Goal: Information Seeking & Learning: Learn about a topic

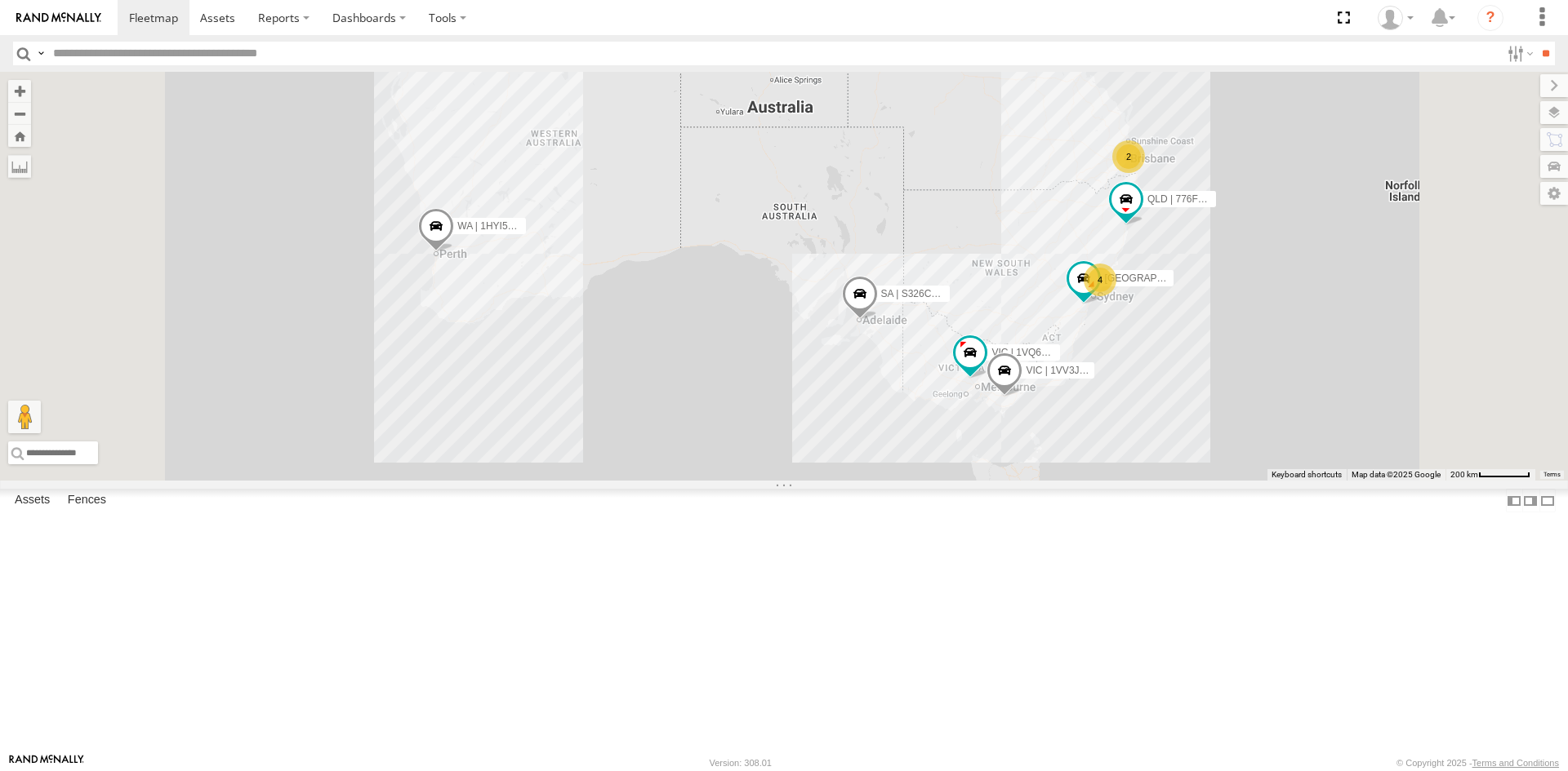
click at [0, 0] on span at bounding box center [0, 0] width 0 height 0
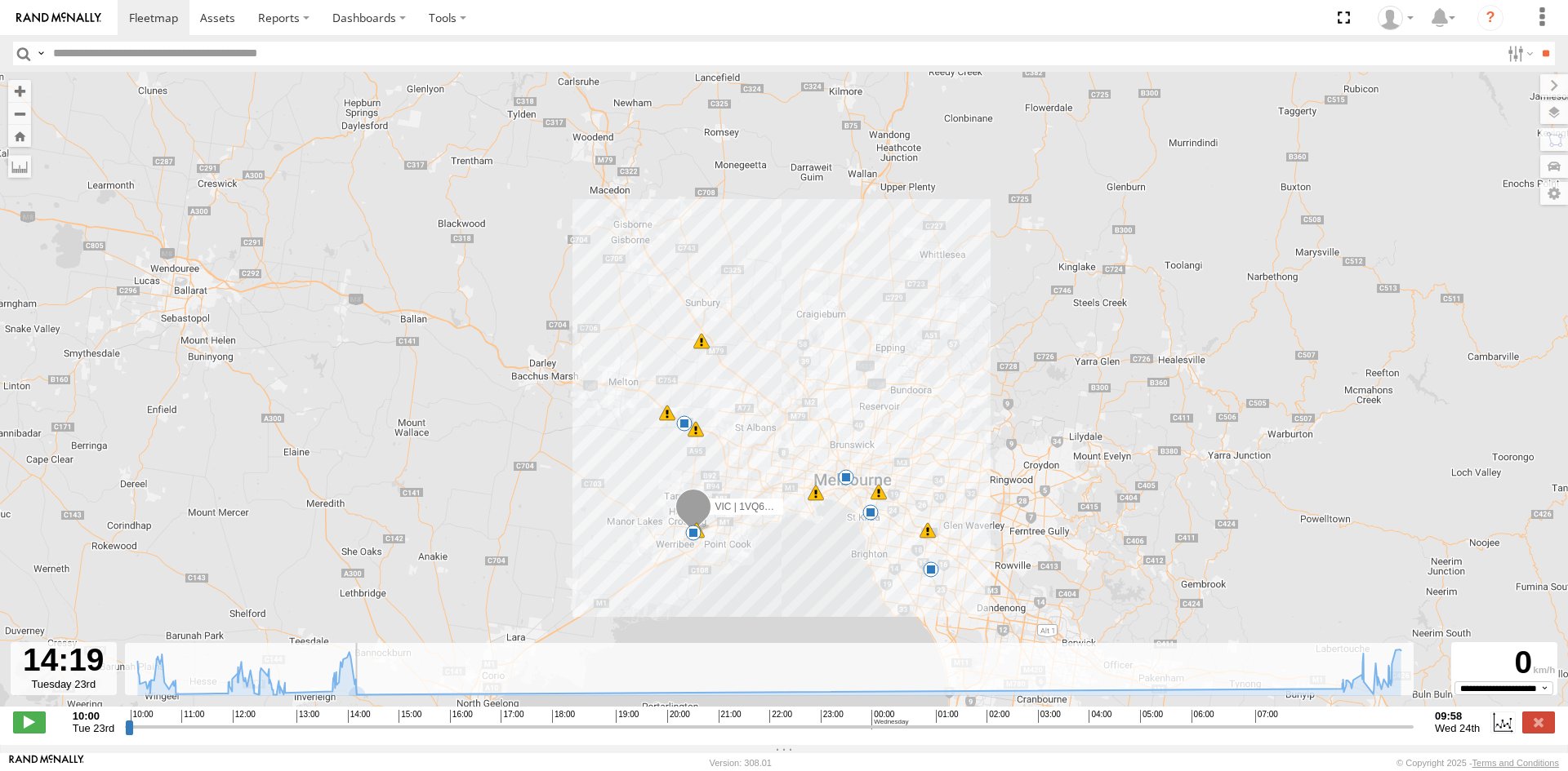
drag, startPoint x: 126, startPoint y: 732, endPoint x: 360, endPoint y: 720, distance: 234.3
type input "**********"
click at [360, 720] on input "range" at bounding box center [769, 726] width 1288 height 15
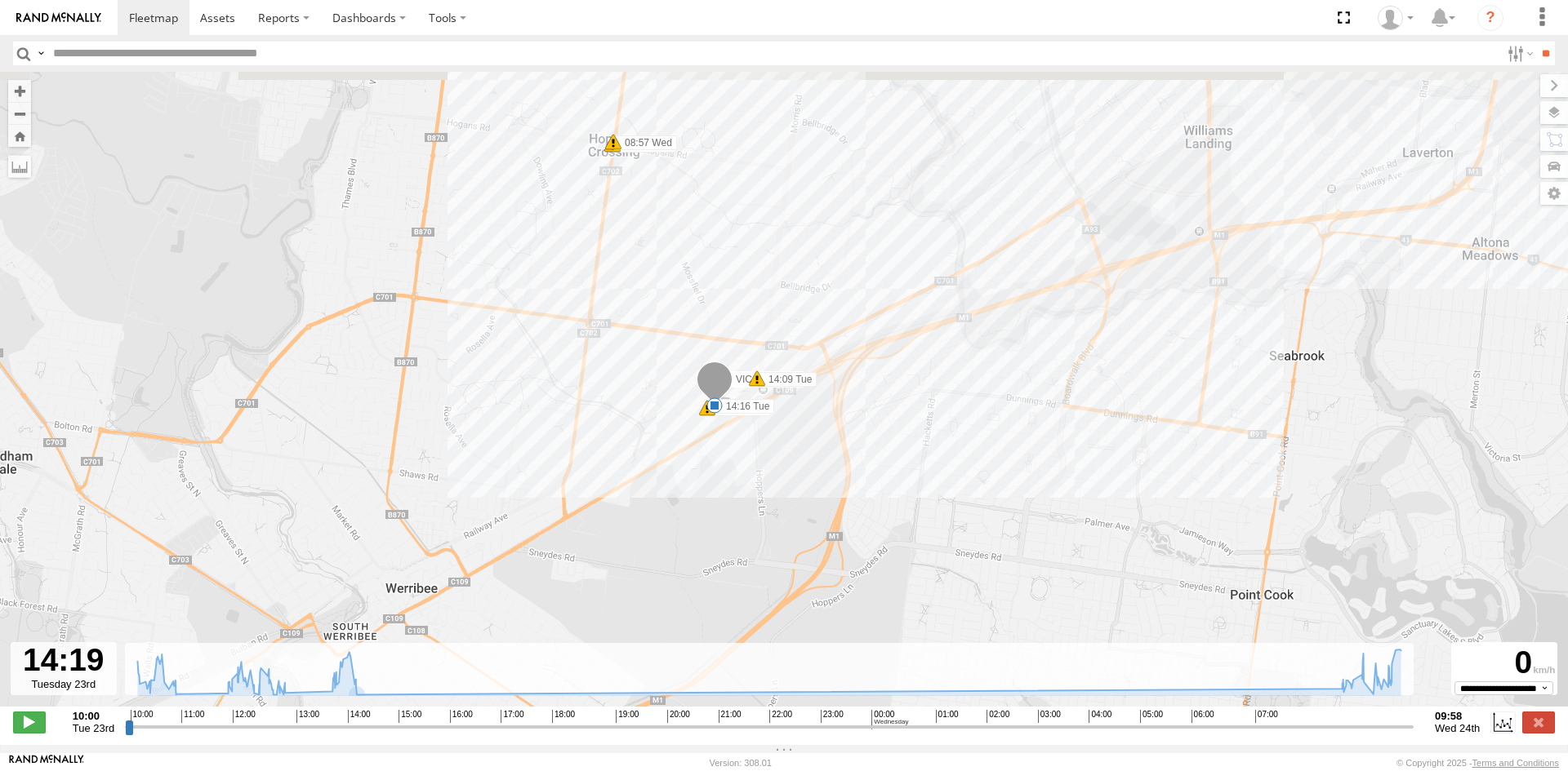
drag, startPoint x: 823, startPoint y: 334, endPoint x: 806, endPoint y: 484, distance: 151.0
click at [806, 484] on div "VIC | 1VQ6GZ | Akshay 10:50 Tue 12:17 Tue 12:51 Tue 14:16 Tue 09:19 Wed 09:14 W…" at bounding box center [784, 397] width 1568 height 652
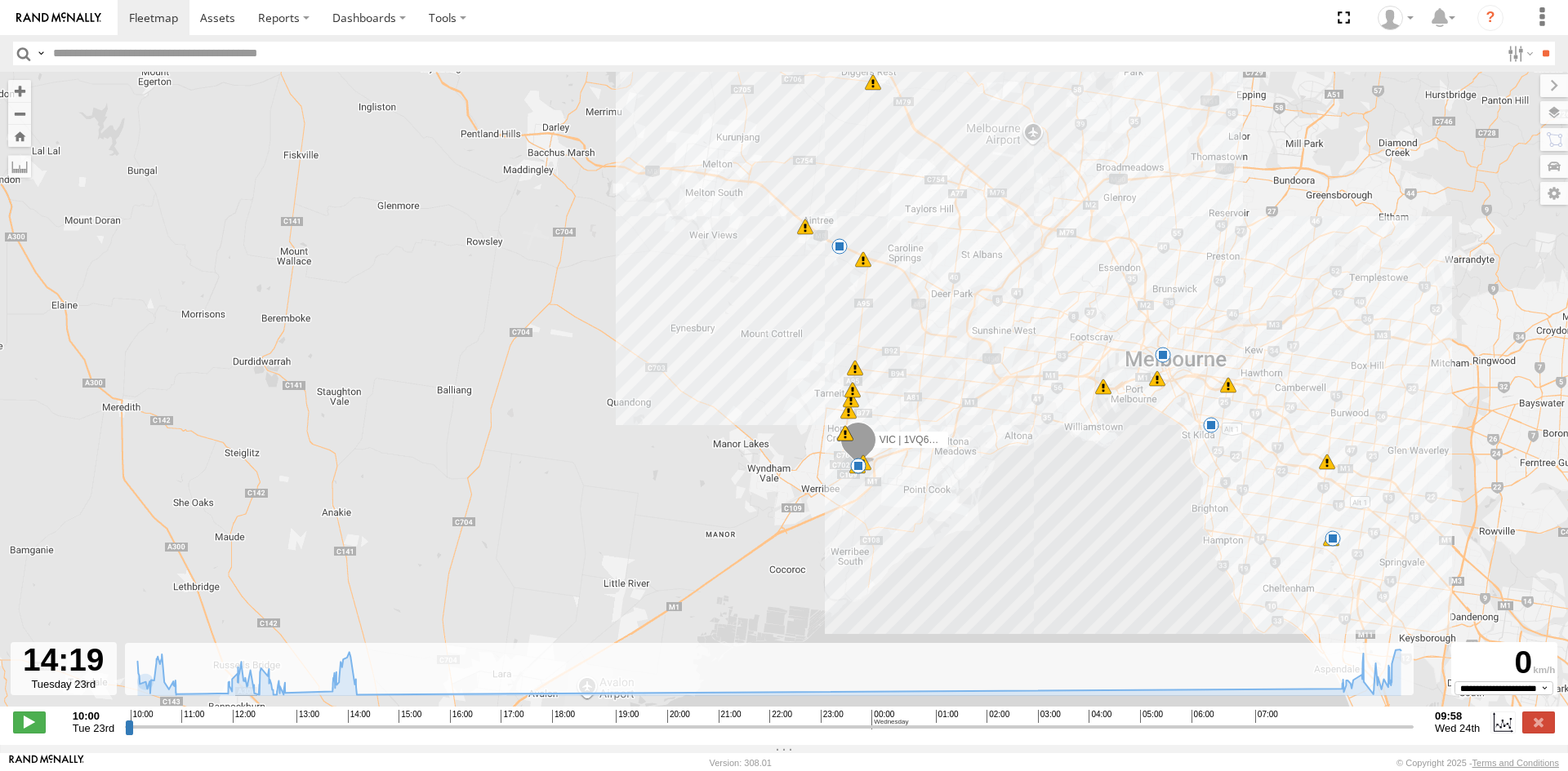
click at [852, 373] on span at bounding box center [855, 368] width 16 height 16
click at [850, 394] on span at bounding box center [852, 390] width 16 height 16
click at [849, 408] on span at bounding box center [850, 400] width 16 height 16
click at [846, 420] on span at bounding box center [849, 411] width 16 height 16
click at [841, 437] on span at bounding box center [845, 433] width 16 height 16
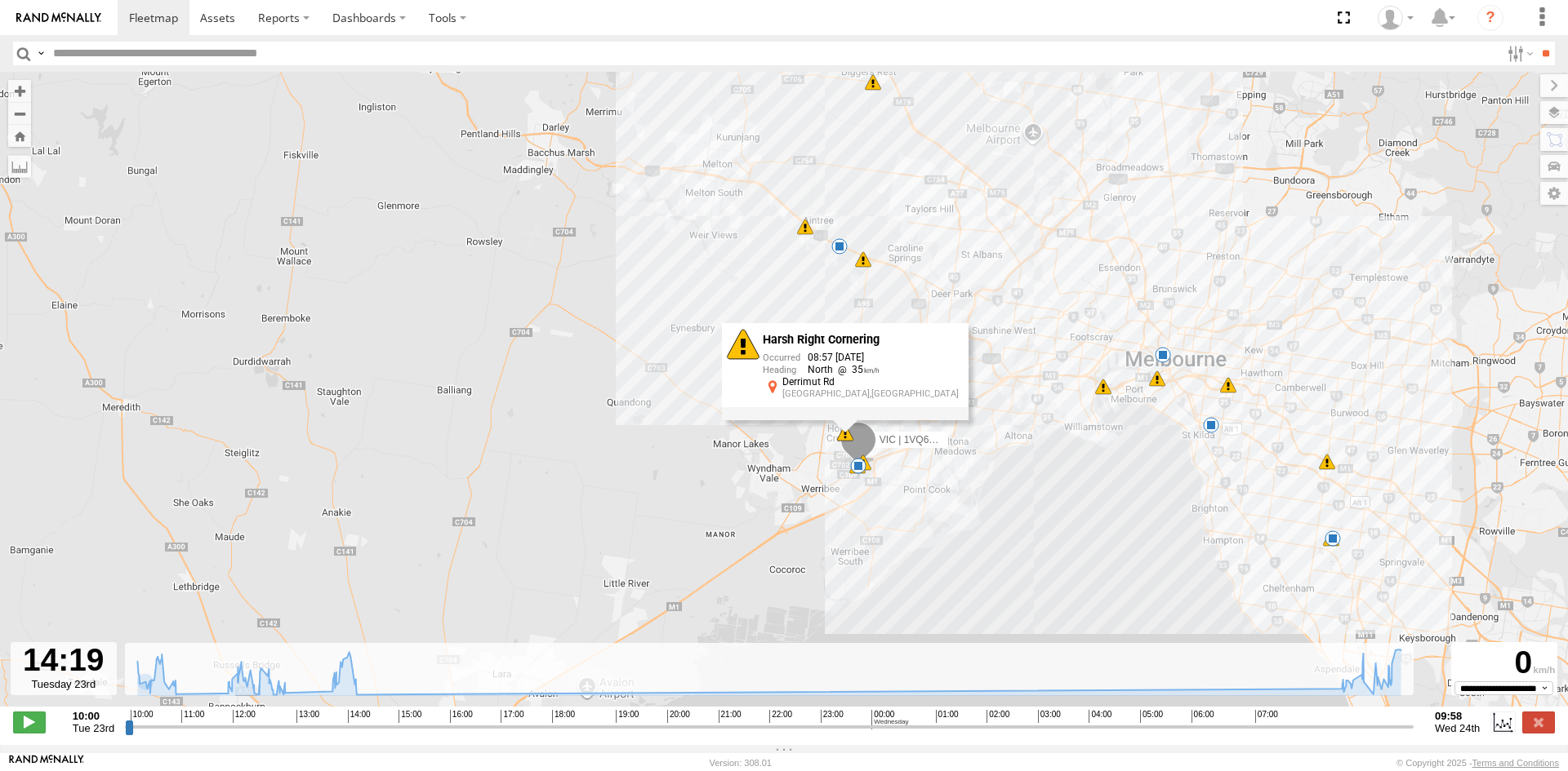
click at [807, 235] on span at bounding box center [805, 227] width 16 height 16
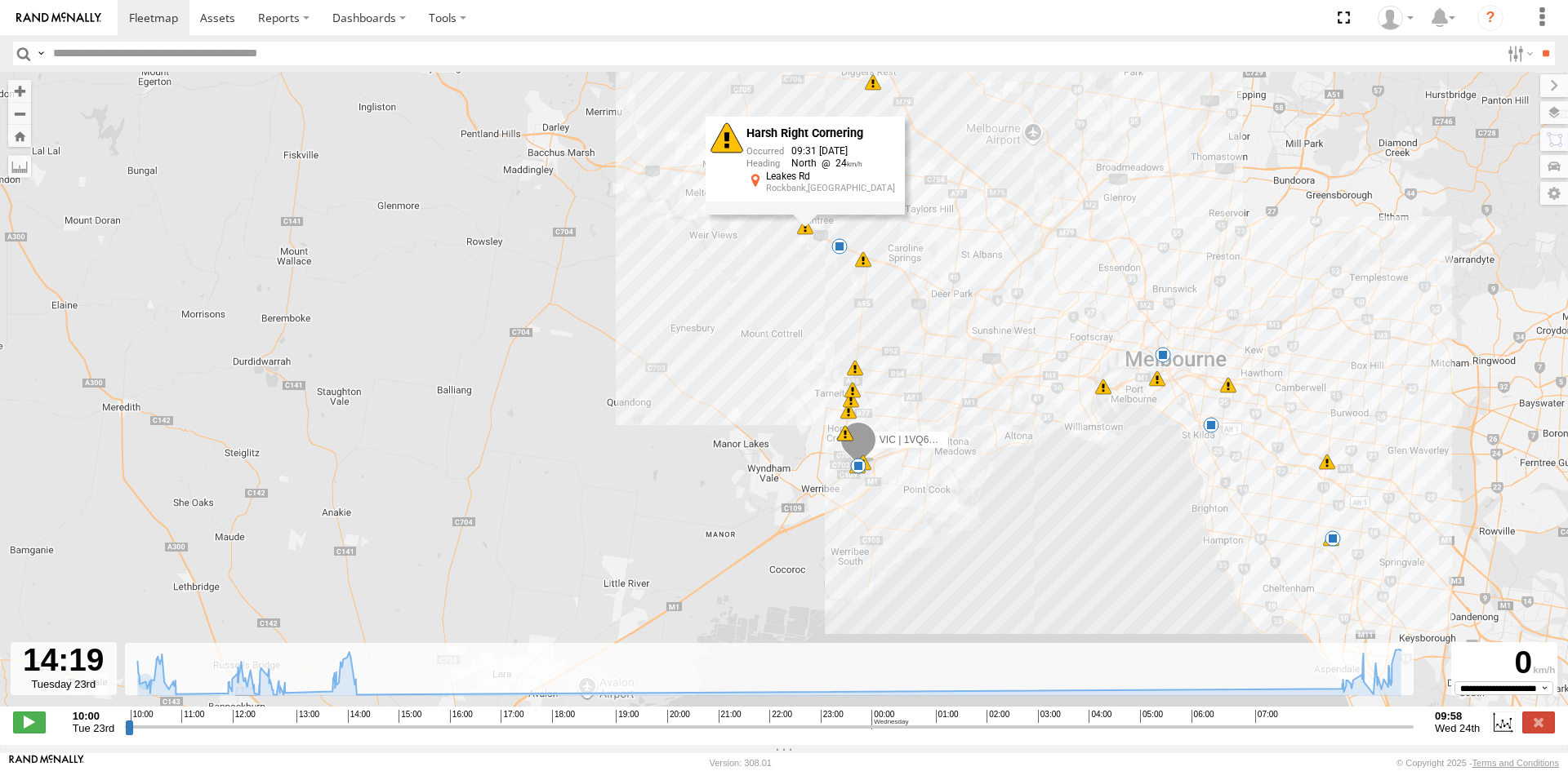
click at [860, 262] on span at bounding box center [863, 259] width 16 height 16
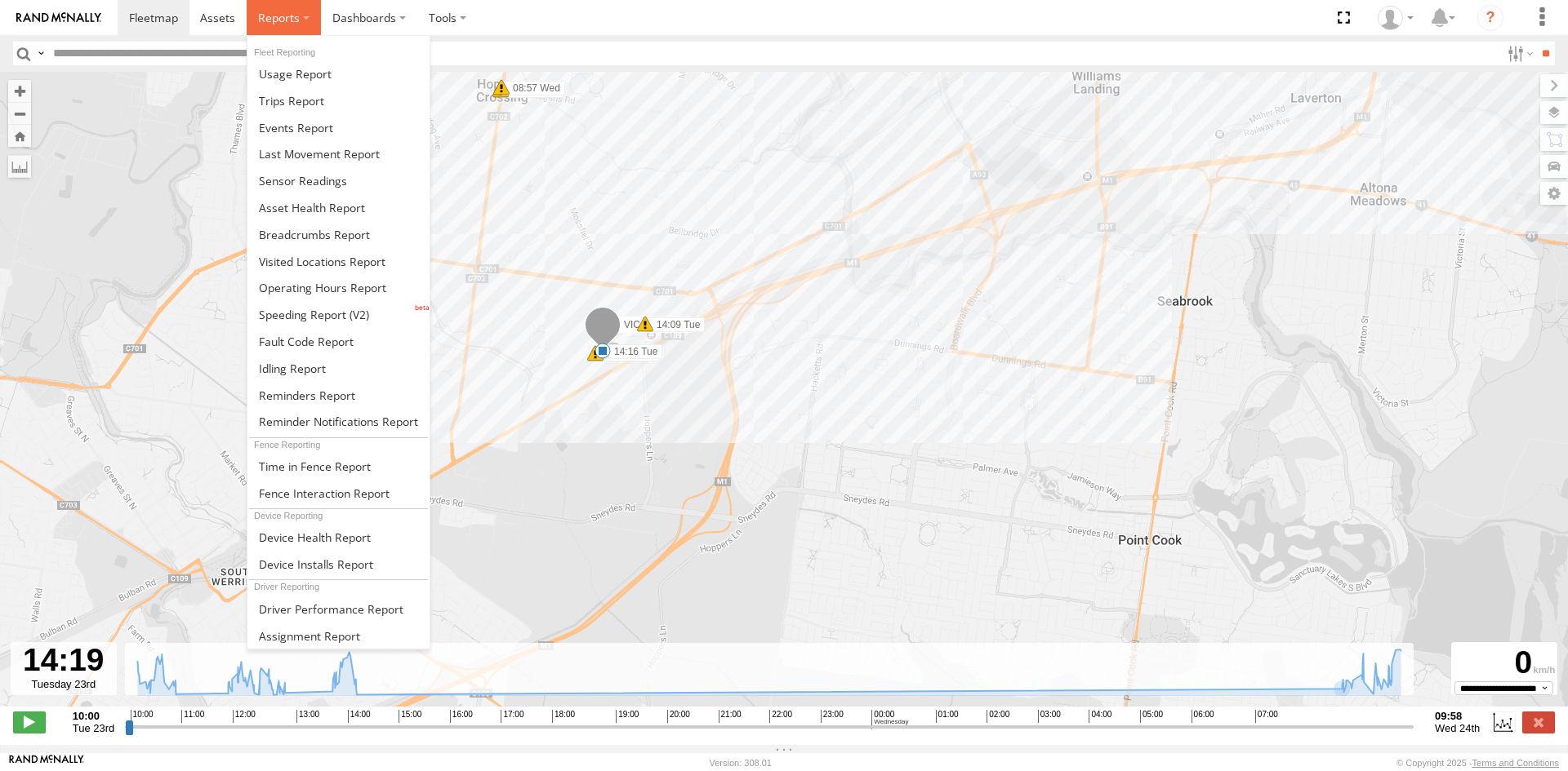
click at [291, 10] on span at bounding box center [279, 17] width 41 height 15
click at [290, 101] on span at bounding box center [292, 100] width 65 height 15
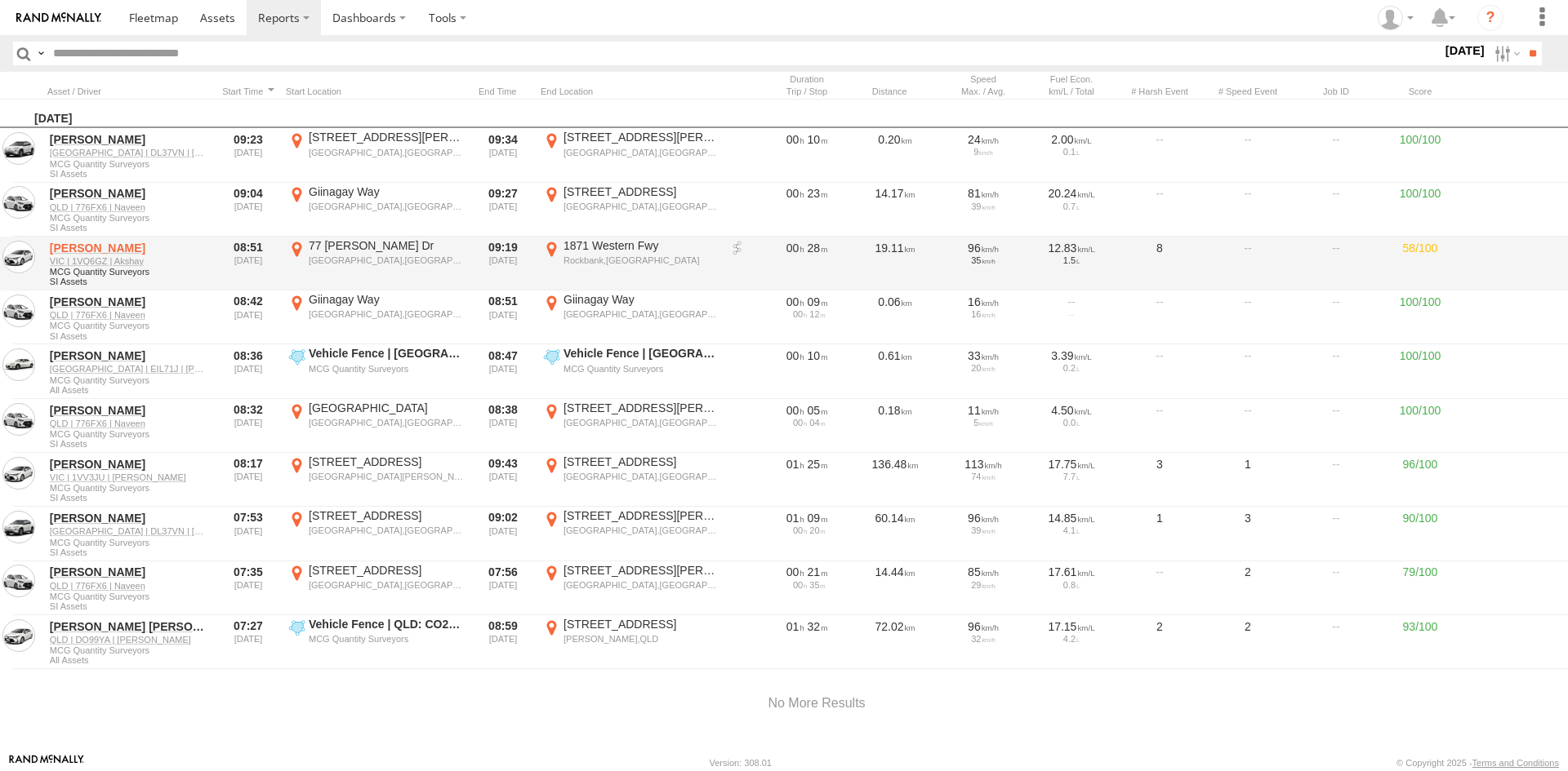
click at [126, 247] on link "Akshay Reddy" at bounding box center [129, 248] width 159 height 14
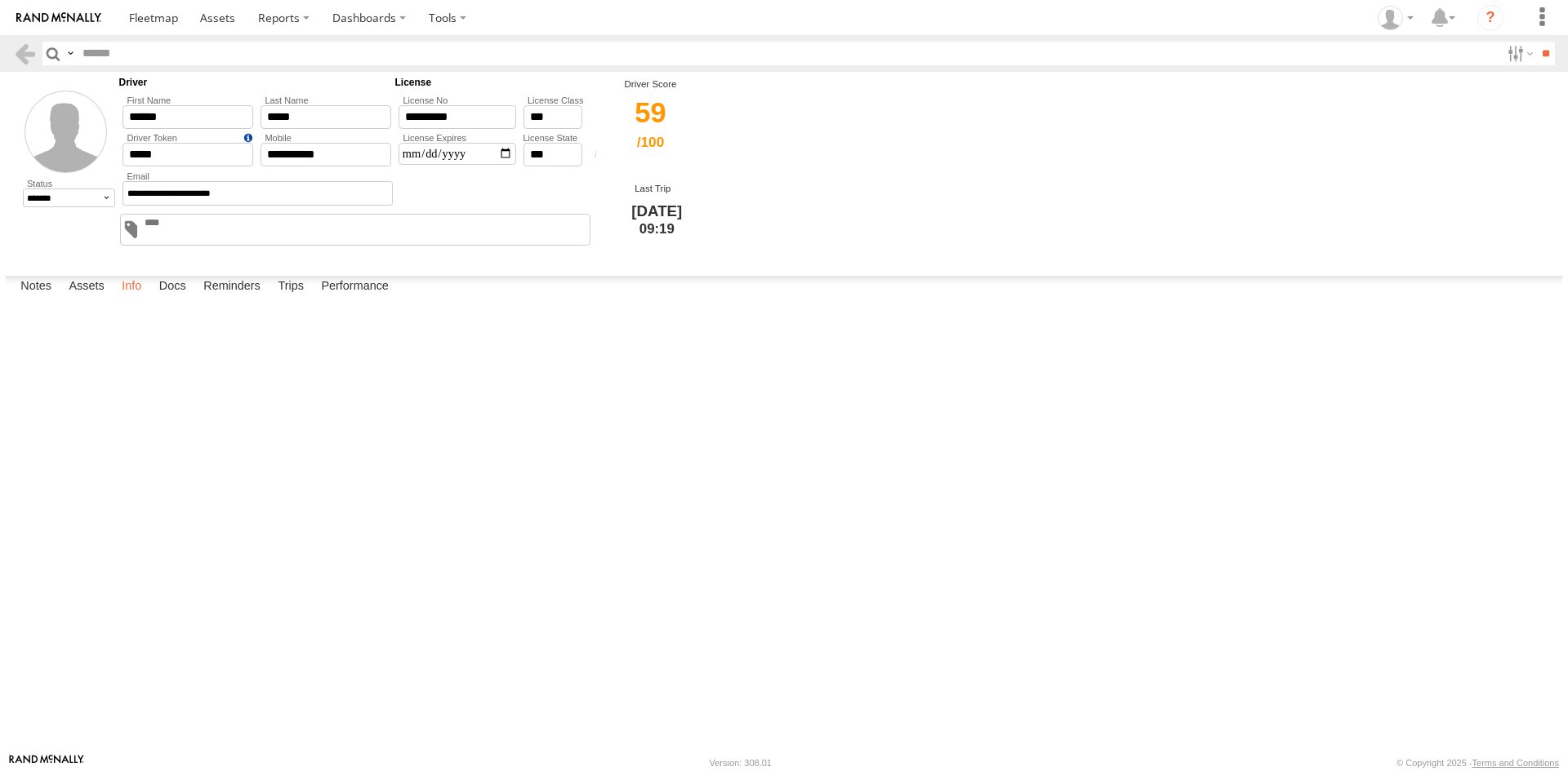
click at [127, 299] on label "Info" at bounding box center [132, 287] width 36 height 22
click at [287, 299] on label "Trips" at bounding box center [290, 287] width 42 height 22
click at [0, 0] on div "12 Batman St" at bounding box center [0, 0] width 0 height 0
click at [0, 0] on label "×" at bounding box center [0, 0] width 0 height 0
click at [0, 0] on link at bounding box center [0, 0] width 0 height 0
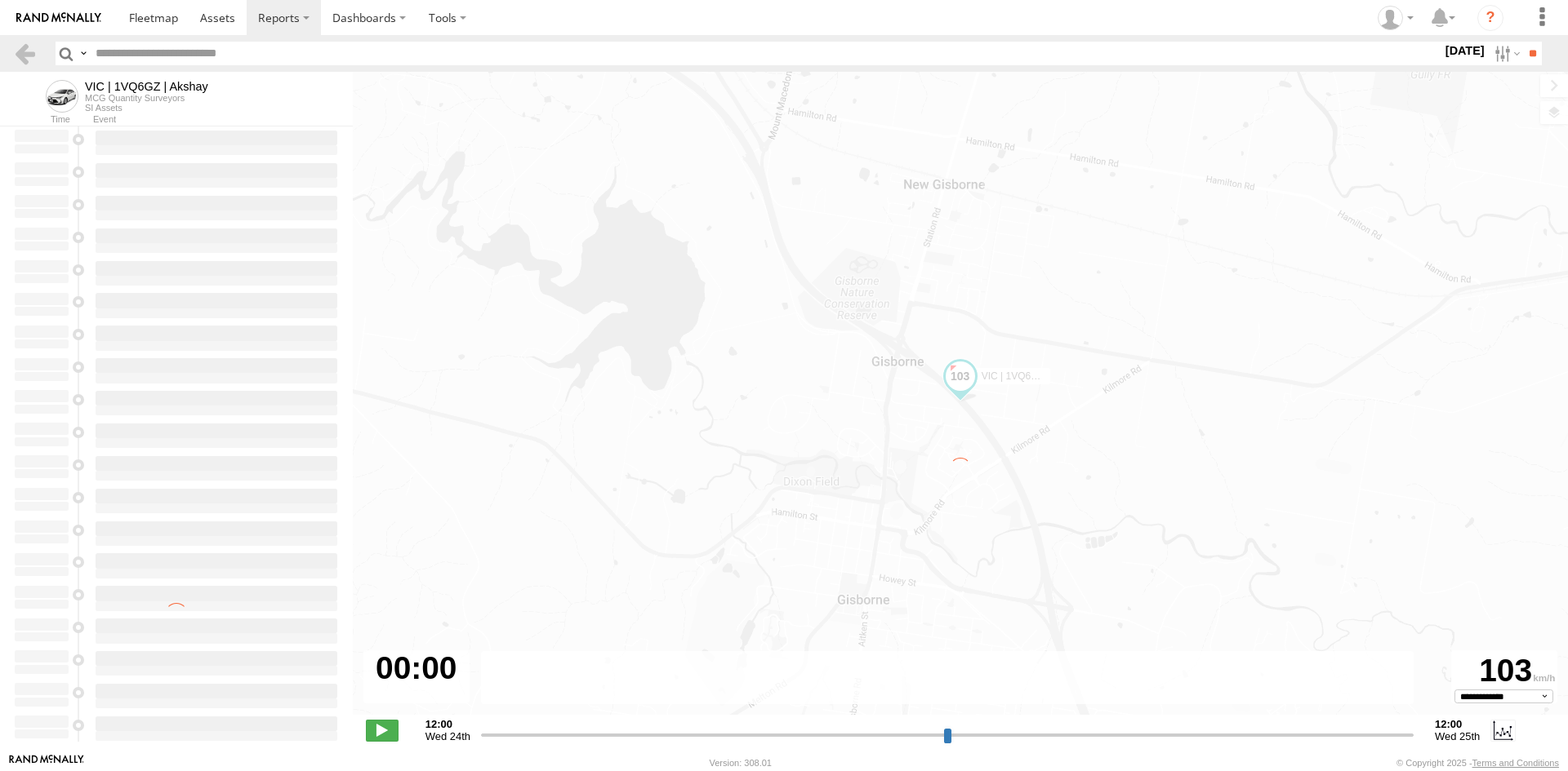
type input "**********"
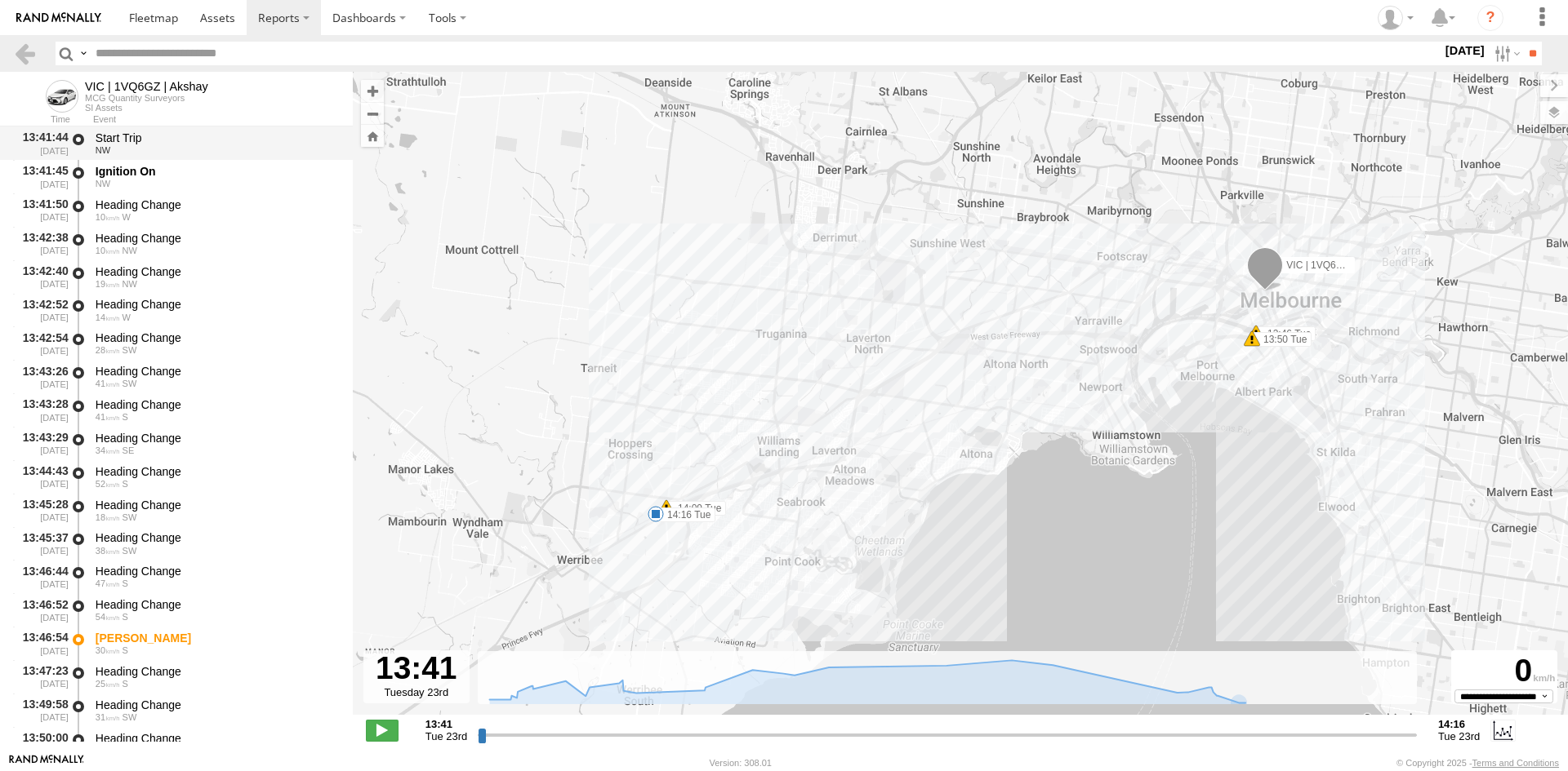
click at [156, 141] on div "Start Trip" at bounding box center [216, 138] width 241 height 14
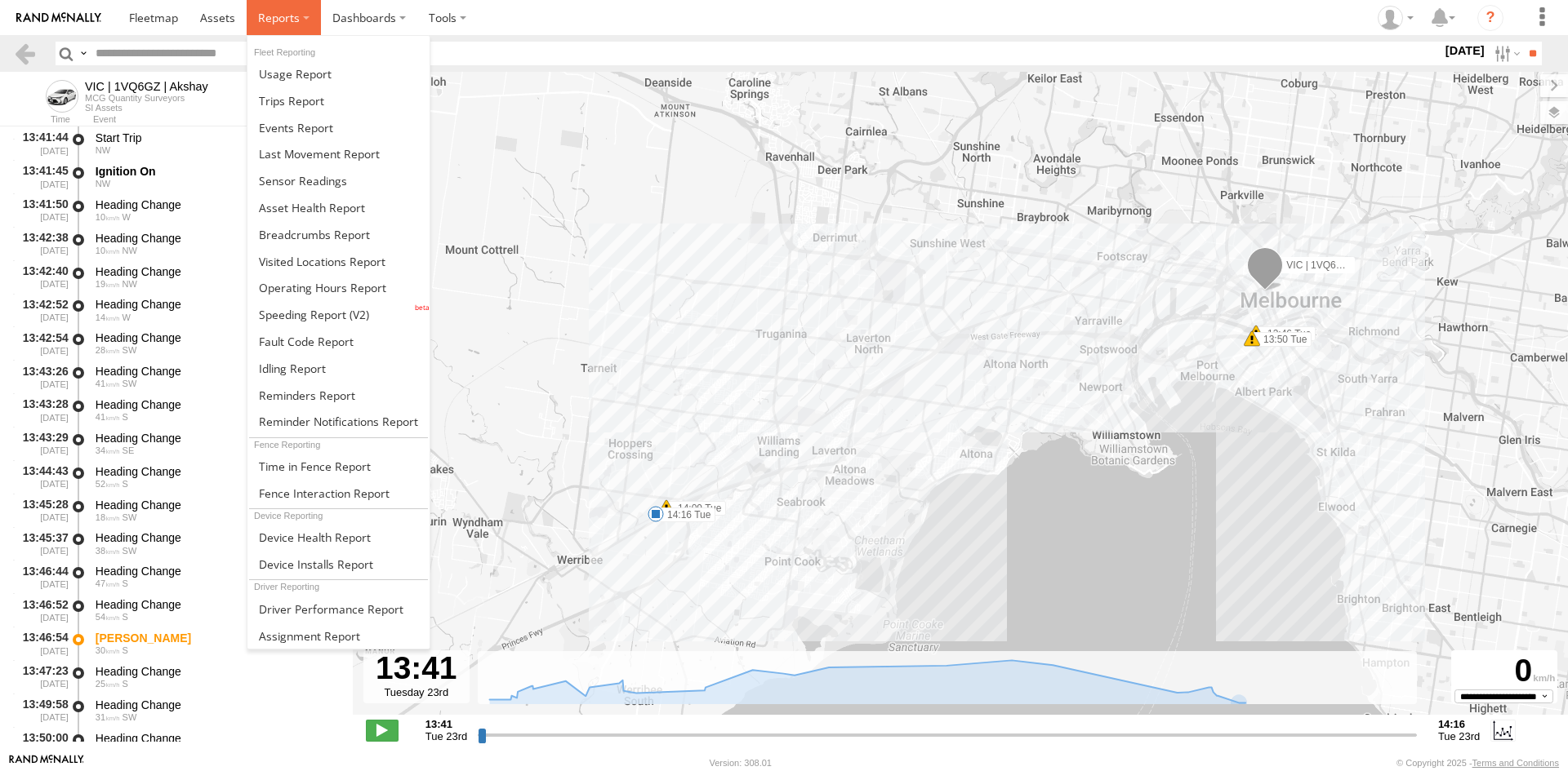
click at [305, 6] on label at bounding box center [283, 17] width 74 height 35
click at [317, 238] on span at bounding box center [315, 234] width 111 height 15
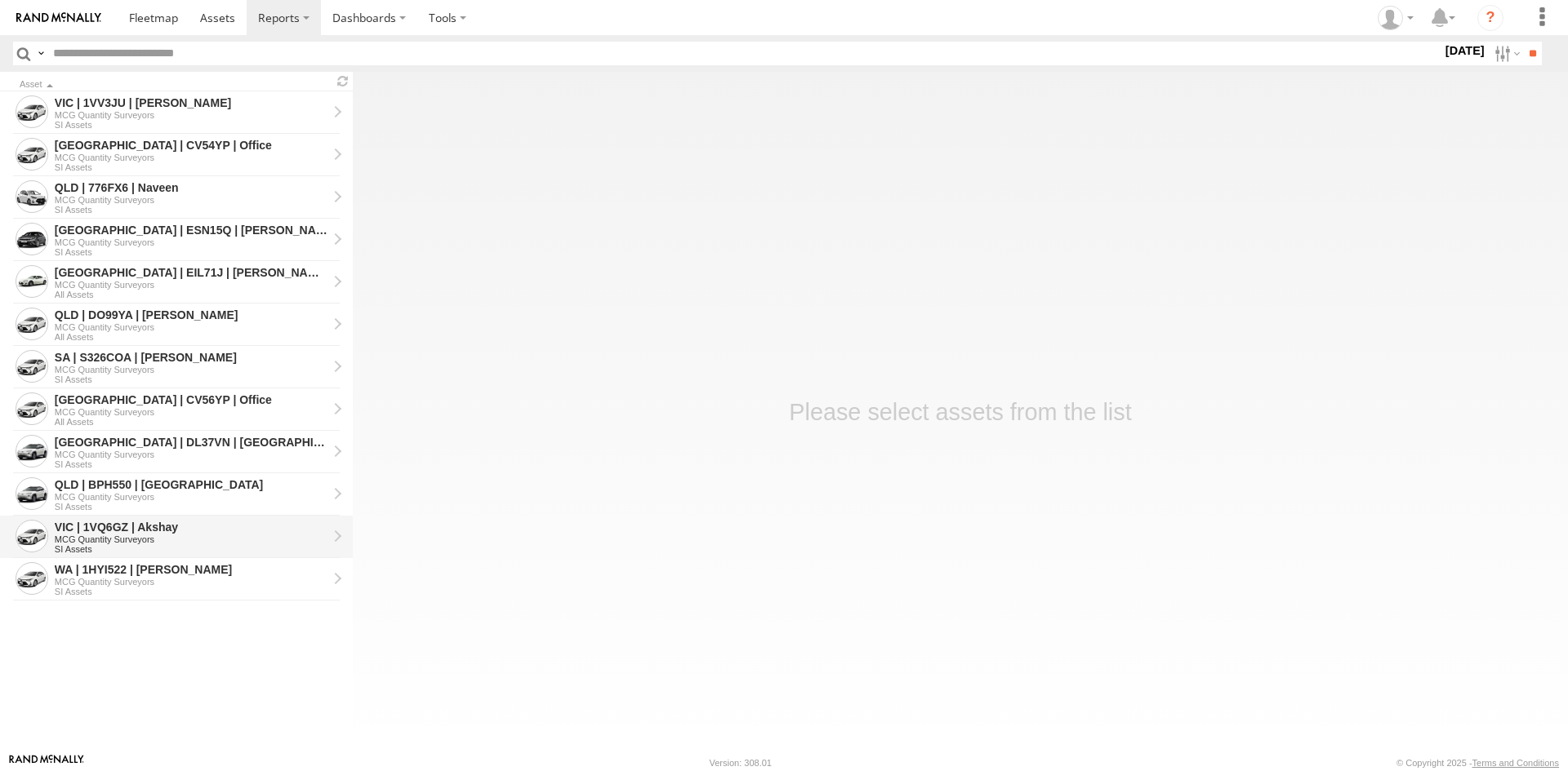
click at [217, 531] on div "VIC | 1VQ6GZ | Akshay" at bounding box center [191, 527] width 273 height 14
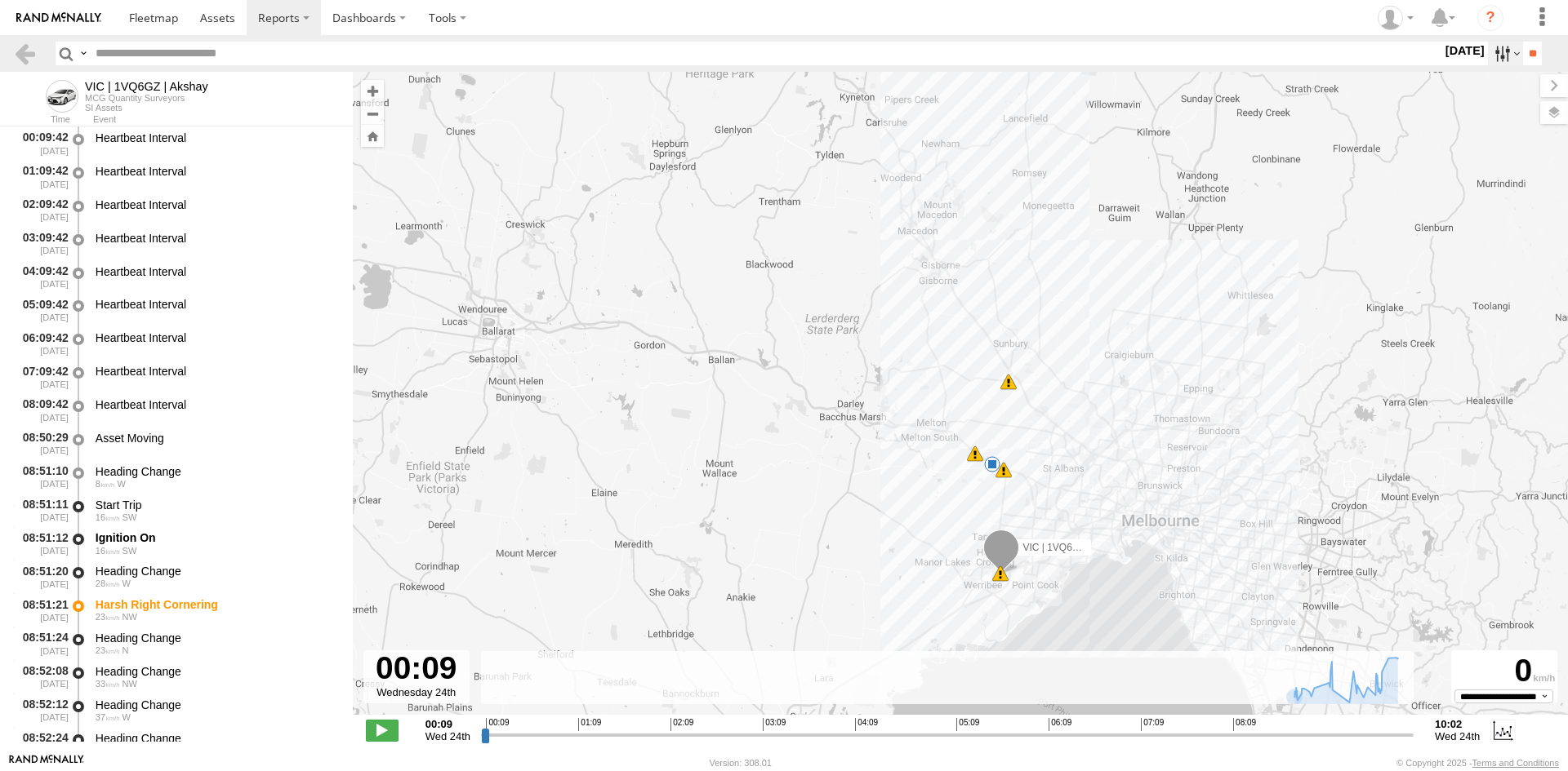
click at [1488, 58] on label at bounding box center [1505, 53] width 35 height 23
click at [0, 0] on label at bounding box center [0, 0] width 0 height 0
click at [1529, 58] on input "**" at bounding box center [1532, 53] width 19 height 23
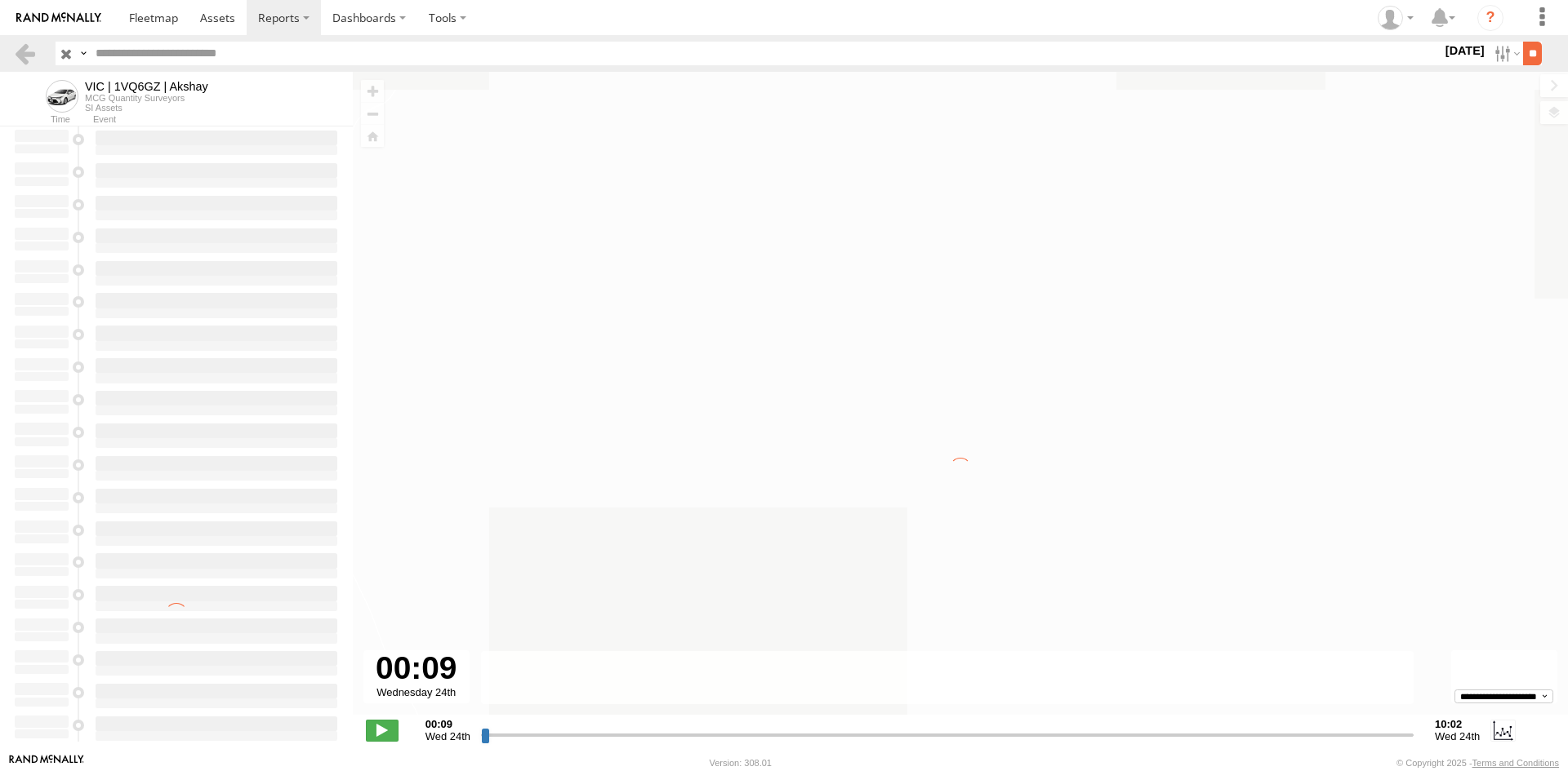
type input "**********"
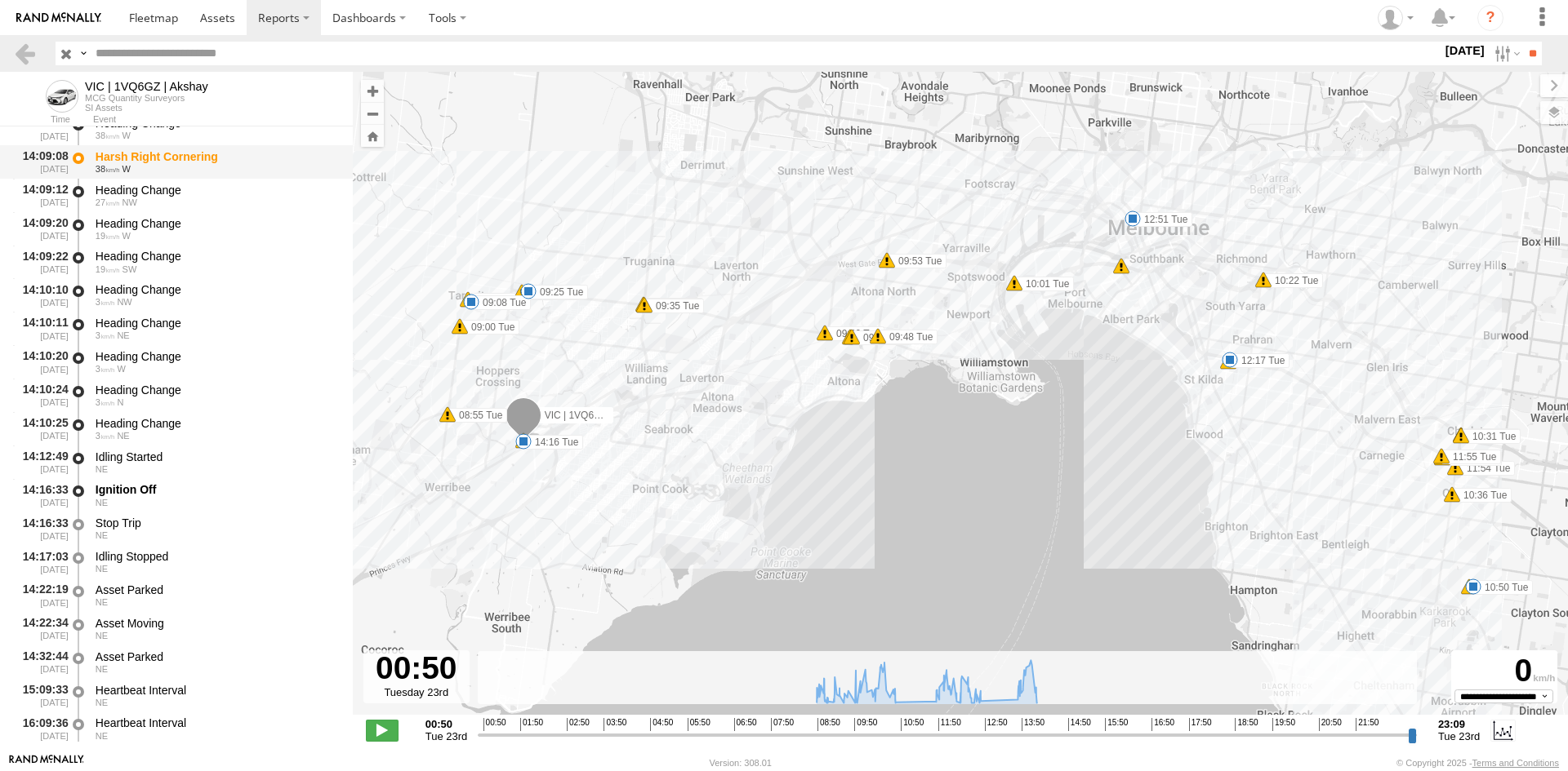
scroll to position [10366, 0]
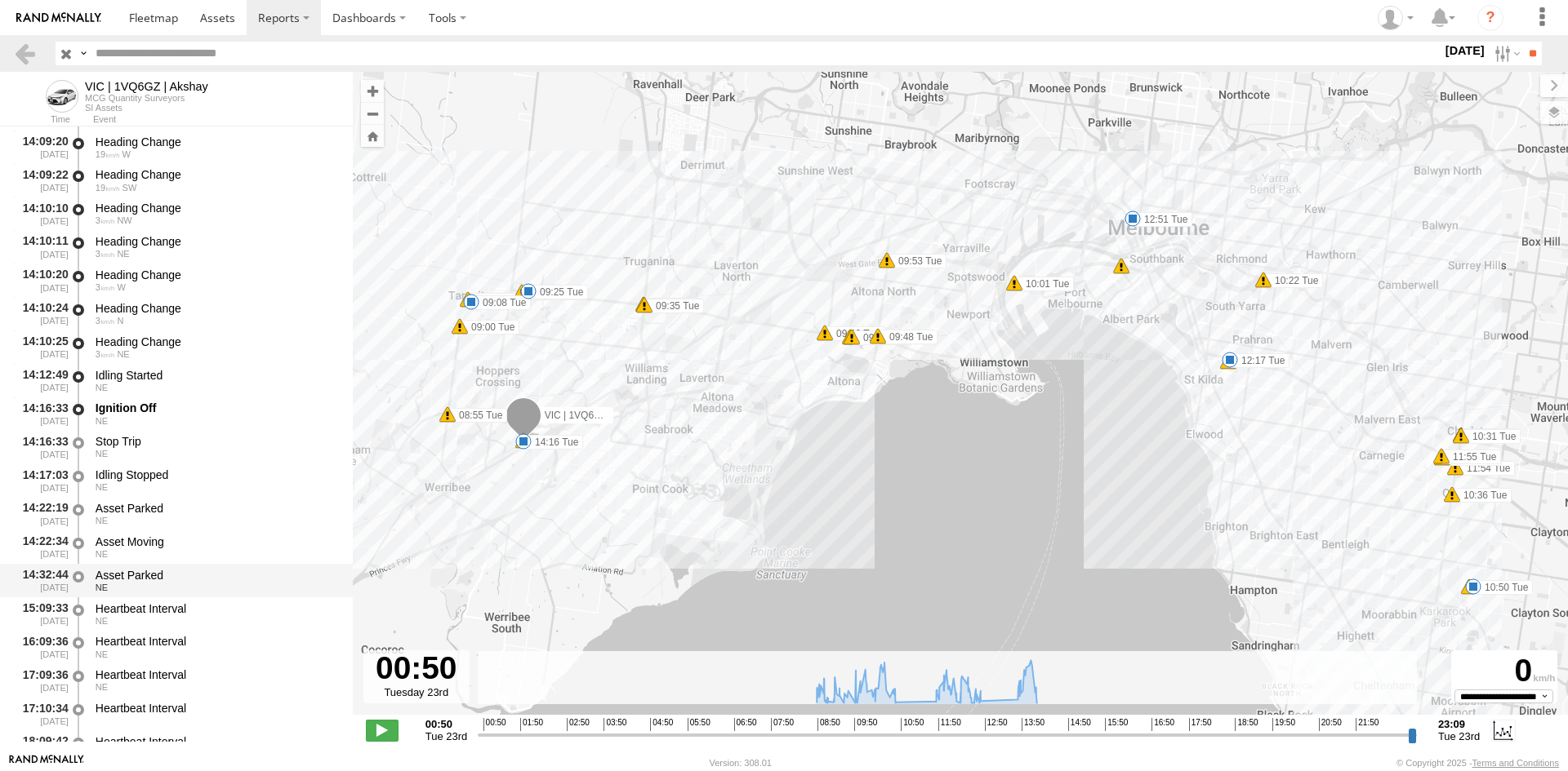
click at [199, 580] on div "Asset Parked" at bounding box center [216, 576] width 241 height 14
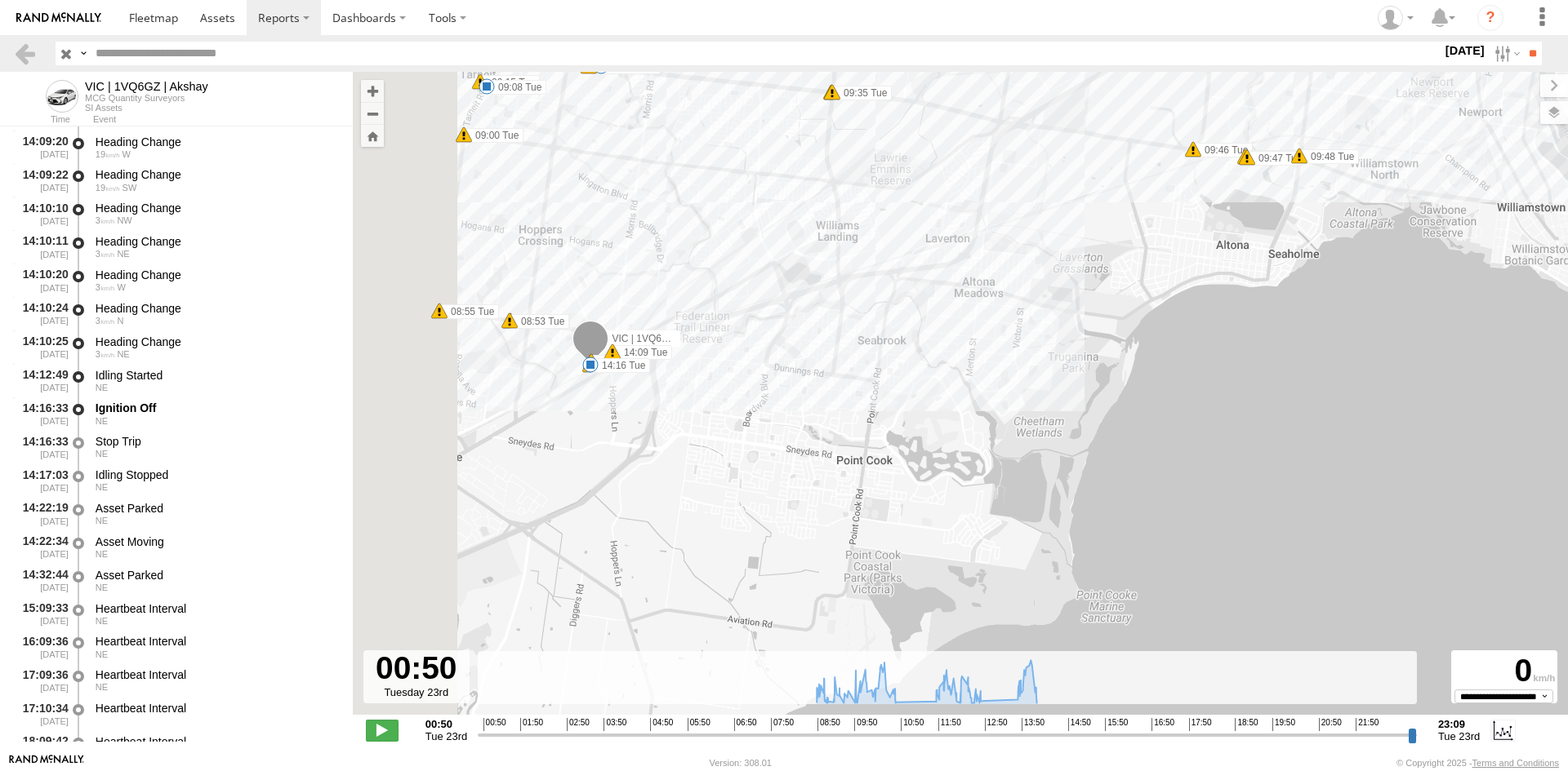
drag, startPoint x: 587, startPoint y: 483, endPoint x: 806, endPoint y: 448, distance: 221.8
click at [806, 448] on div "VIC | 1VQ6GZ | Akshay 08:55 Tue 09:00 Tue 09:08 Tue 09:15 Tue 09:22 Tue 09:25 T…" at bounding box center [960, 402] width 1215 height 660
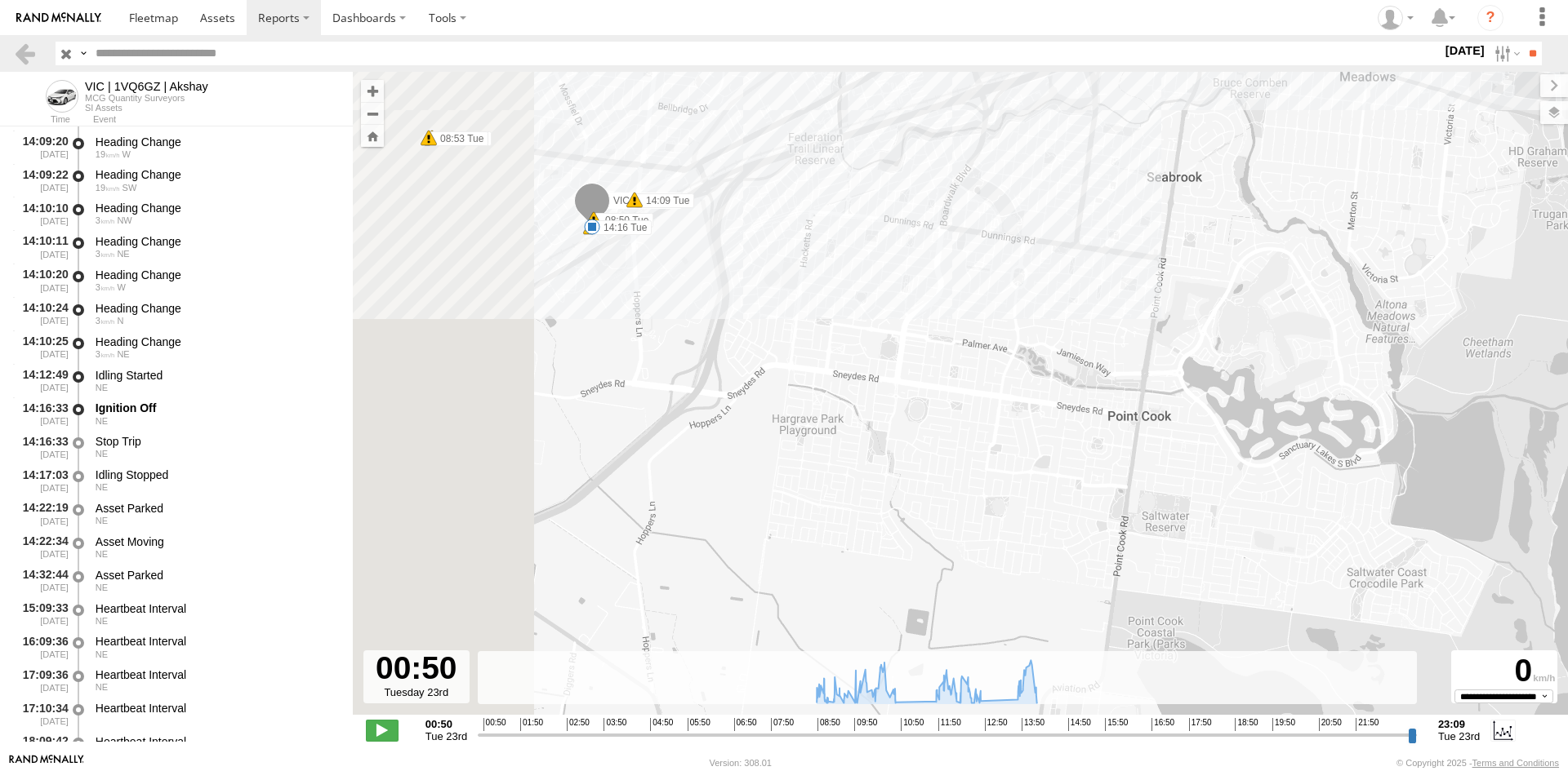
drag, startPoint x: 727, startPoint y: 472, endPoint x: 901, endPoint y: 444, distance: 176.2
click at [901, 444] on div "VIC | 1VQ6GZ | Akshay 08:55 Tue 09:00 Tue 09:08 Tue 09:15 Tue 09:22 Tue 09:25 T…" at bounding box center [960, 402] width 1215 height 660
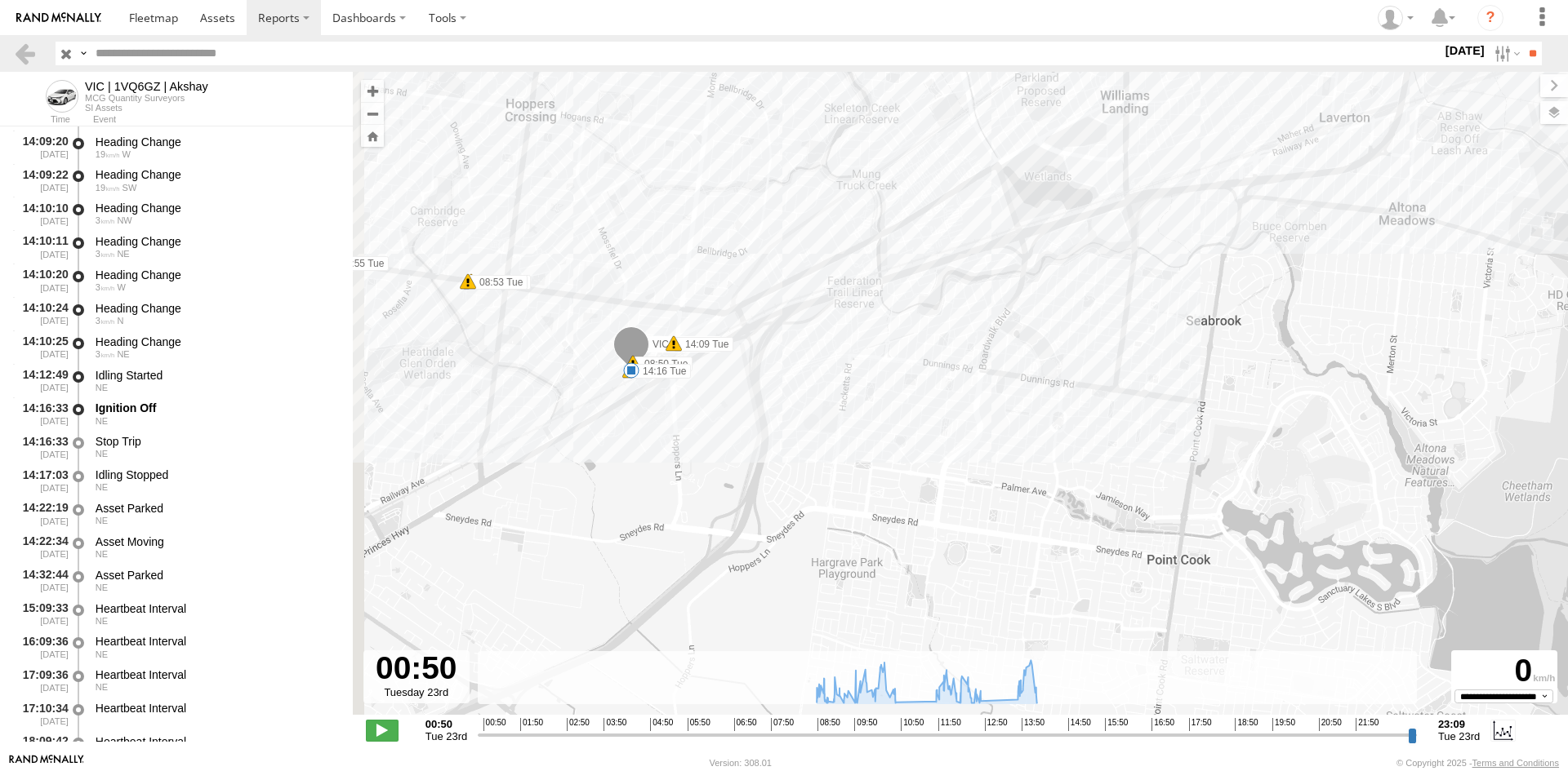
drag, startPoint x: 637, startPoint y: 353, endPoint x: 679, endPoint y: 507, distance: 159.6
click at [679, 507] on div "VIC | 1VQ6GZ | Akshay 08:55 Tue 09:00 Tue 09:08 Tue 09:15 Tue 09:22 Tue 09:25 T…" at bounding box center [960, 402] width 1215 height 660
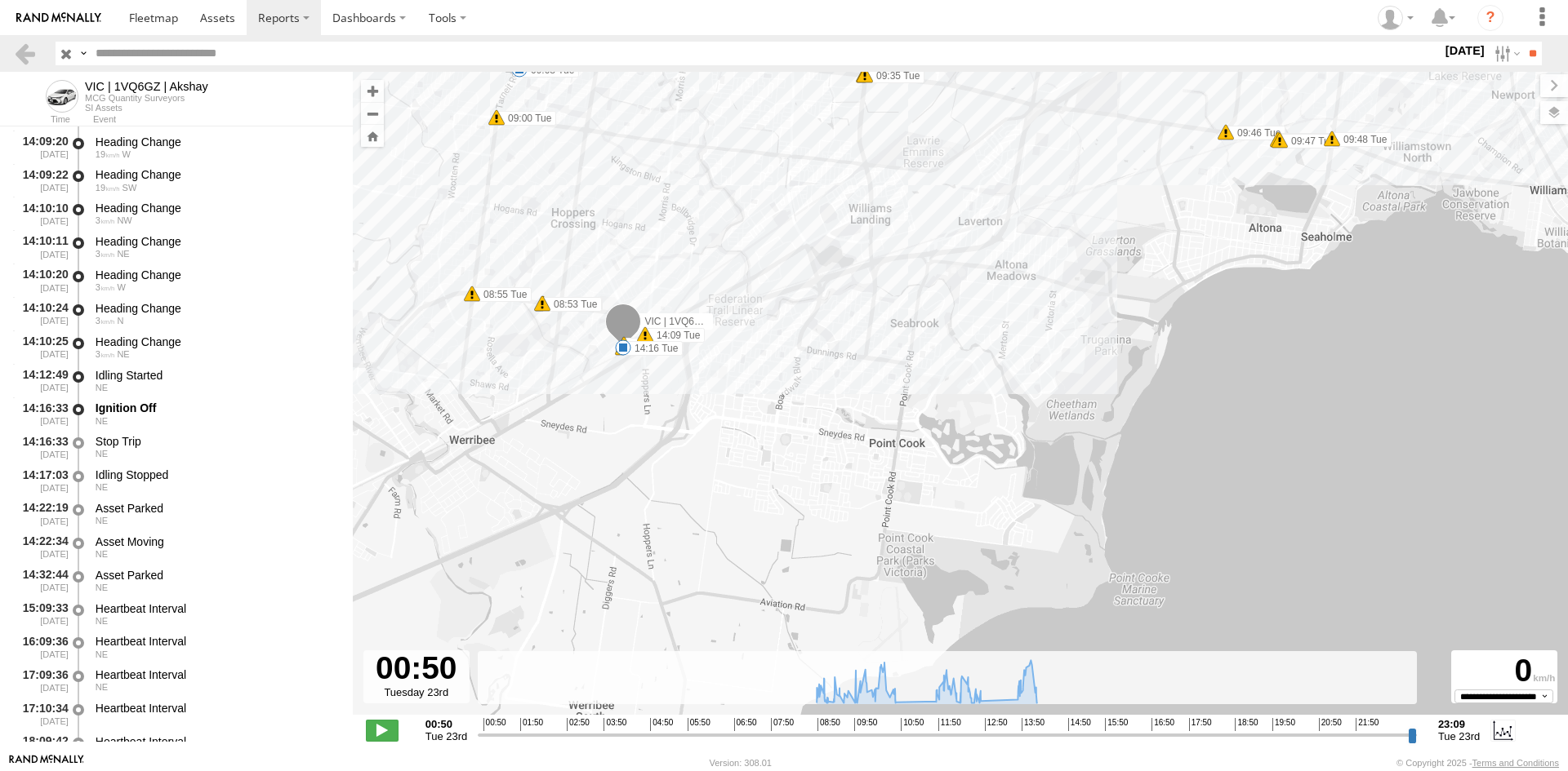
drag, startPoint x: 823, startPoint y: 585, endPoint x: 785, endPoint y: 472, distance: 119.2
click at [785, 472] on div "VIC | 1VQ6GZ | Akshay 08:55 Tue 09:00 Tue 09:08 Tue 09:15 Tue 09:22 Tue 09:25 T…" at bounding box center [960, 402] width 1215 height 660
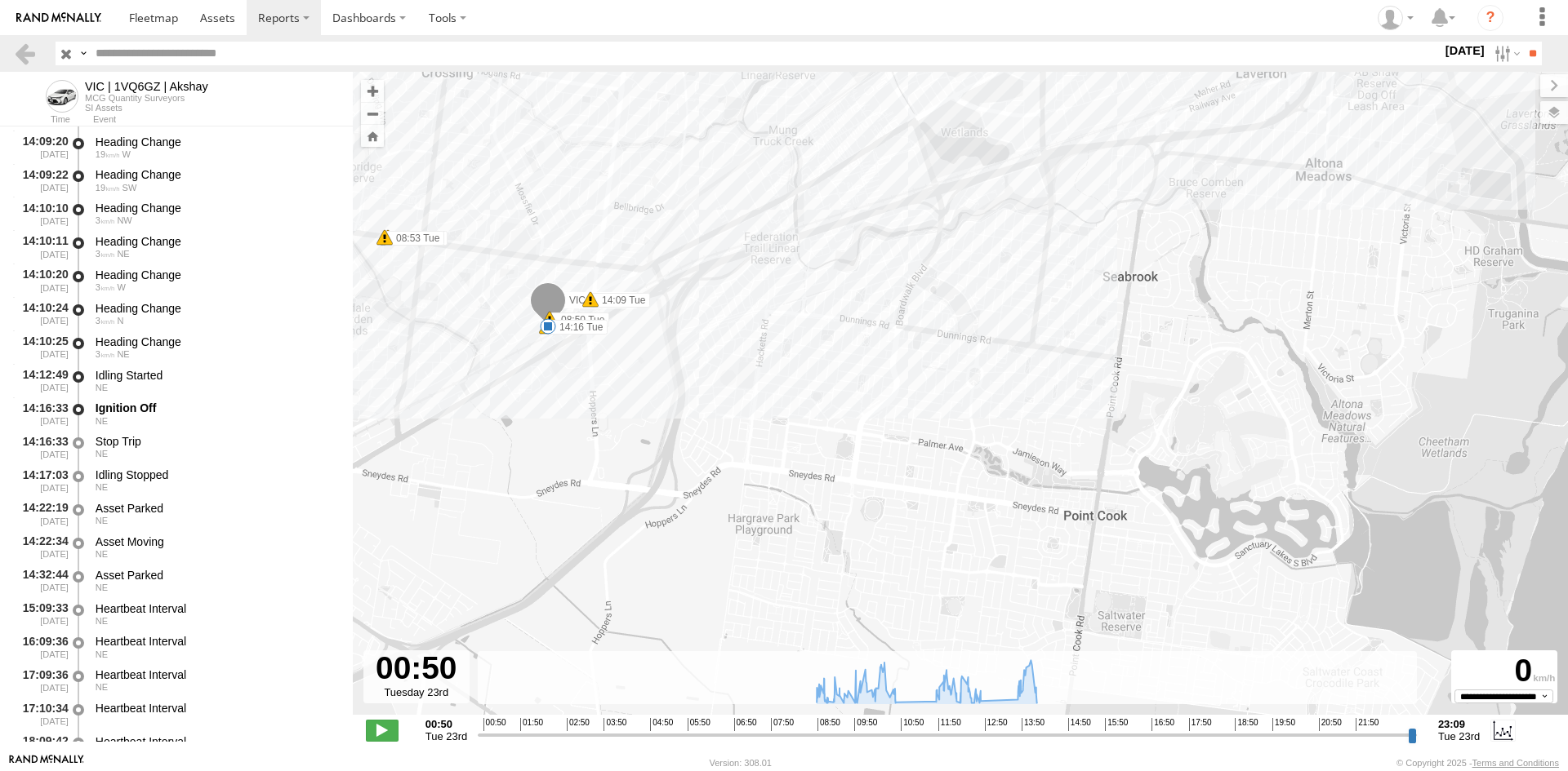
drag, startPoint x: 803, startPoint y: 313, endPoint x: 847, endPoint y: 471, distance: 164.0
click at [847, 471] on div "VIC | 1VQ6GZ | Akshay 08:55 Tue 09:00 Tue 09:08 Tue 09:15 Tue 09:22 Tue 09:25 T…" at bounding box center [960, 402] width 1215 height 660
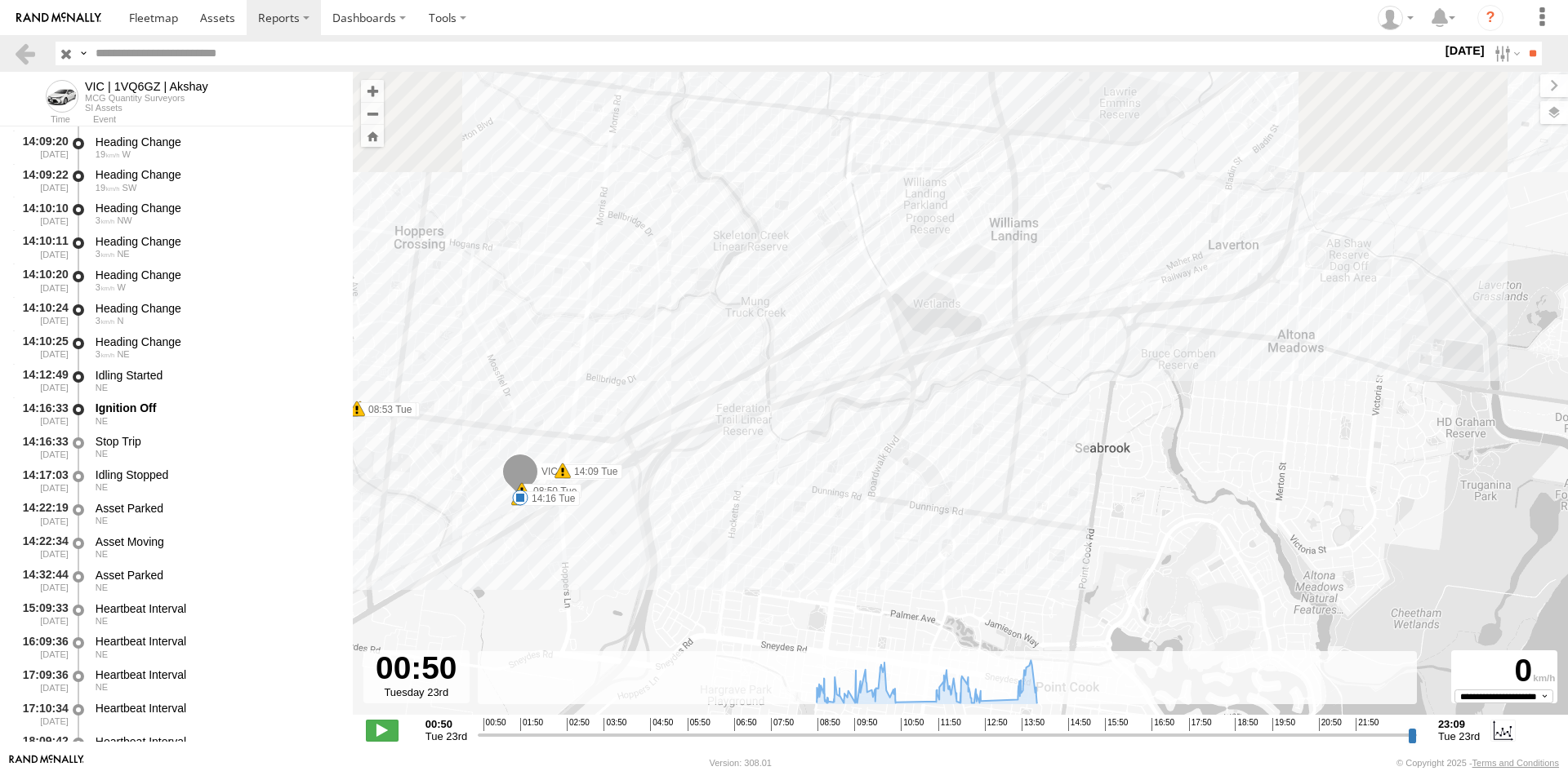
drag, startPoint x: 961, startPoint y: 191, endPoint x: 935, endPoint y: 316, distance: 127.7
click at [935, 316] on div "VIC | 1VQ6GZ | Akshay 08:55 Tue 09:00 Tue 09:08 Tue 09:15 Tue 09:22 Tue 09:25 T…" at bounding box center [960, 402] width 1215 height 660
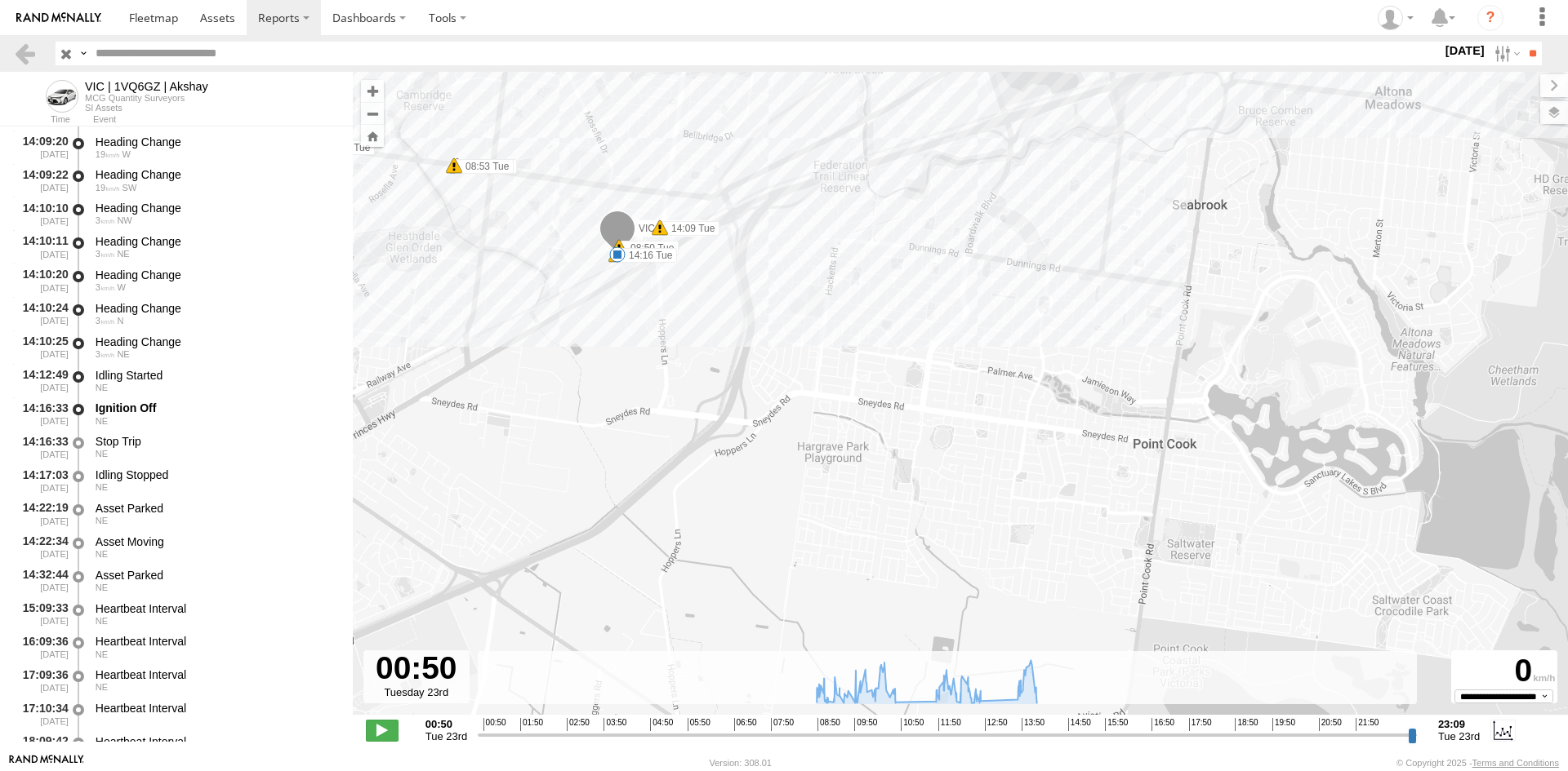
drag, startPoint x: 762, startPoint y: 420, endPoint x: 867, endPoint y: 144, distance: 295.3
click at [867, 144] on div "VIC | 1VQ6GZ | Akshay 08:55 Tue 09:00 Tue 09:08 Tue 09:15 Tue 09:22 Tue 09:25 T…" at bounding box center [960, 402] width 1215 height 660
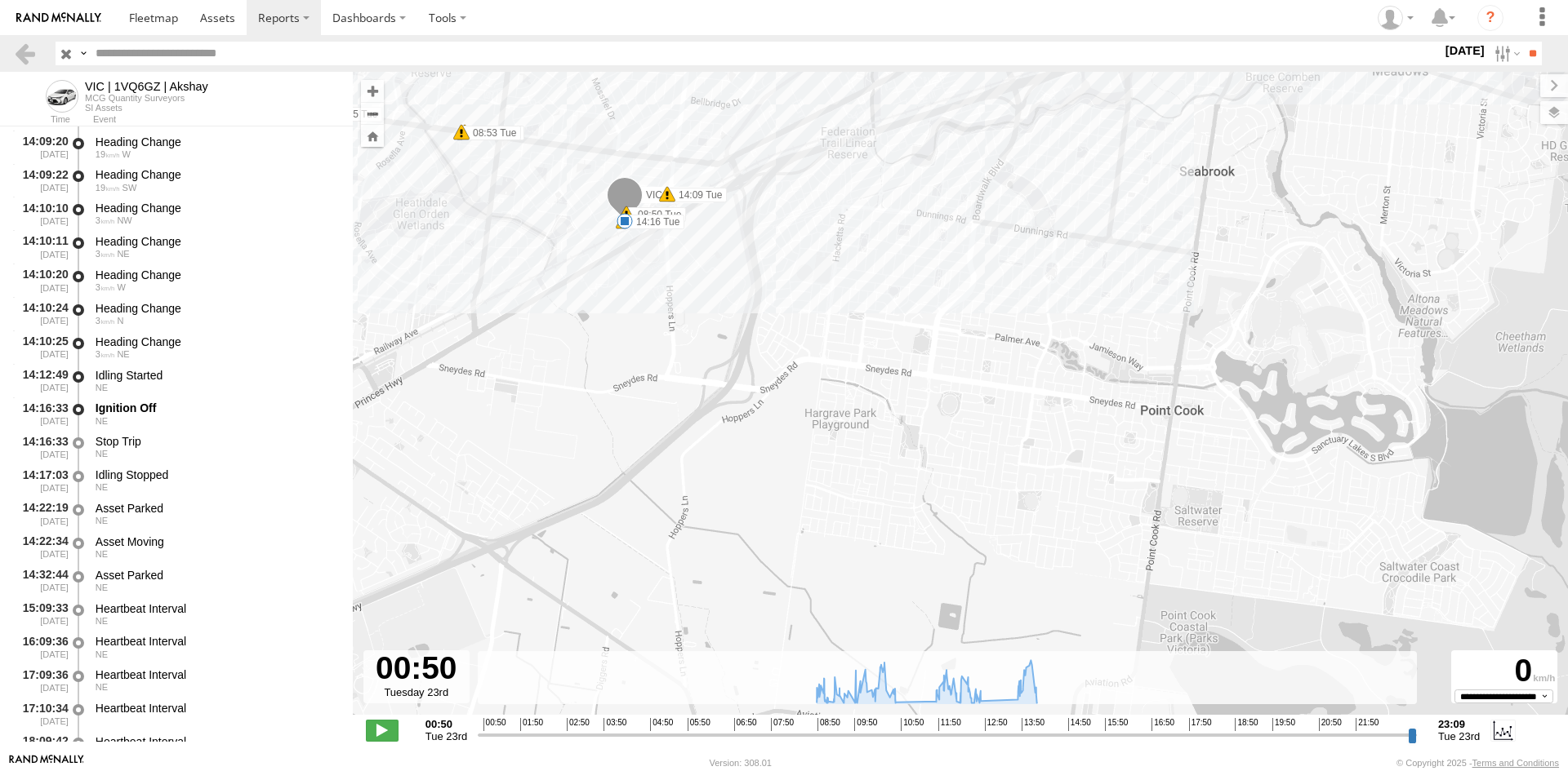
drag, startPoint x: 1097, startPoint y: 483, endPoint x: 1100, endPoint y: 414, distance: 69.1
click at [1100, 414] on div "VIC | 1VQ6GZ | Akshay 08:55 Tue 09:00 Tue 09:08 Tue 09:15 Tue 09:22 Tue 09:25 T…" at bounding box center [960, 402] width 1215 height 660
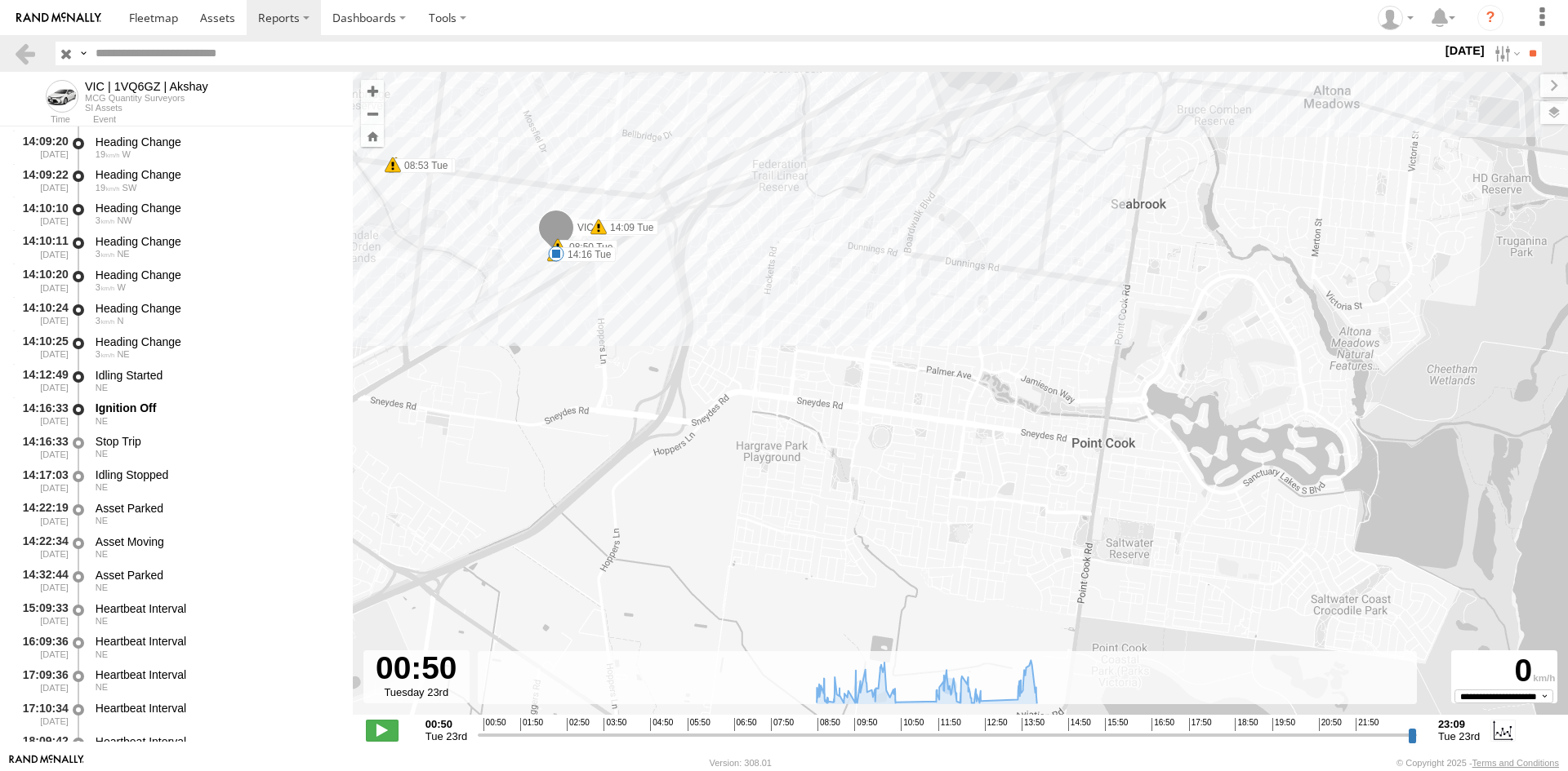
drag, startPoint x: 722, startPoint y: 402, endPoint x: 761, endPoint y: 476, distance: 83.6
click at [761, 476] on div "VIC | 1VQ6GZ | Akshay 08:55 Tue 09:00 Tue 09:08 Tue 09:15 Tue 09:22 Tue 09:25 T…" at bounding box center [960, 402] width 1215 height 660
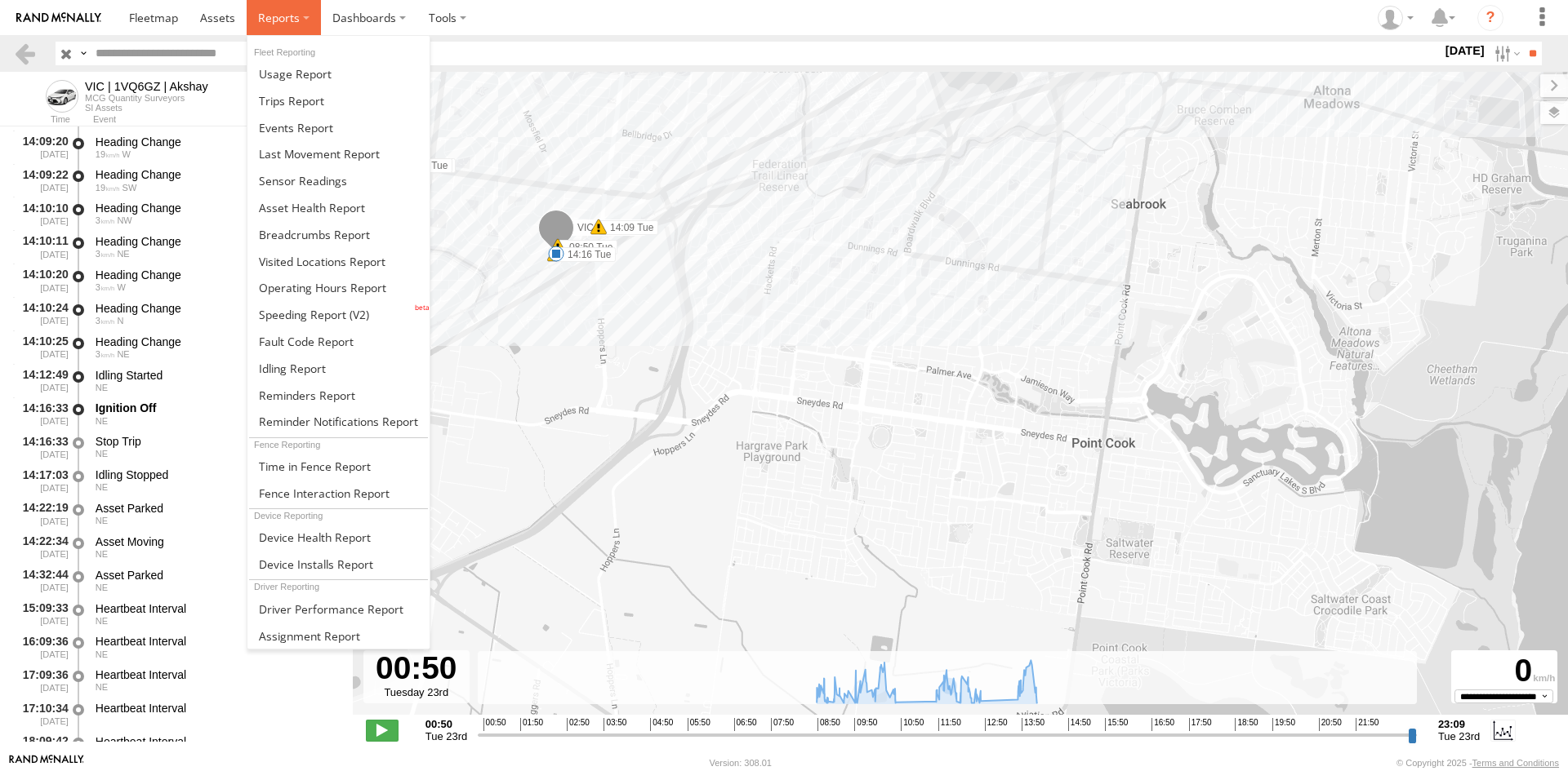
click at [277, 14] on span at bounding box center [279, 17] width 41 height 15
click at [320, 133] on span at bounding box center [296, 127] width 74 height 15
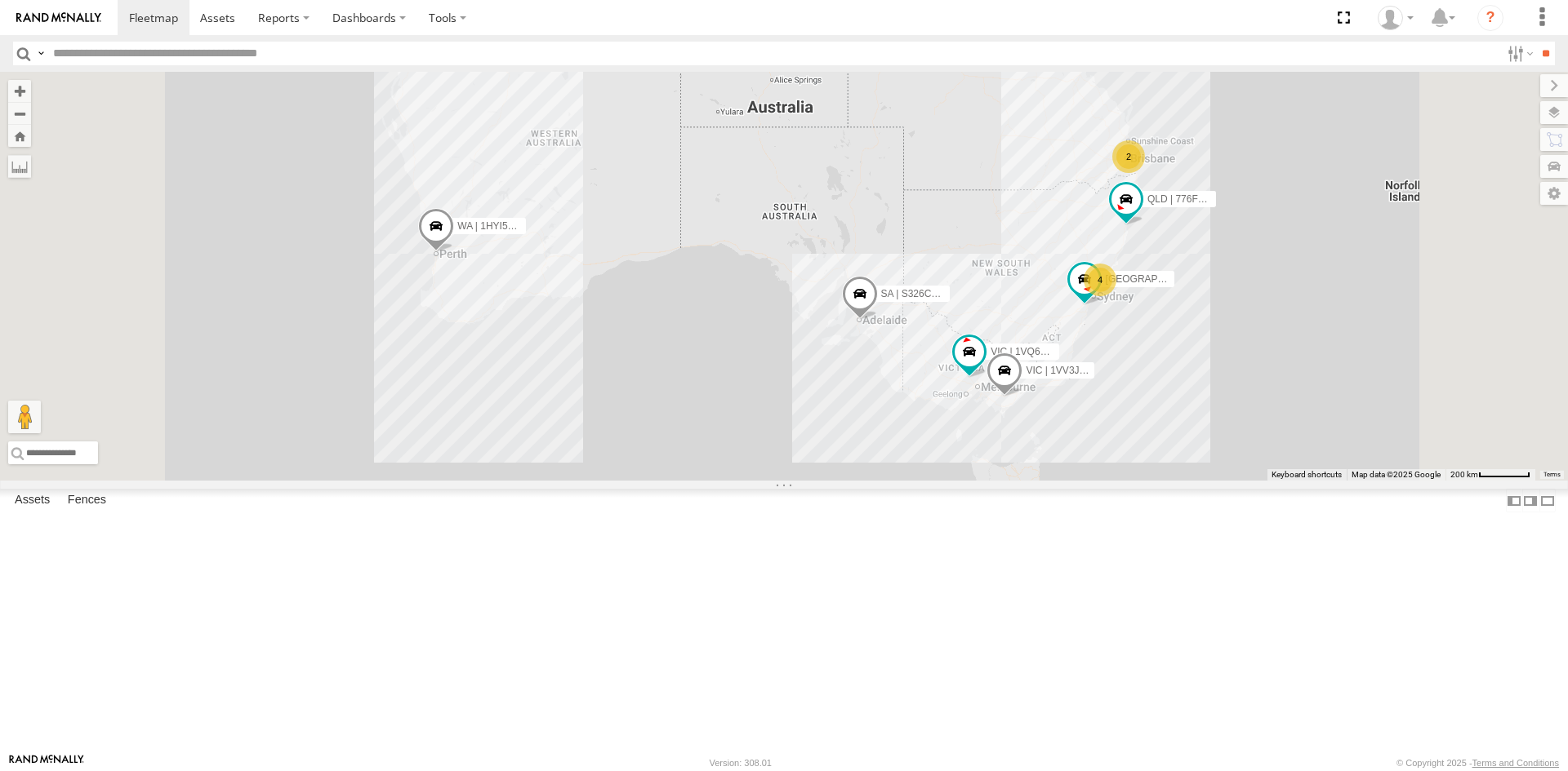
click at [0, 0] on div "[GEOGRAPHIC_DATA] | DL37VN | [GEOGRAPHIC_DATA]" at bounding box center [0, 0] width 0 height 0
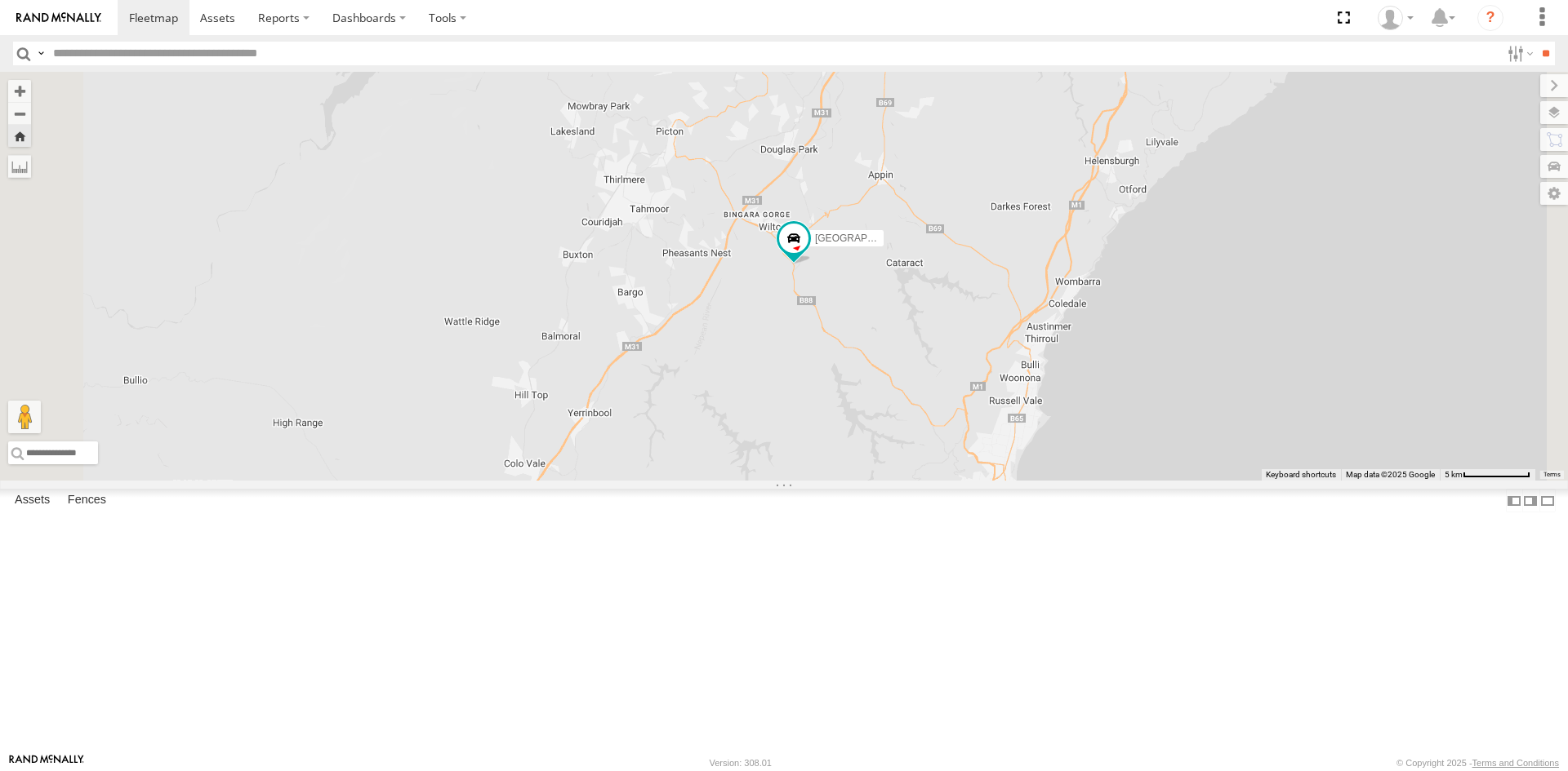
click at [0, 0] on div "[GEOGRAPHIC_DATA] | ESN15Q | [PERSON_NAME]" at bounding box center [0, 0] width 0 height 0
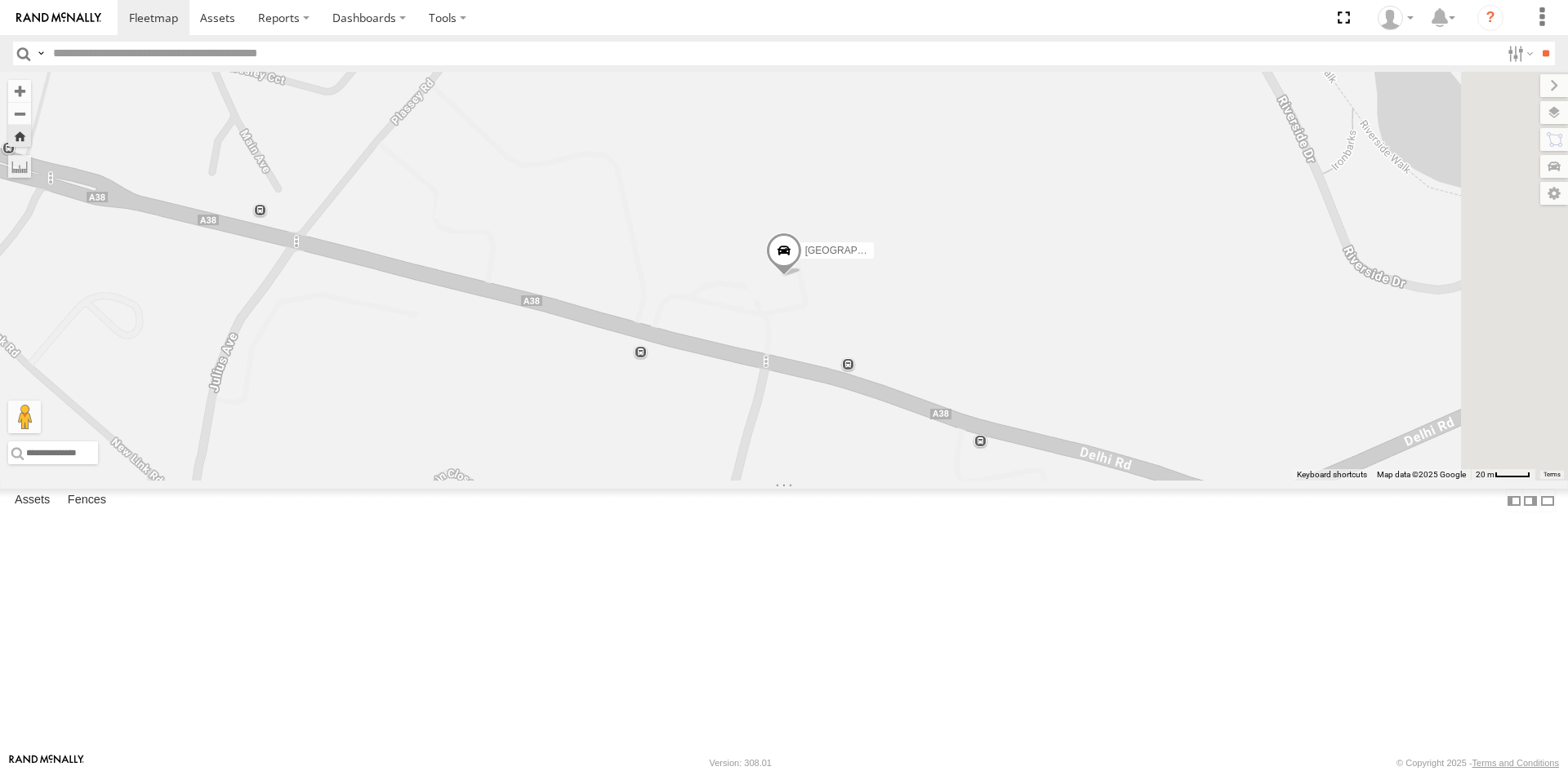
click at [802, 276] on span at bounding box center [784, 254] width 36 height 44
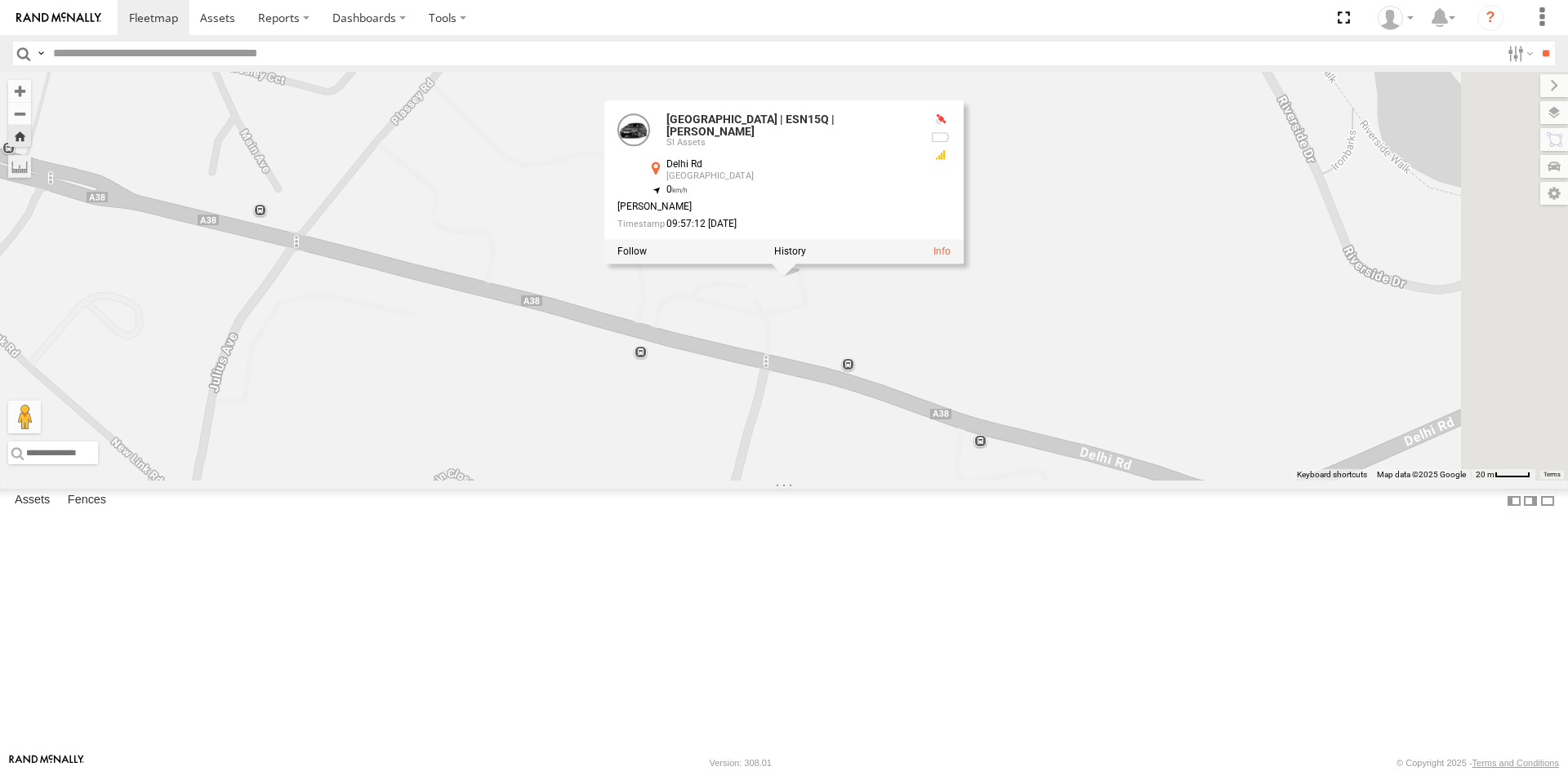
click at [1060, 447] on div "NSW | ESN15Q | Tate Cotrona NSW | ESN15Q | Tate Cotrona SI Assets Delhi Rd Macq…" at bounding box center [784, 276] width 1568 height 409
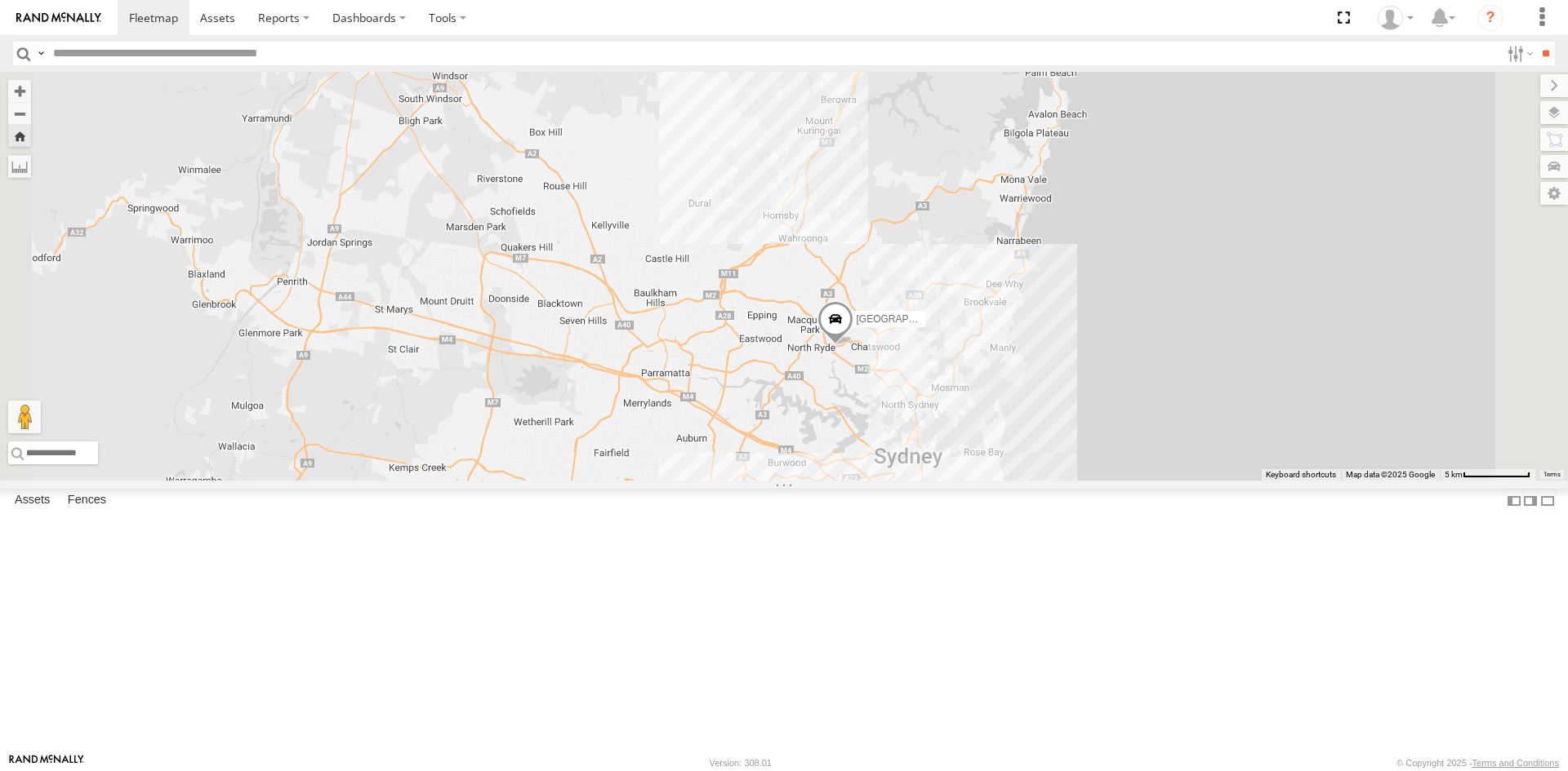
click at [0, 0] on div "NSW | ESN15Q | Tate Cotrona" at bounding box center [0, 0] width 0 height 0
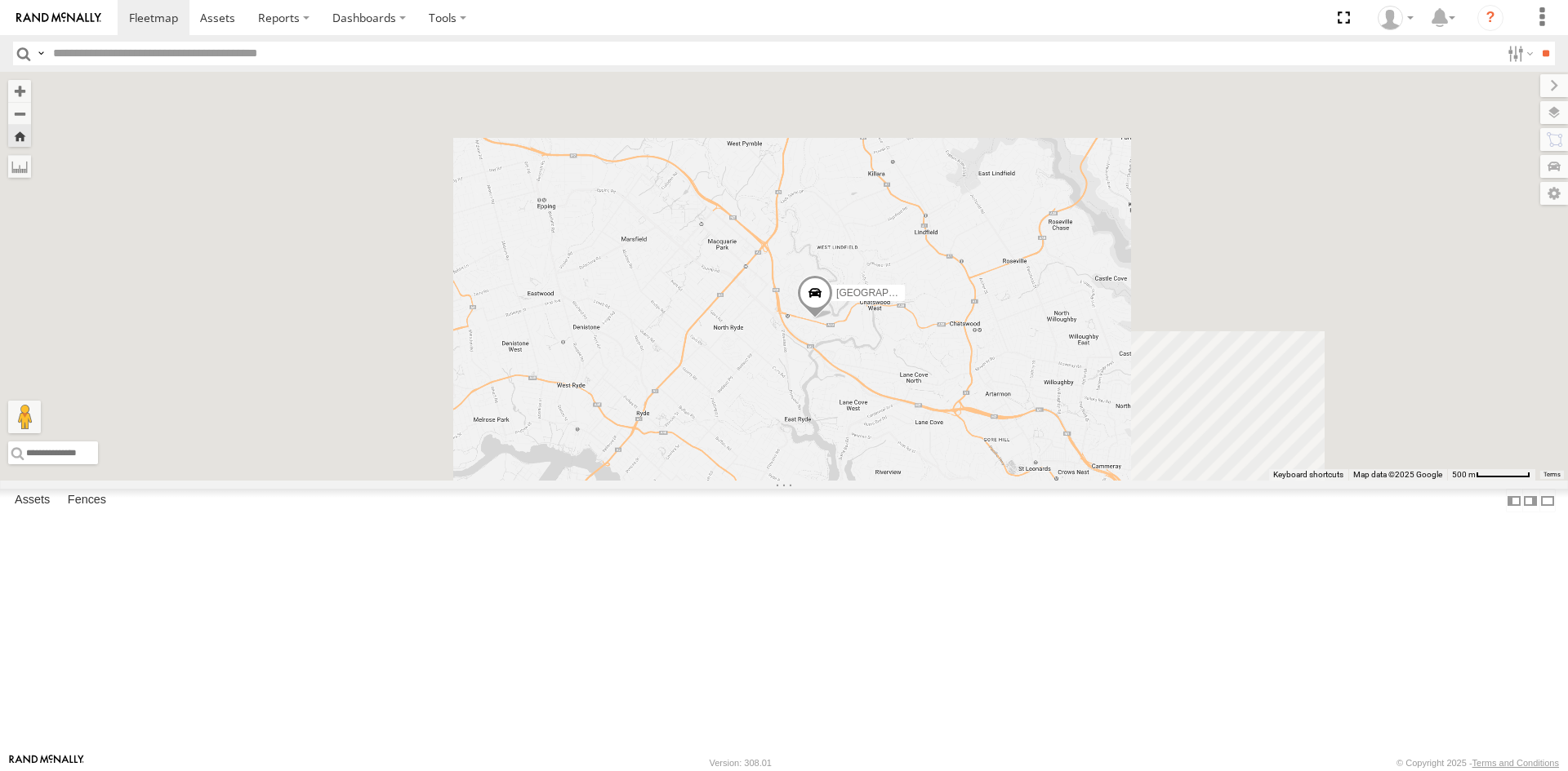
click at [0, 0] on span at bounding box center [0, 0] width 0 height 0
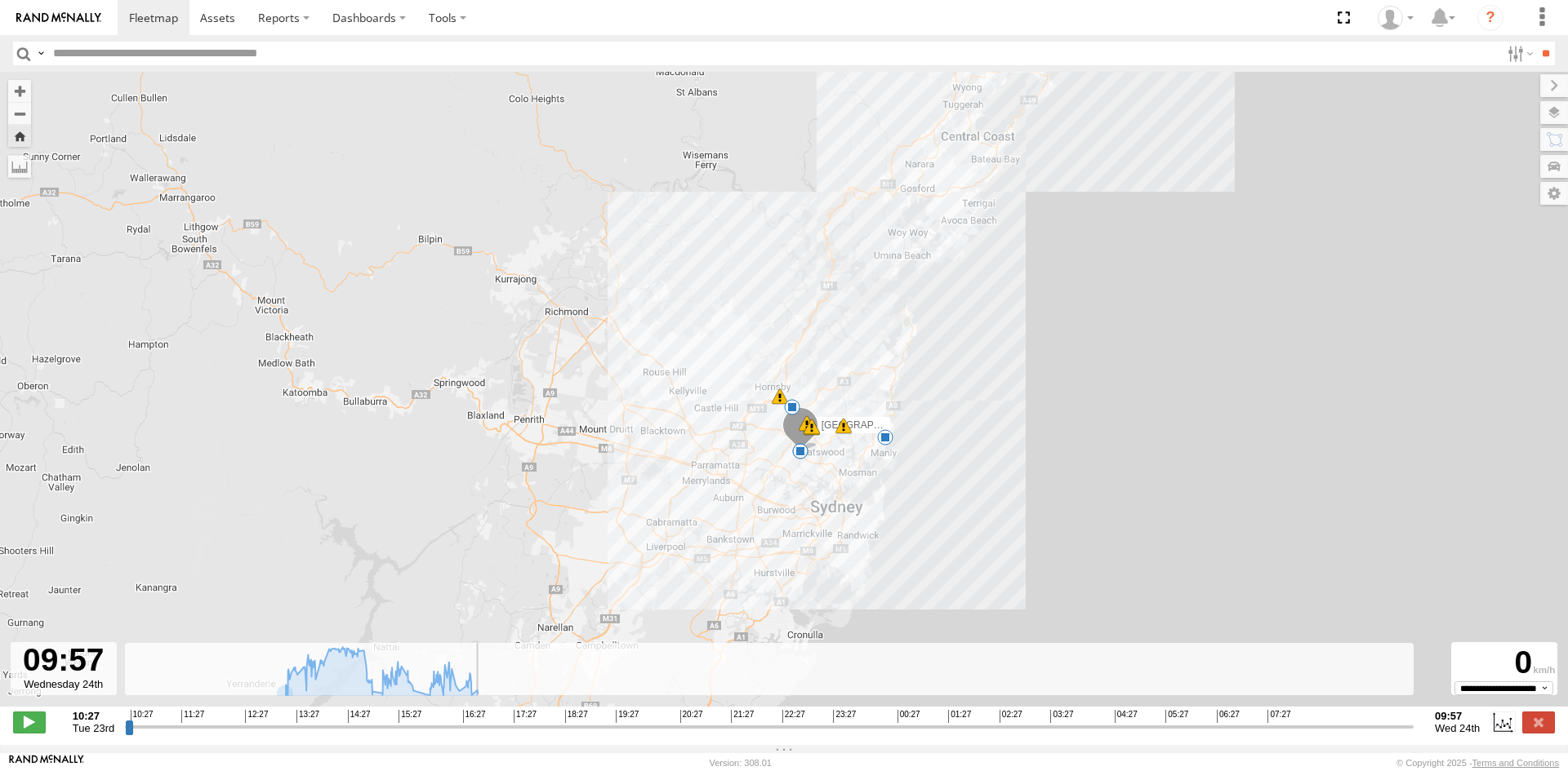
drag, startPoint x: 130, startPoint y: 739, endPoint x: 1435, endPoint y: 783, distance: 1305.7
type input "**********"
click at [1414, 734] on input "range" at bounding box center [769, 726] width 1288 height 15
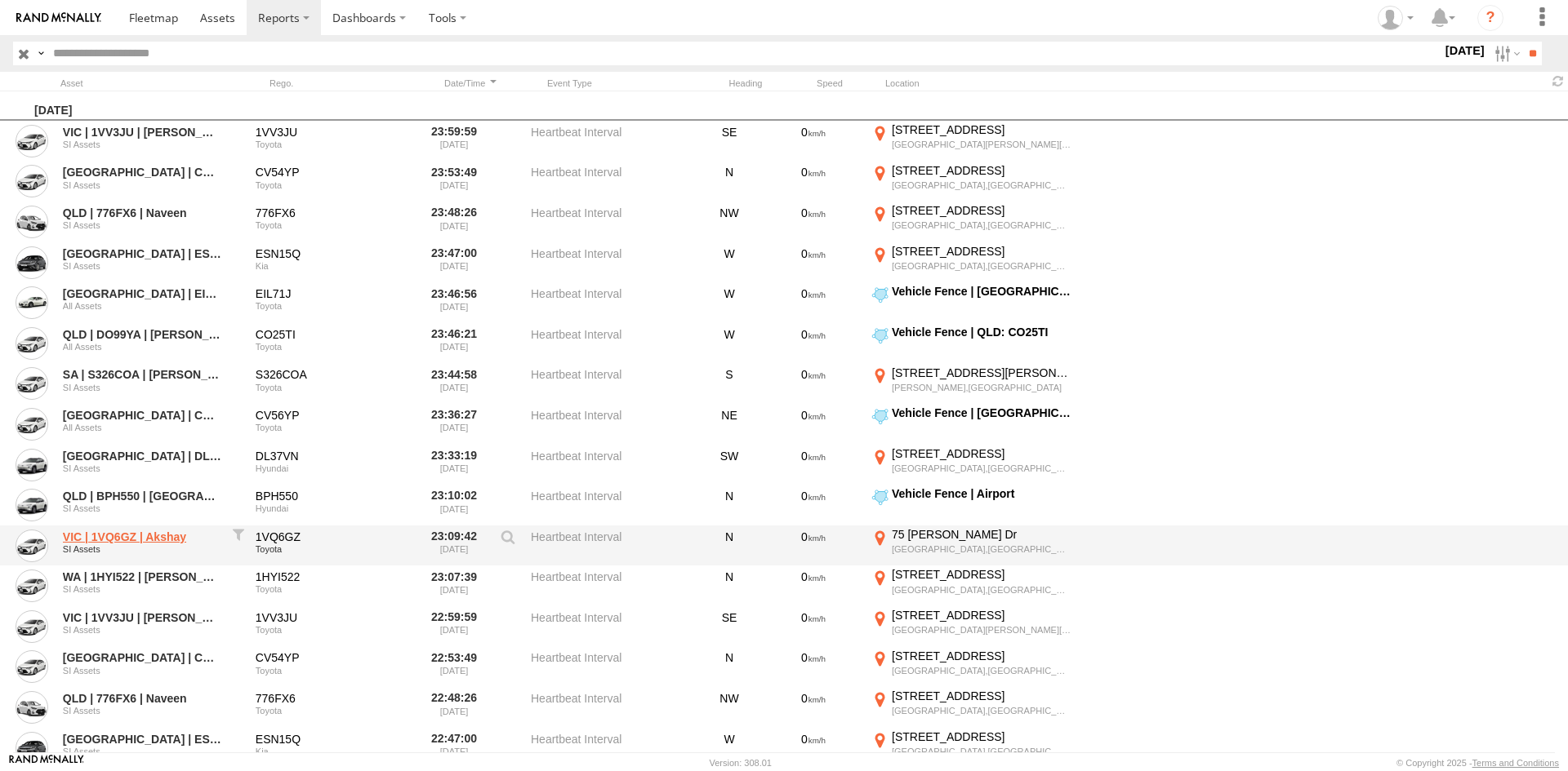
click at [160, 541] on link "VIC | 1VQ6GZ | Akshay" at bounding box center [142, 537] width 159 height 14
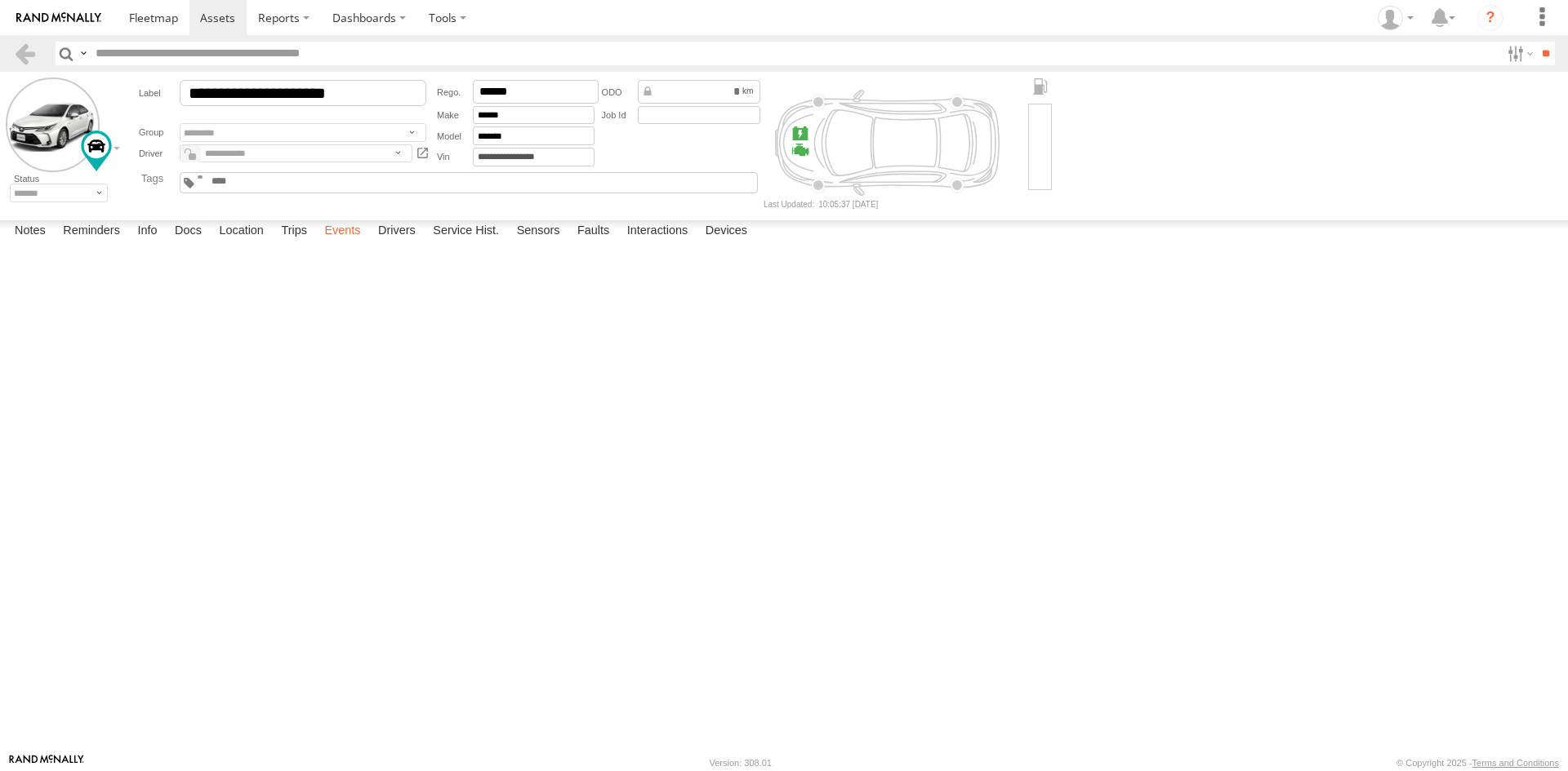
click at [341, 243] on label "Events" at bounding box center [342, 231] width 52 height 22
click at [211, 16] on span at bounding box center [217, 17] width 35 height 15
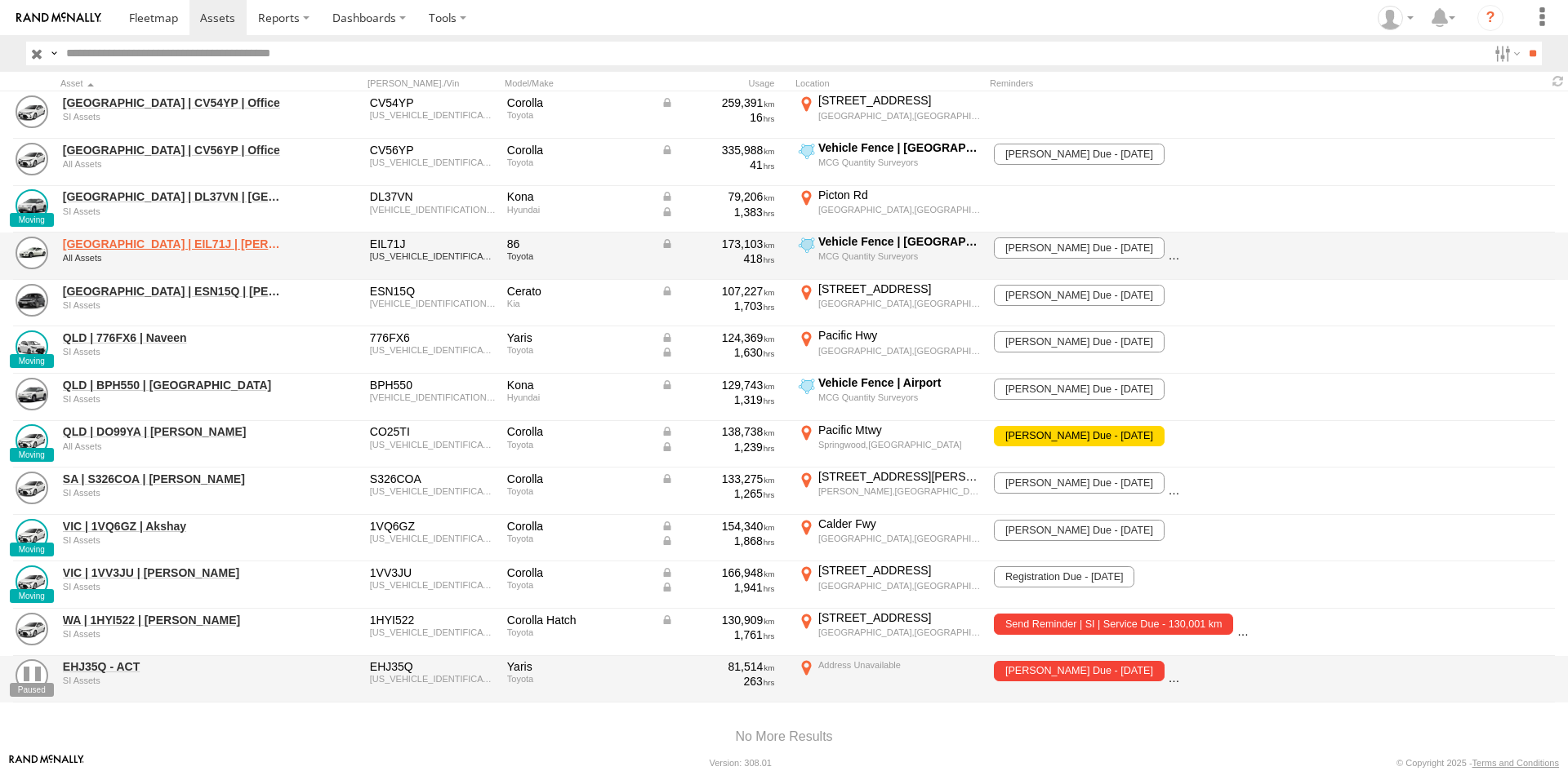
click at [216, 247] on link "[GEOGRAPHIC_DATA] | EIL71J | [PERSON_NAME]" at bounding box center [174, 244] width 223 height 14
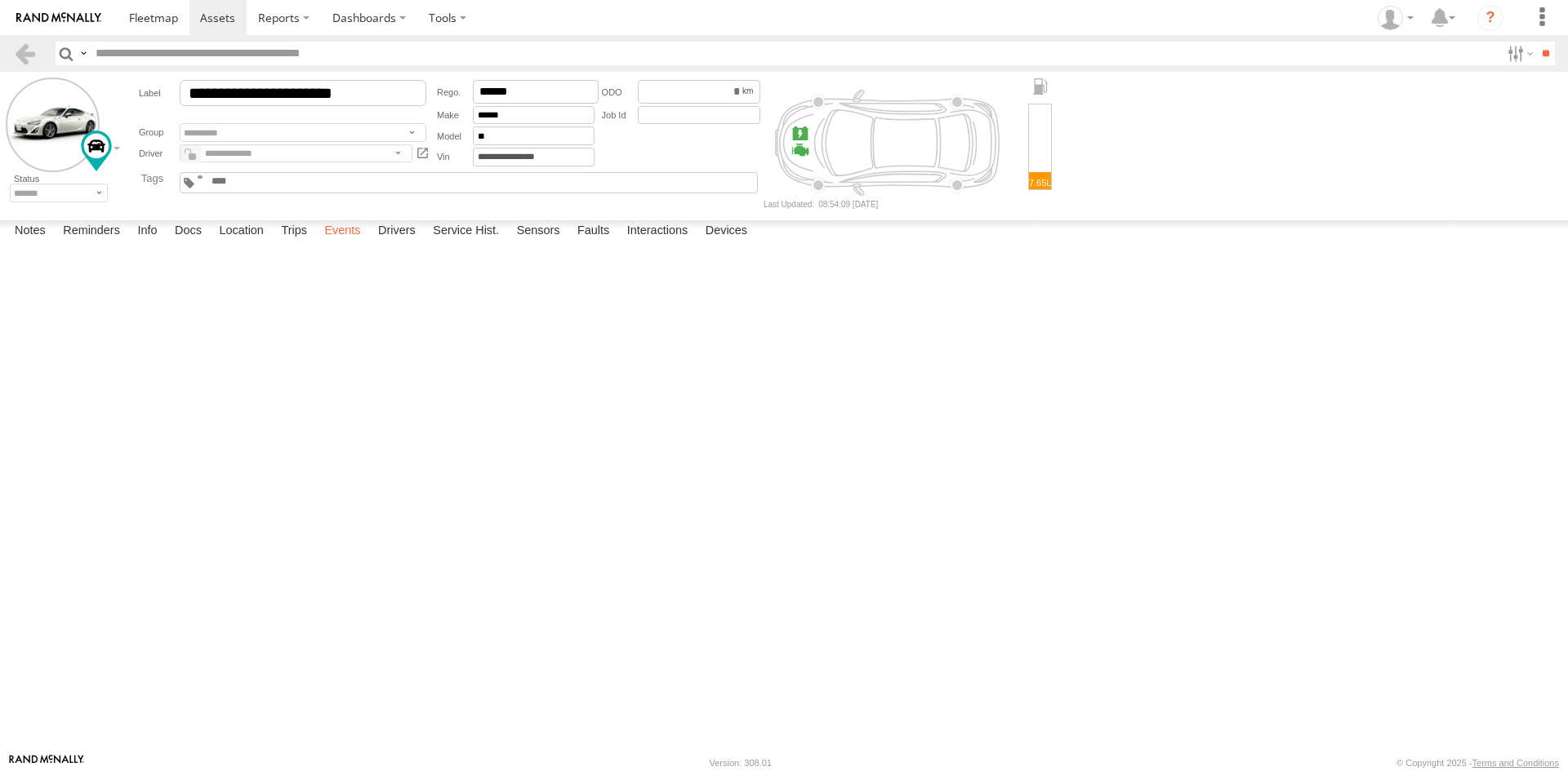
click at [328, 243] on label "Events" at bounding box center [342, 231] width 52 height 22
click at [284, 243] on label "Trips" at bounding box center [293, 231] width 42 height 22
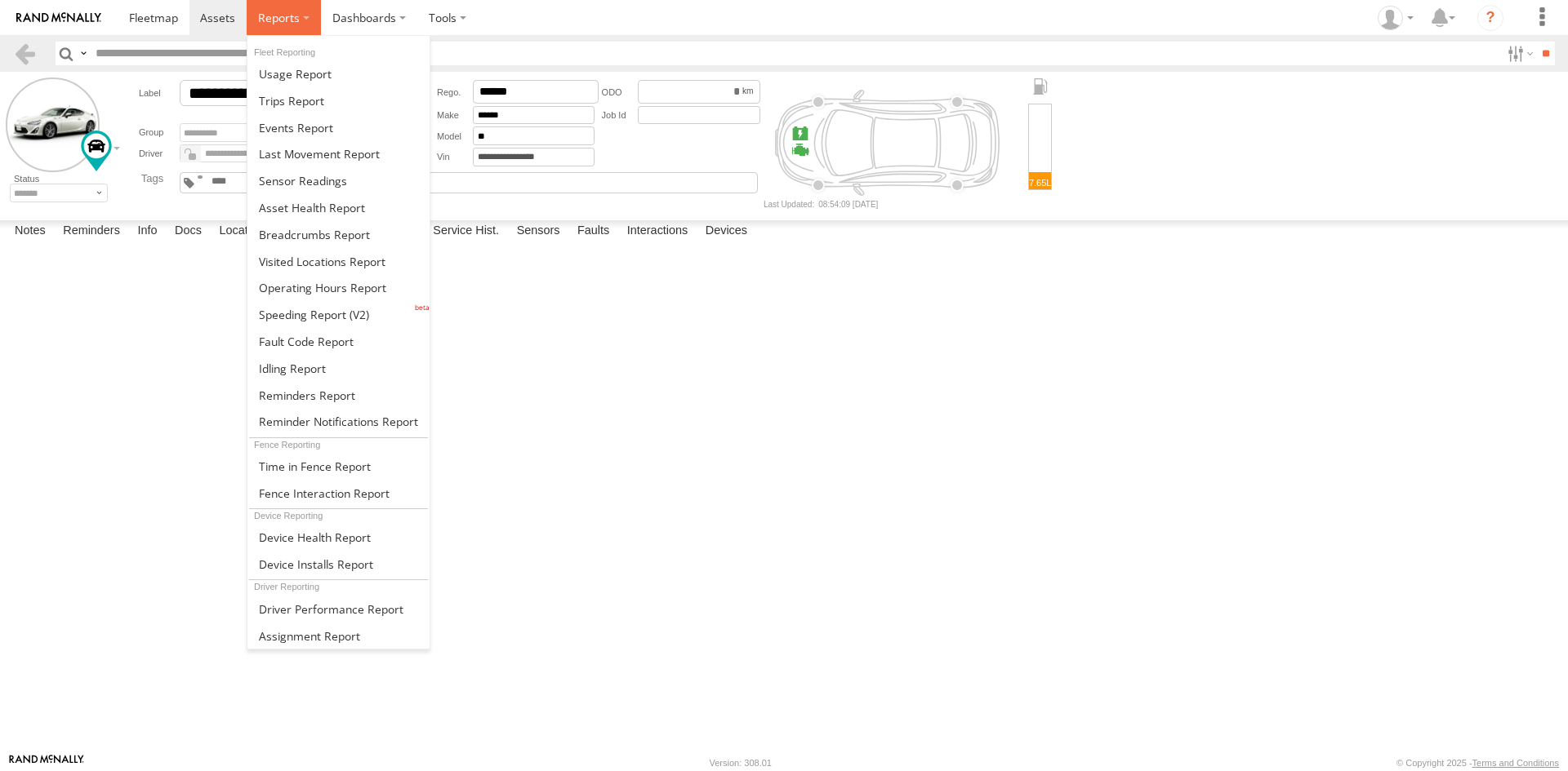
click at [286, 18] on span at bounding box center [279, 17] width 41 height 15
click at [299, 123] on span at bounding box center [296, 127] width 74 height 15
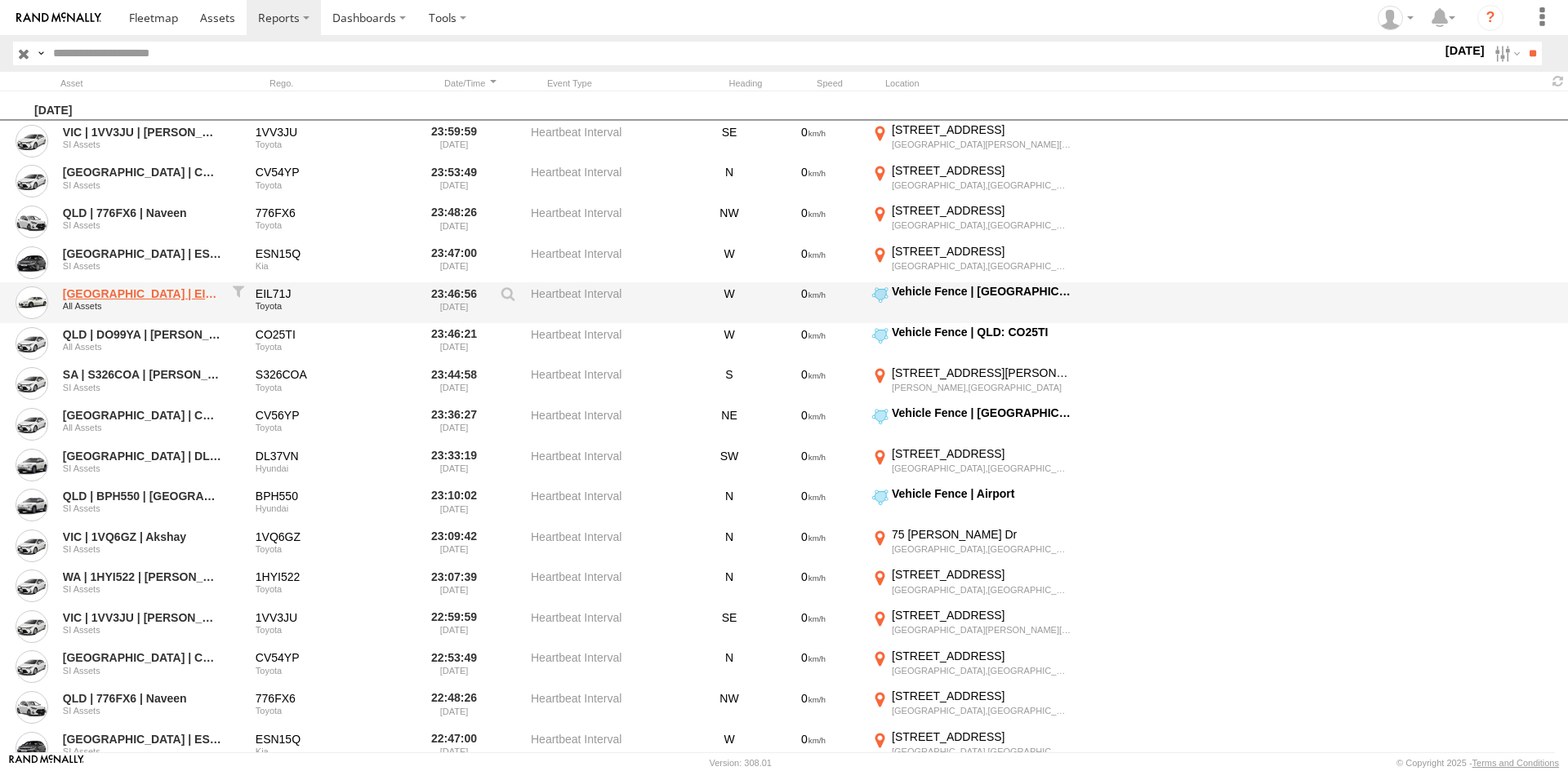
click at [178, 295] on link "[GEOGRAPHIC_DATA] | EIL71J | [PERSON_NAME]" at bounding box center [142, 294] width 159 height 14
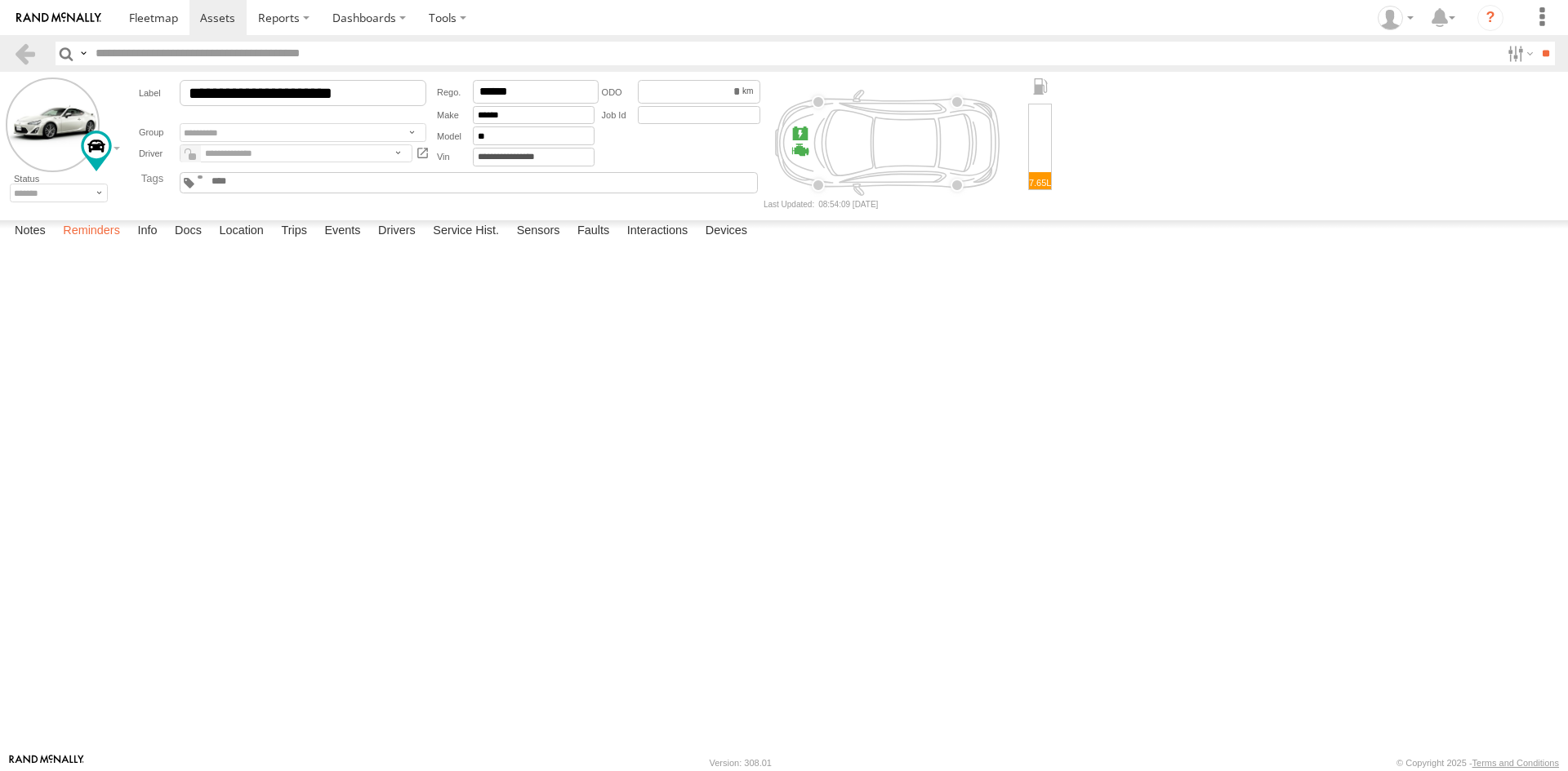
click at [92, 243] on label "Reminders" at bounding box center [91, 231] width 74 height 22
click at [151, 243] on label "Info" at bounding box center [147, 231] width 36 height 22
click at [388, 243] on label "Drivers" at bounding box center [396, 231] width 54 height 22
click at [0, 0] on link "Brianni Gedeon" at bounding box center [0, 0] width 0 height 0
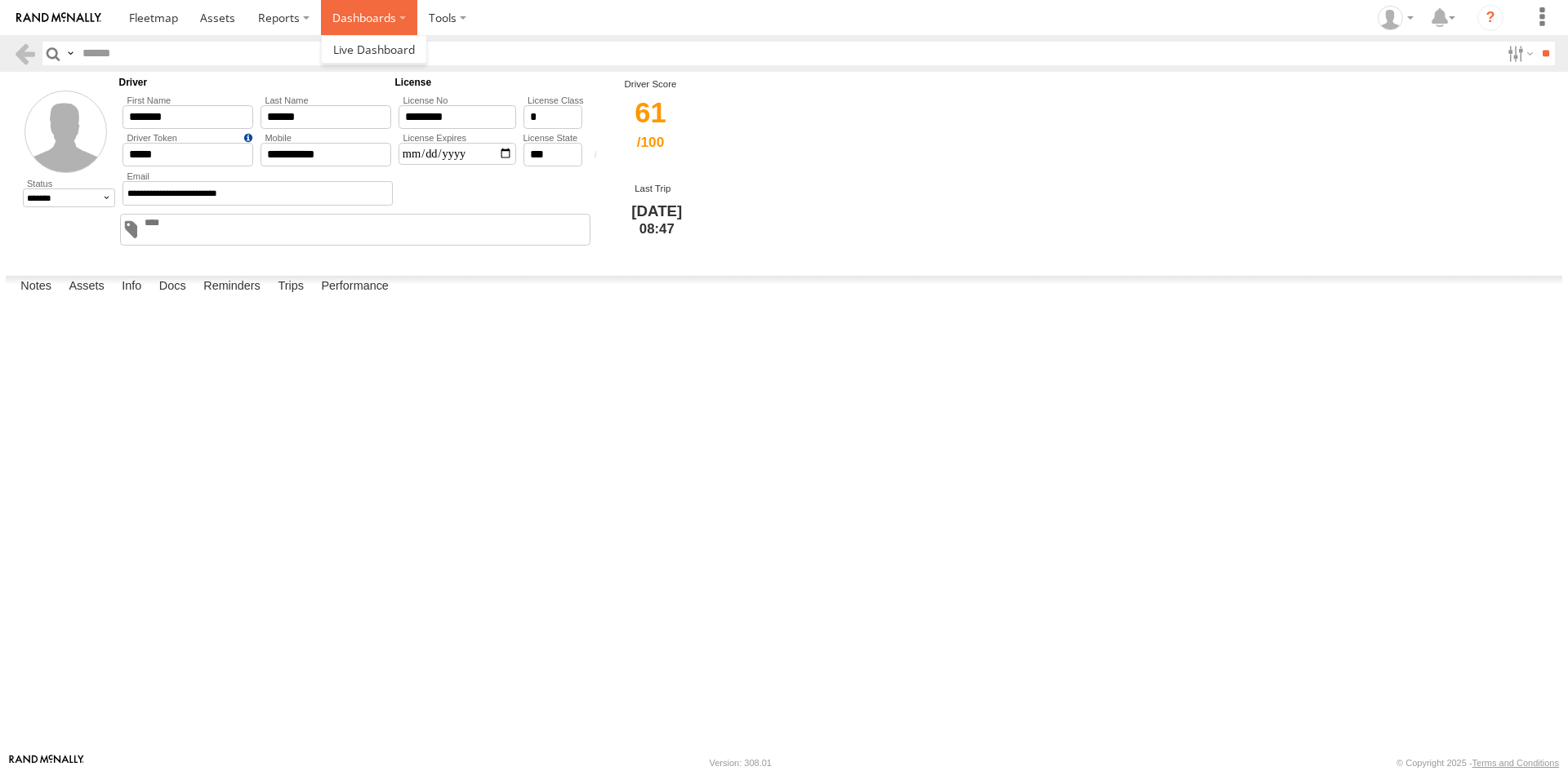
click at [354, 8] on label "Dashboards" at bounding box center [369, 17] width 96 height 35
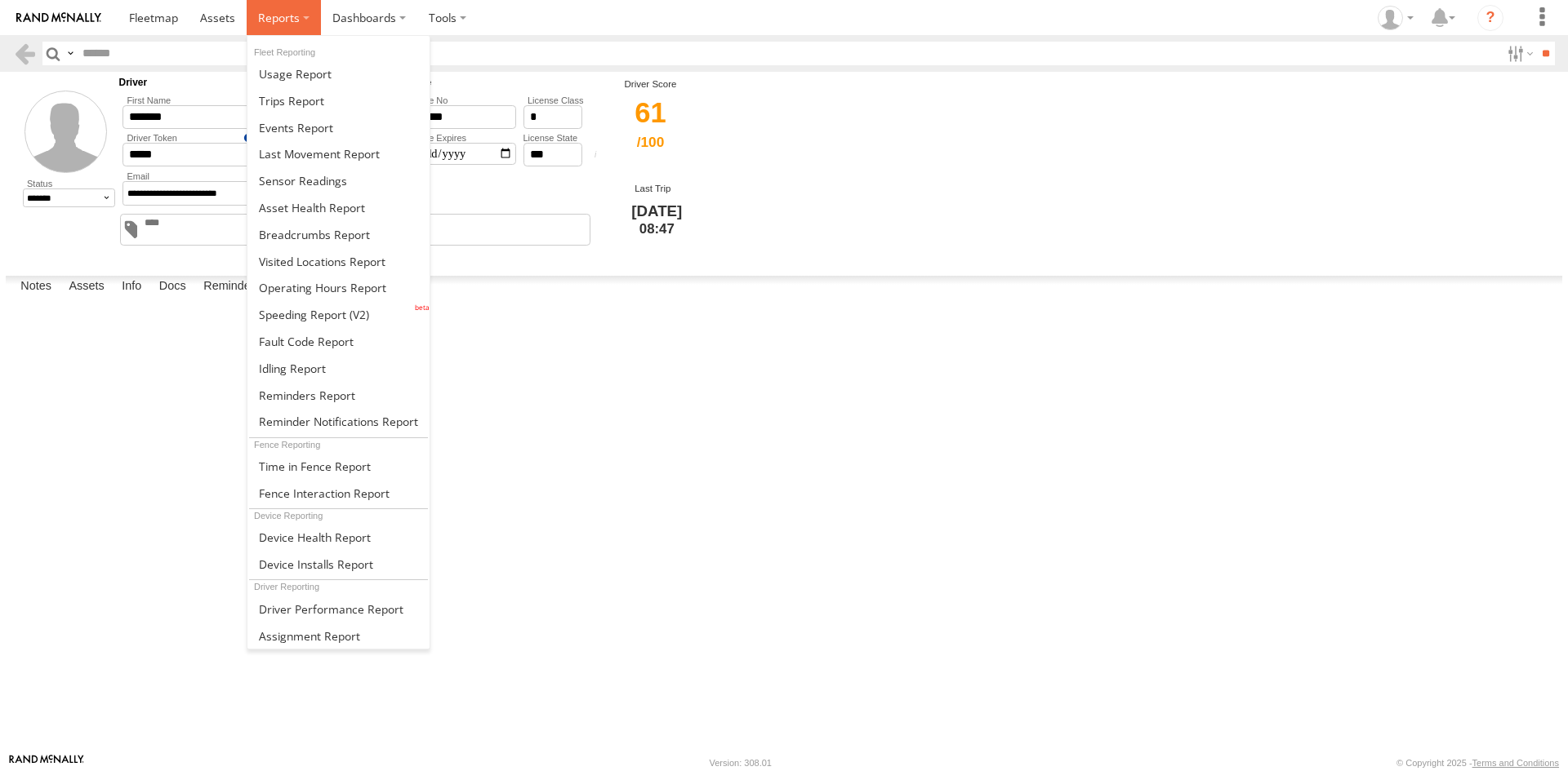
click at [294, 17] on span at bounding box center [279, 17] width 41 height 15
click at [283, 318] on span at bounding box center [314, 314] width 110 height 15
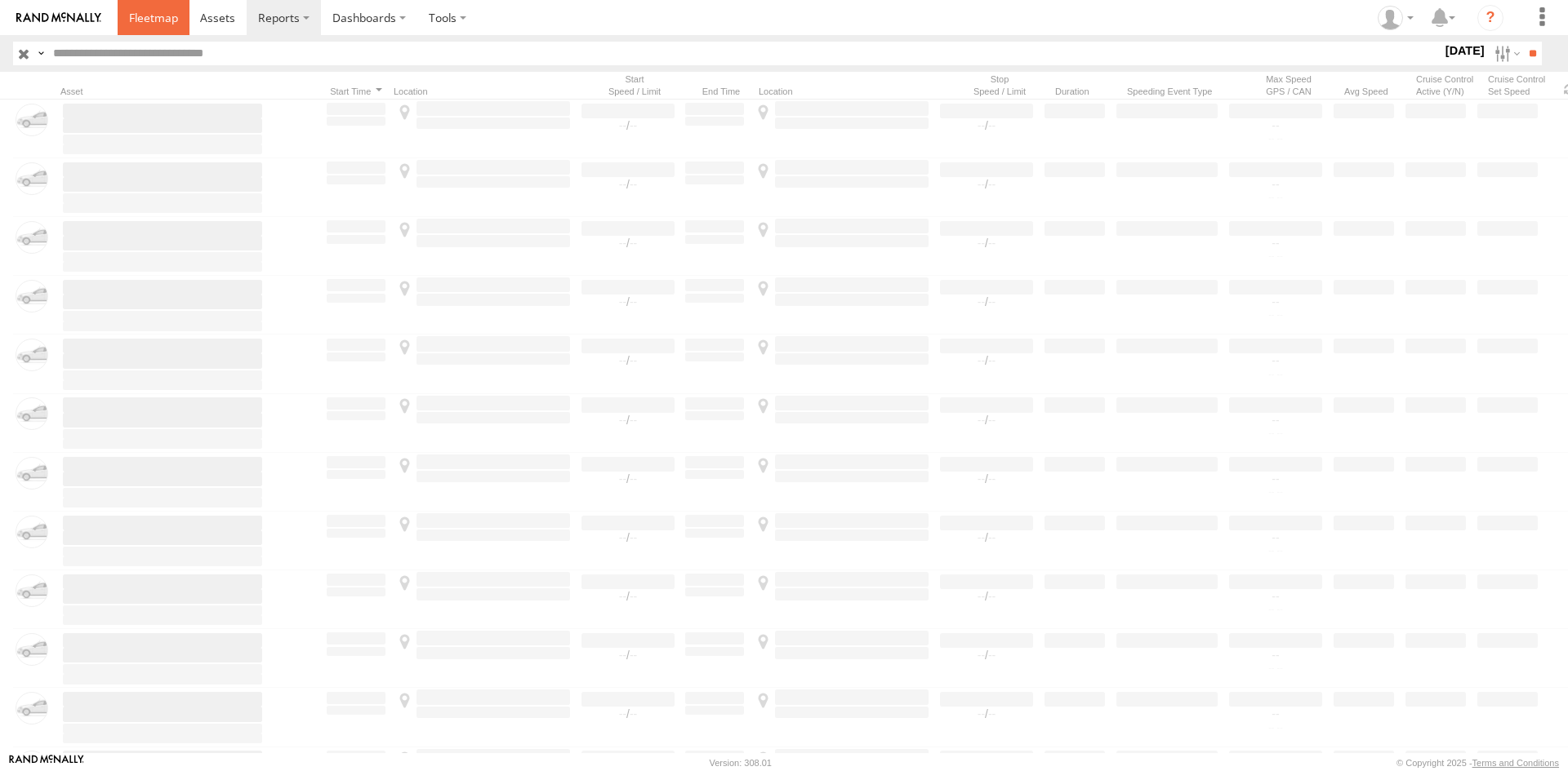
click at [147, 23] on span at bounding box center [153, 17] width 49 height 15
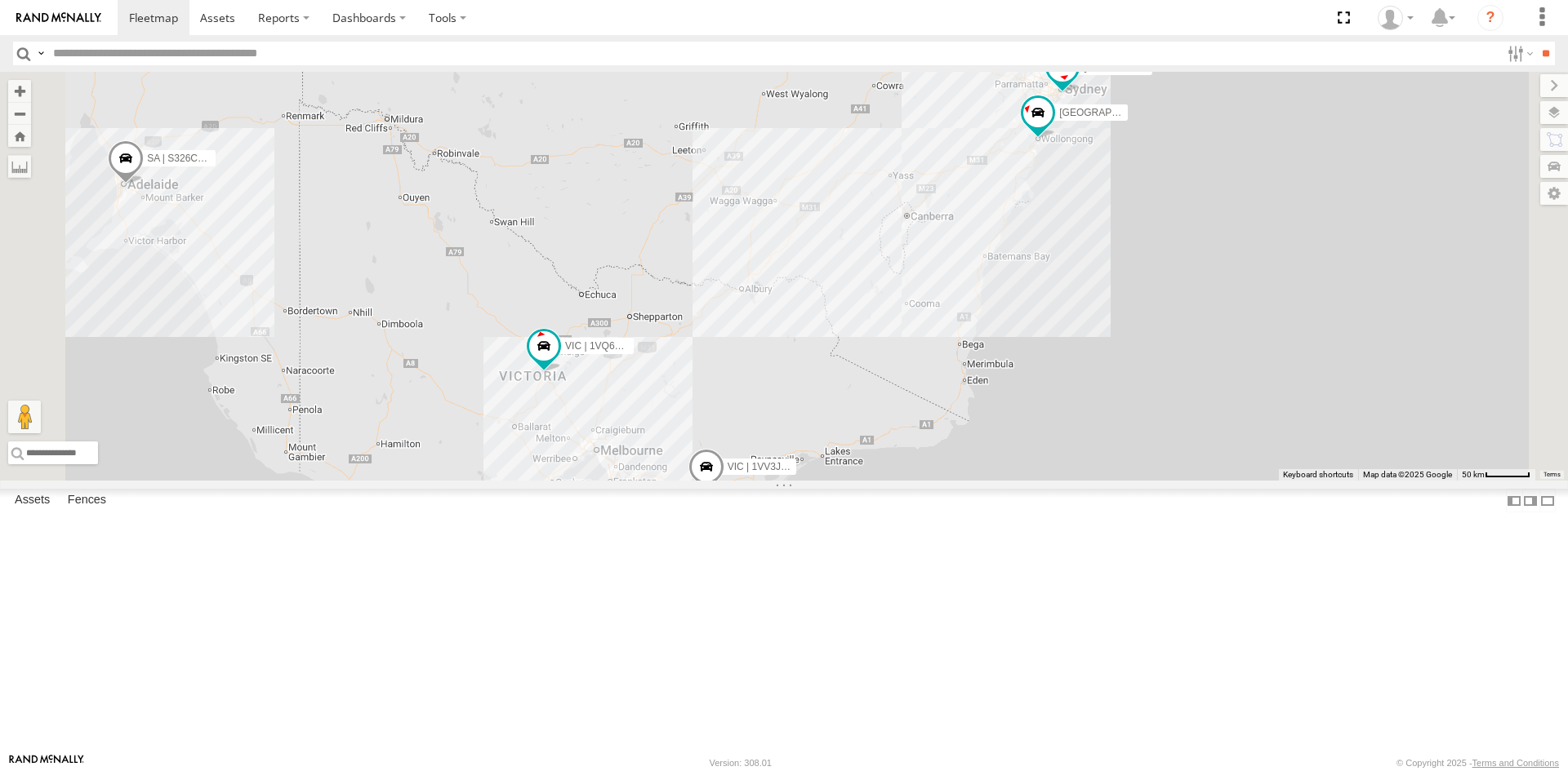
drag, startPoint x: 742, startPoint y: 467, endPoint x: 756, endPoint y: 293, distance: 174.6
click at [756, 293] on div "SA | S326COA | Joseph WA | 1HYI522 | Sharoon VIC | 1VQ6GZ | Akshay VIC | 1VV3JU…" at bounding box center [784, 276] width 1568 height 409
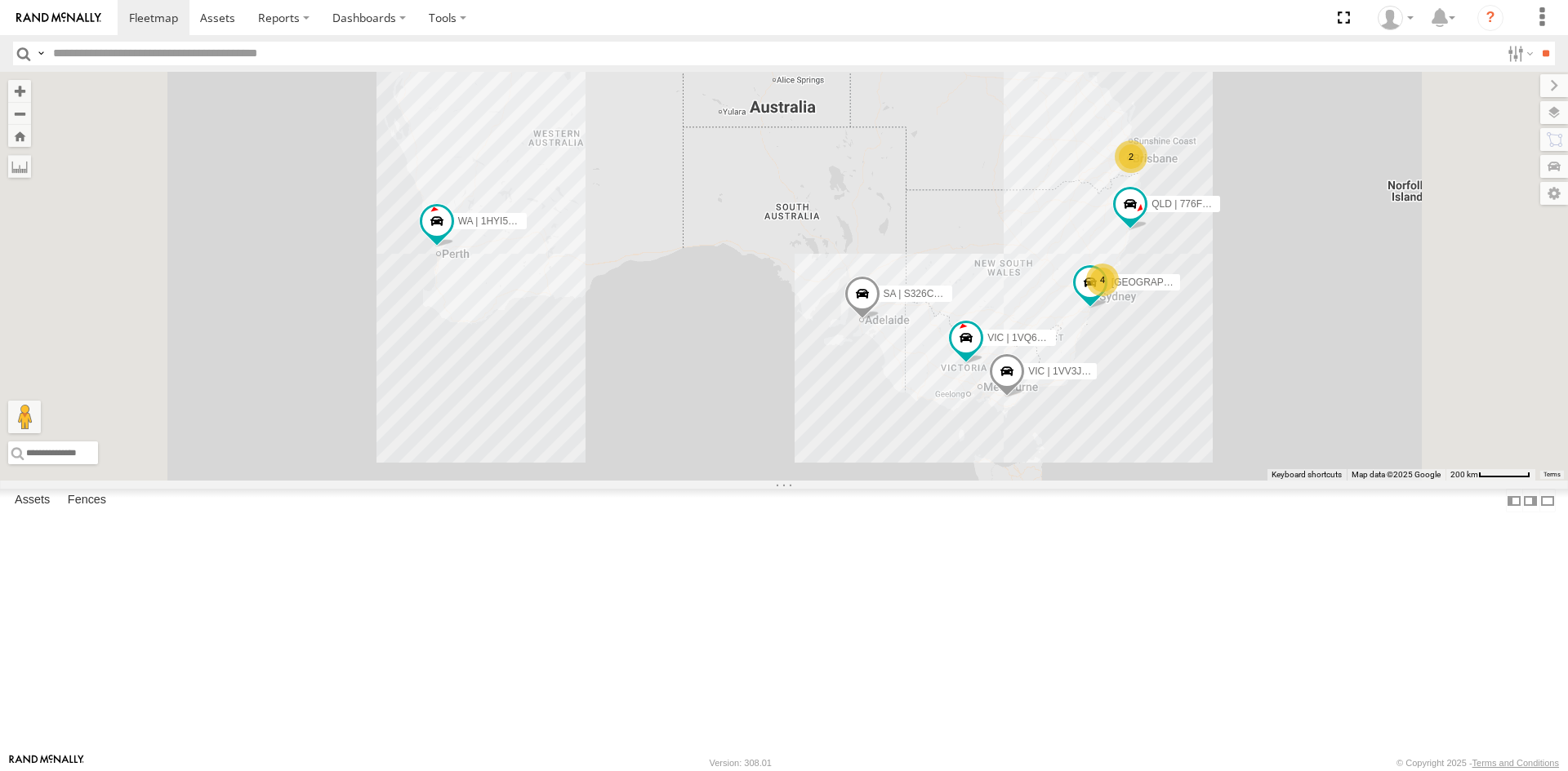
click at [0, 0] on div "SI Assets" at bounding box center [0, 0] width 0 height 0
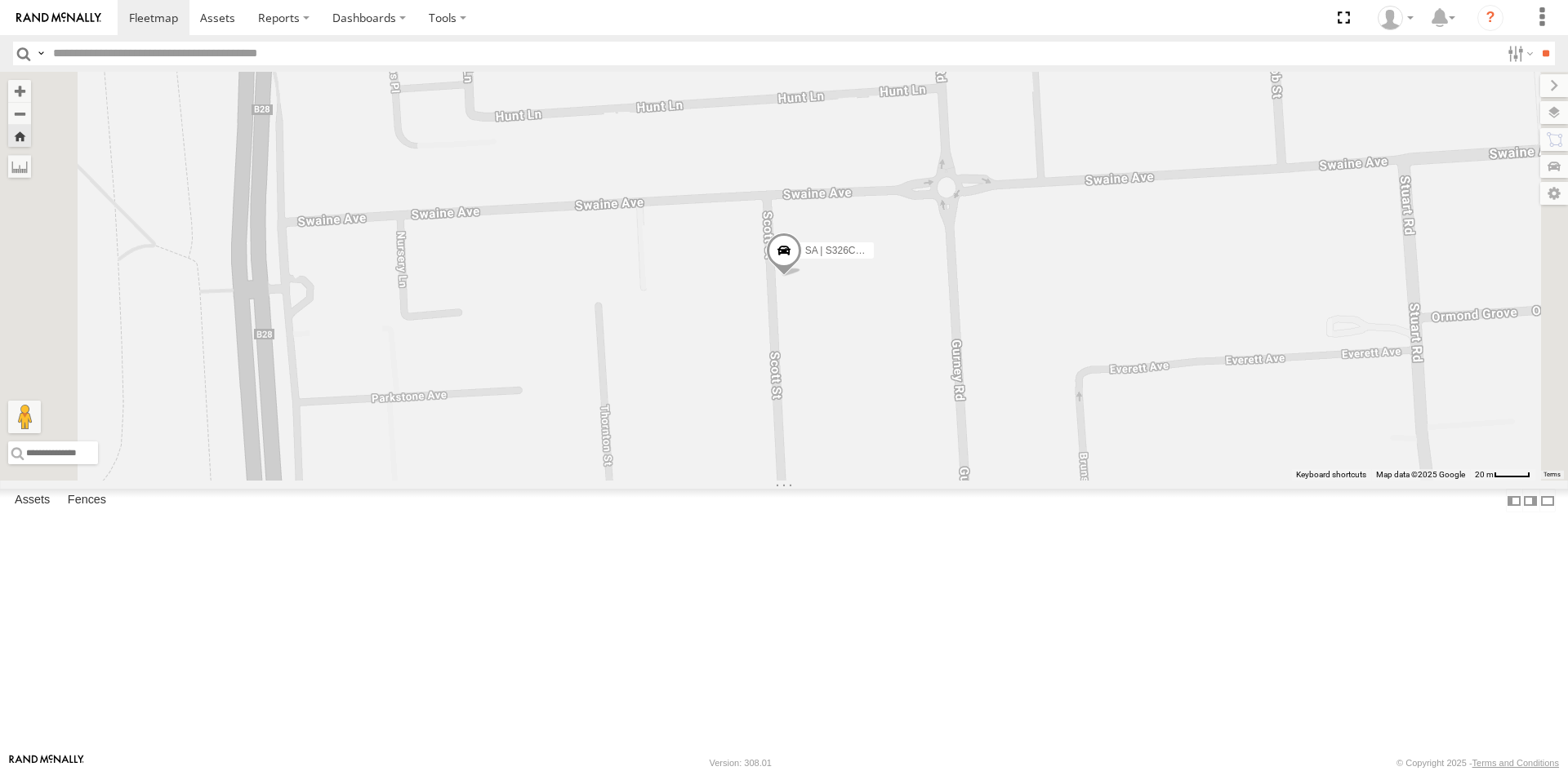
click at [802, 277] on span at bounding box center [784, 254] width 36 height 44
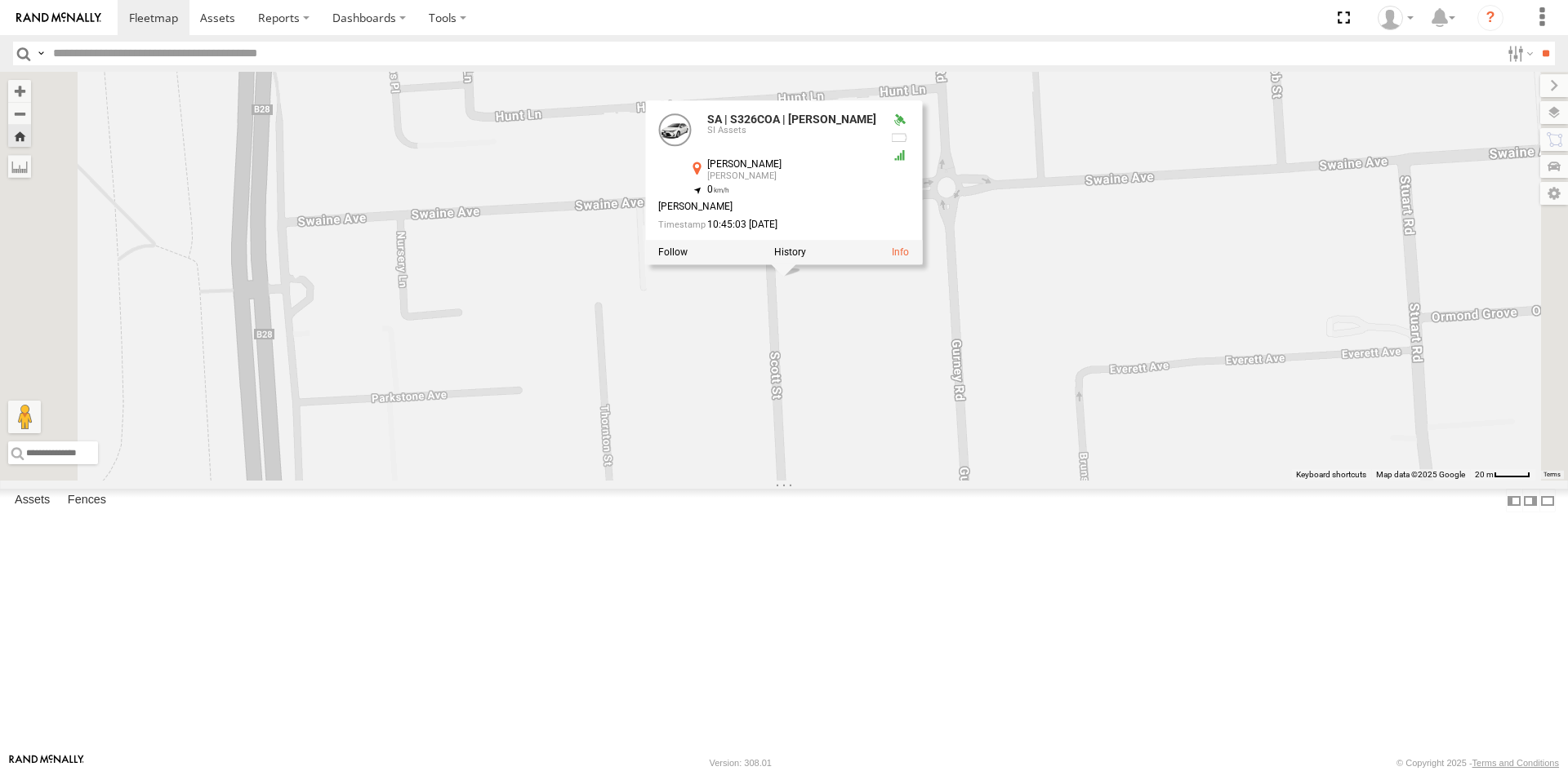
click at [1086, 481] on div "SA | S326COA | Joseph SA | S326COA | Joseph SI Assets Scott St Rose Park -34.93…" at bounding box center [784, 276] width 1568 height 409
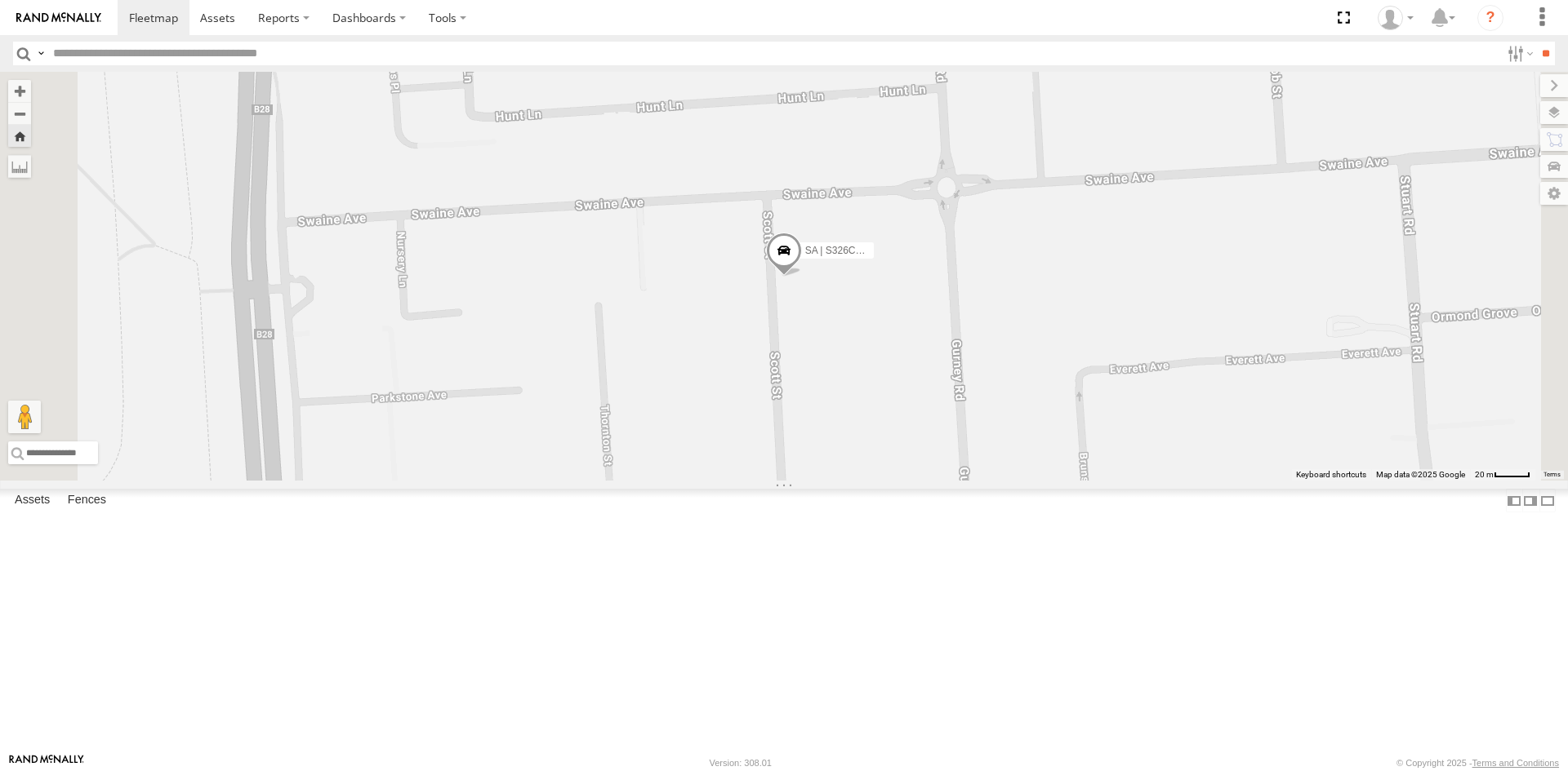
click at [0, 0] on div "SA | S326COA | [PERSON_NAME]" at bounding box center [0, 0] width 0 height 0
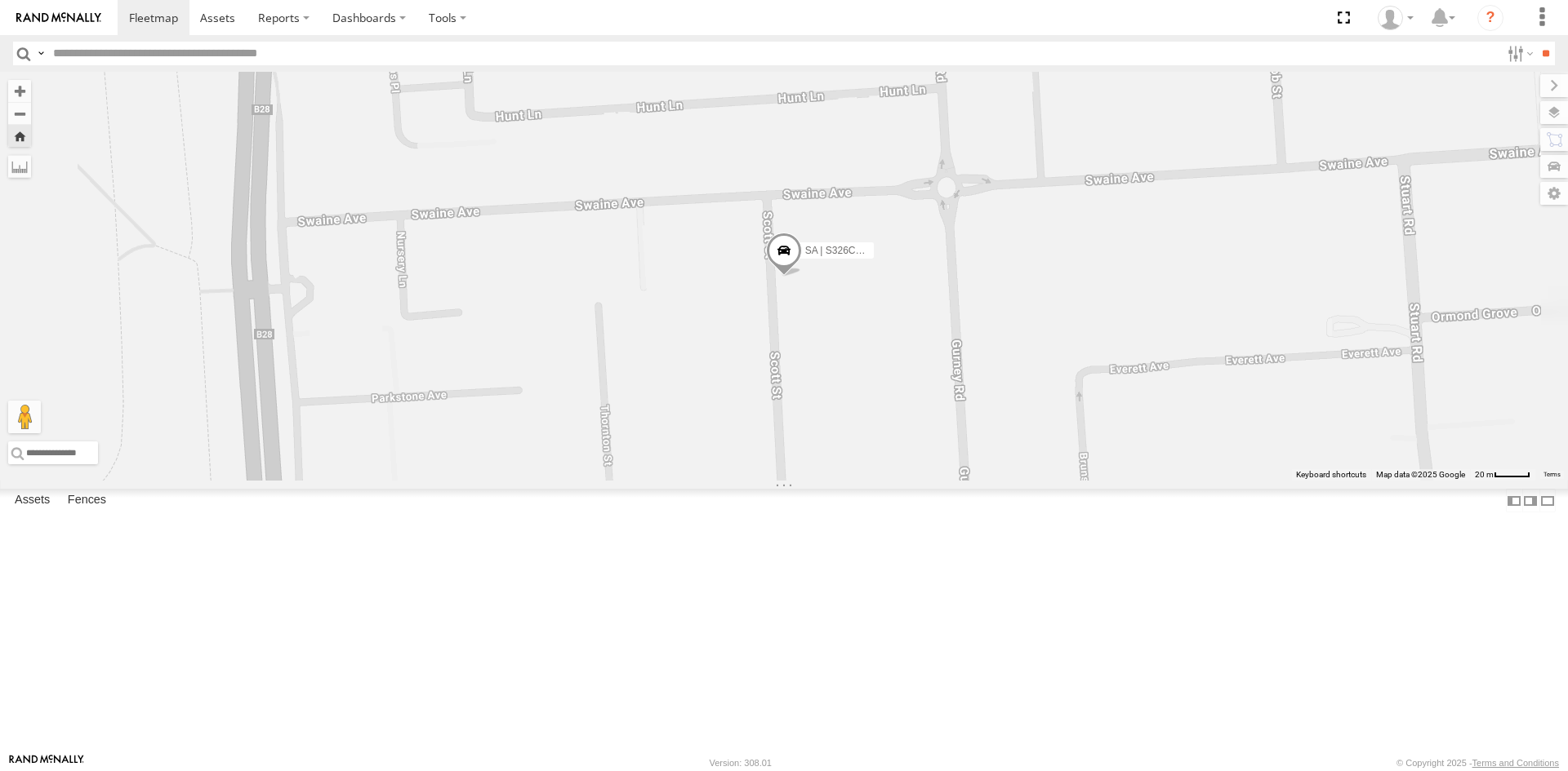
click at [0, 0] on span at bounding box center [0, 0] width 0 height 0
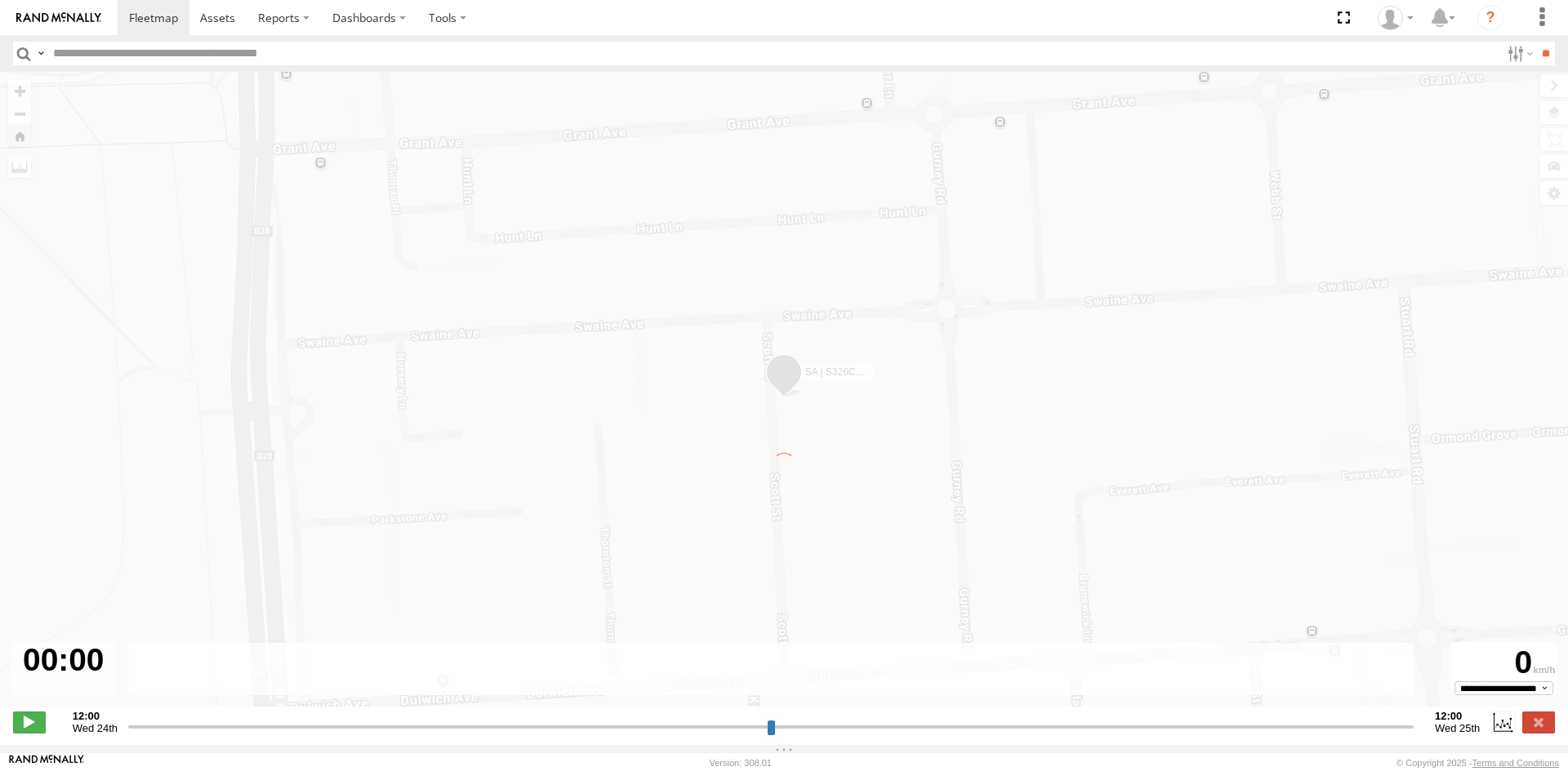
type input "**********"
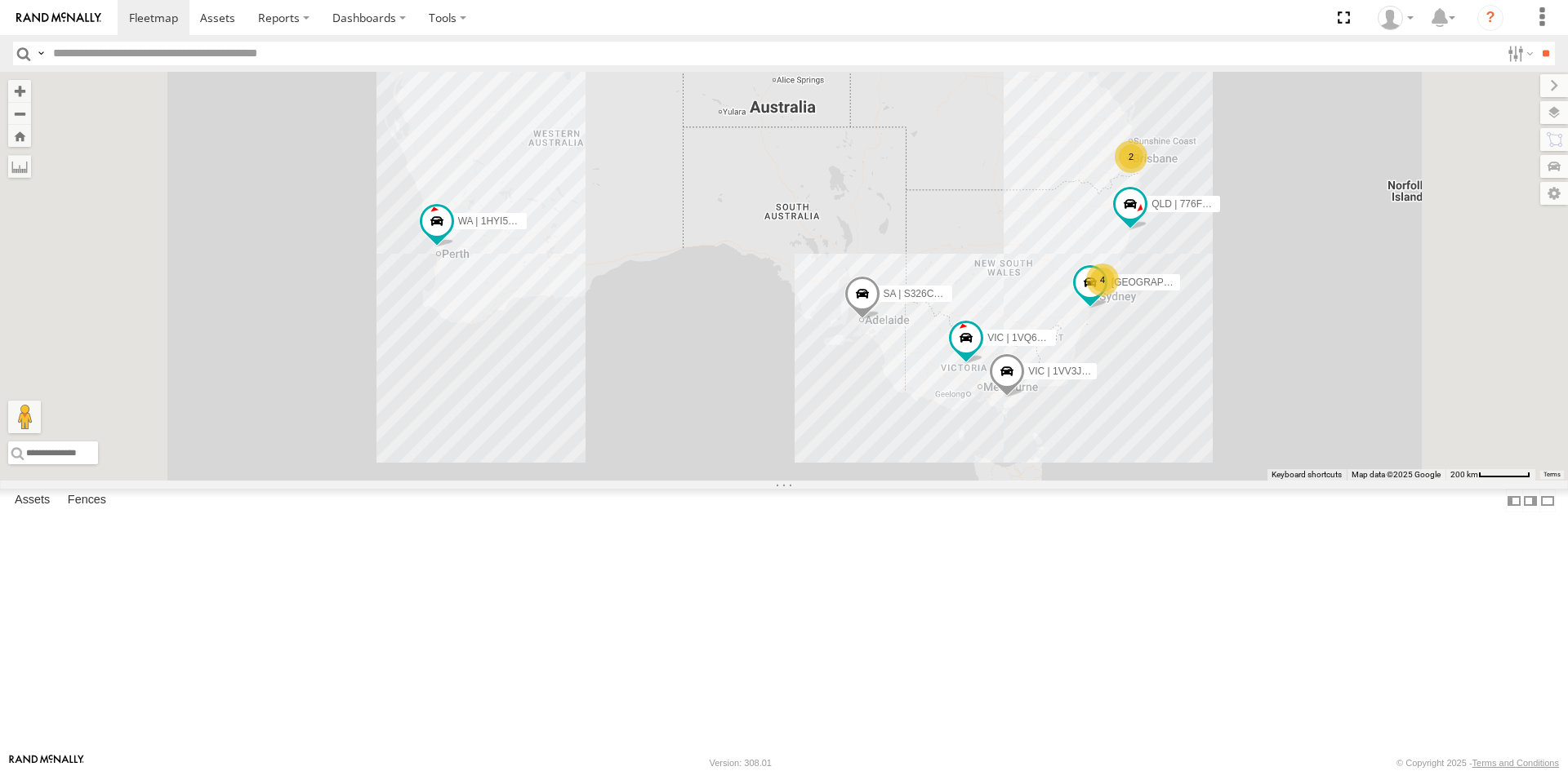
click at [0, 0] on div "SA | S326COA | [PERSON_NAME]" at bounding box center [0, 0] width 0 height 0
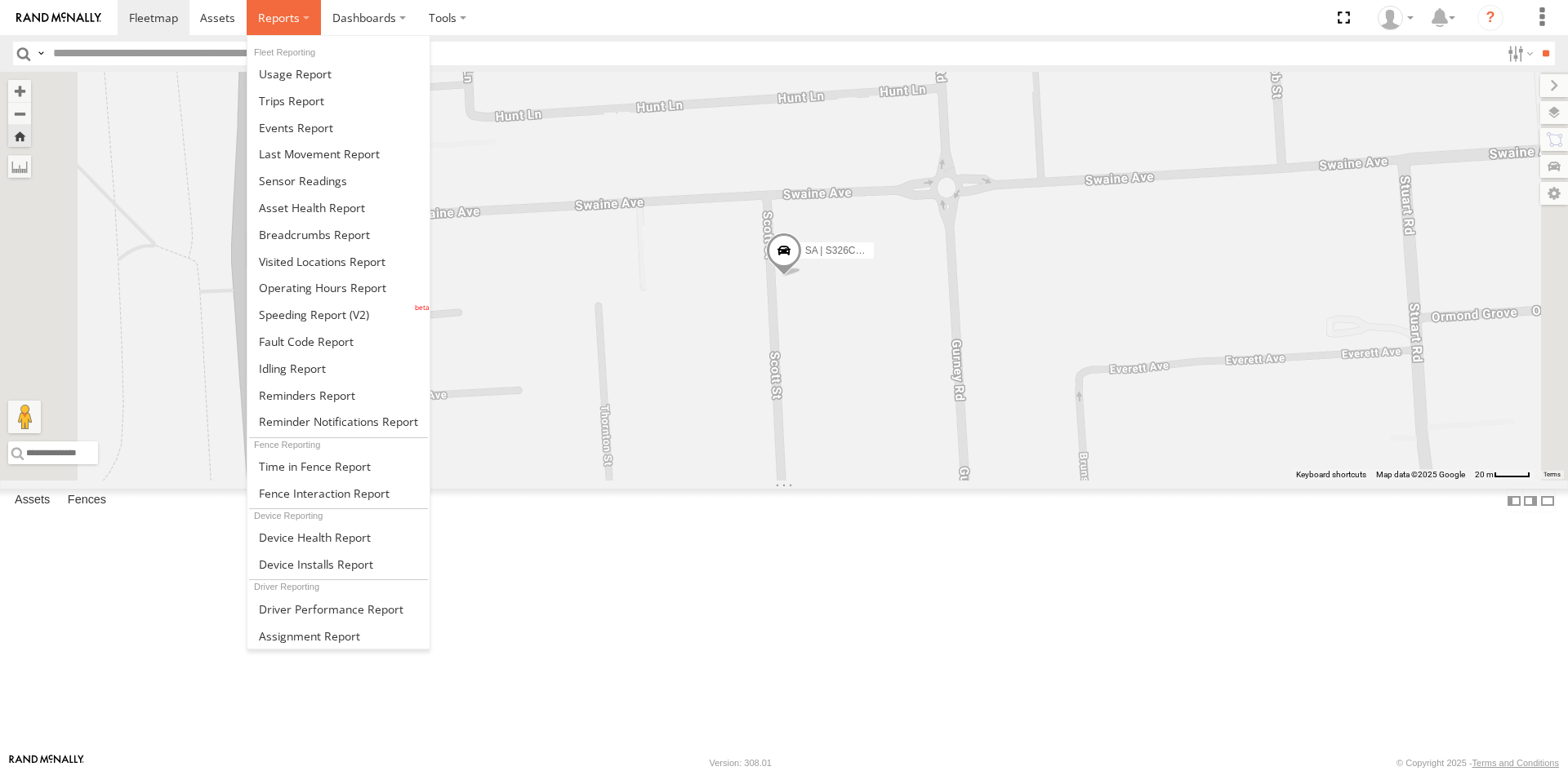
click at [304, 30] on label at bounding box center [283, 17] width 74 height 35
click at [316, 132] on span at bounding box center [296, 127] width 74 height 15
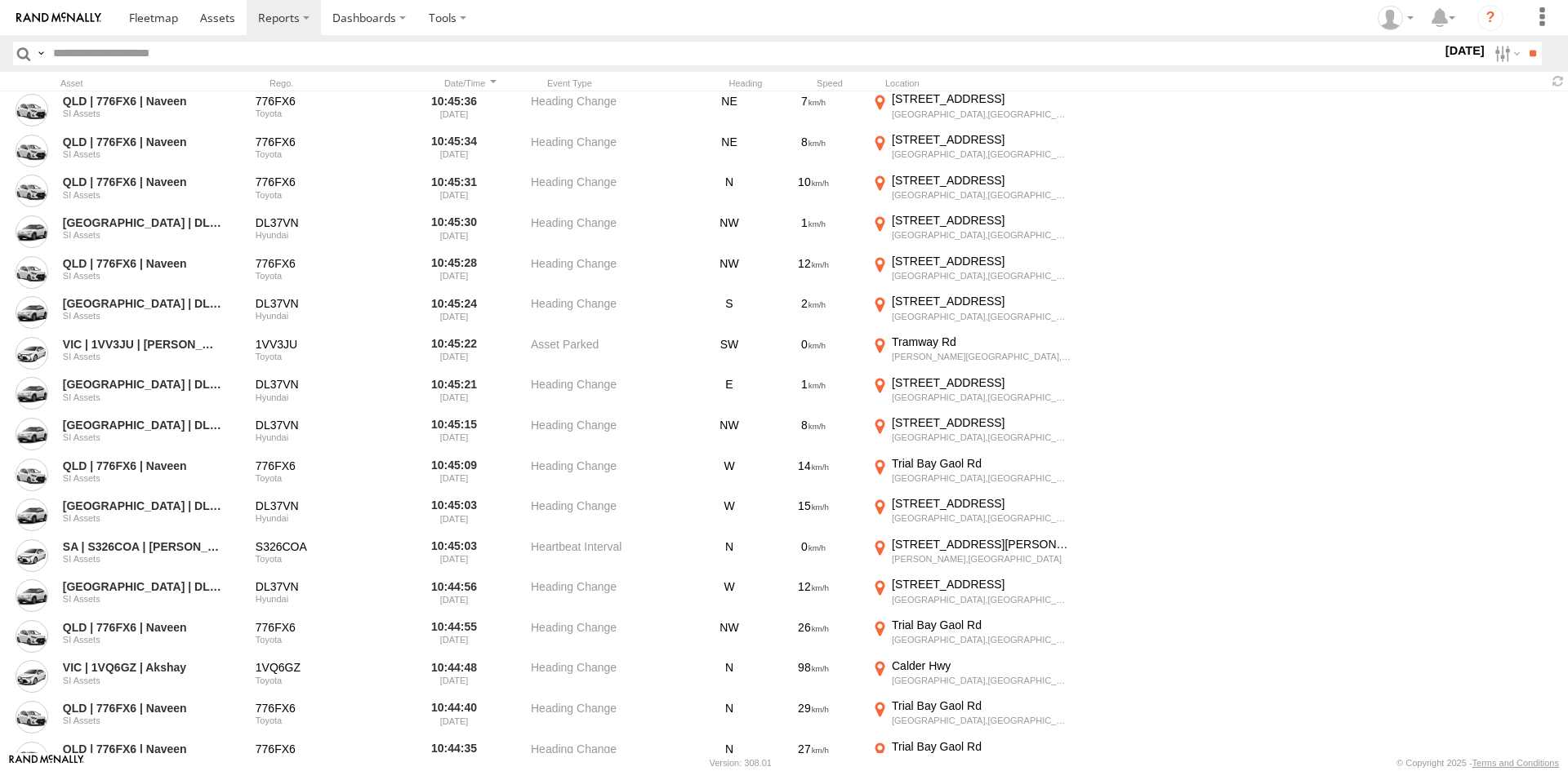
scroll to position [1305, 0]
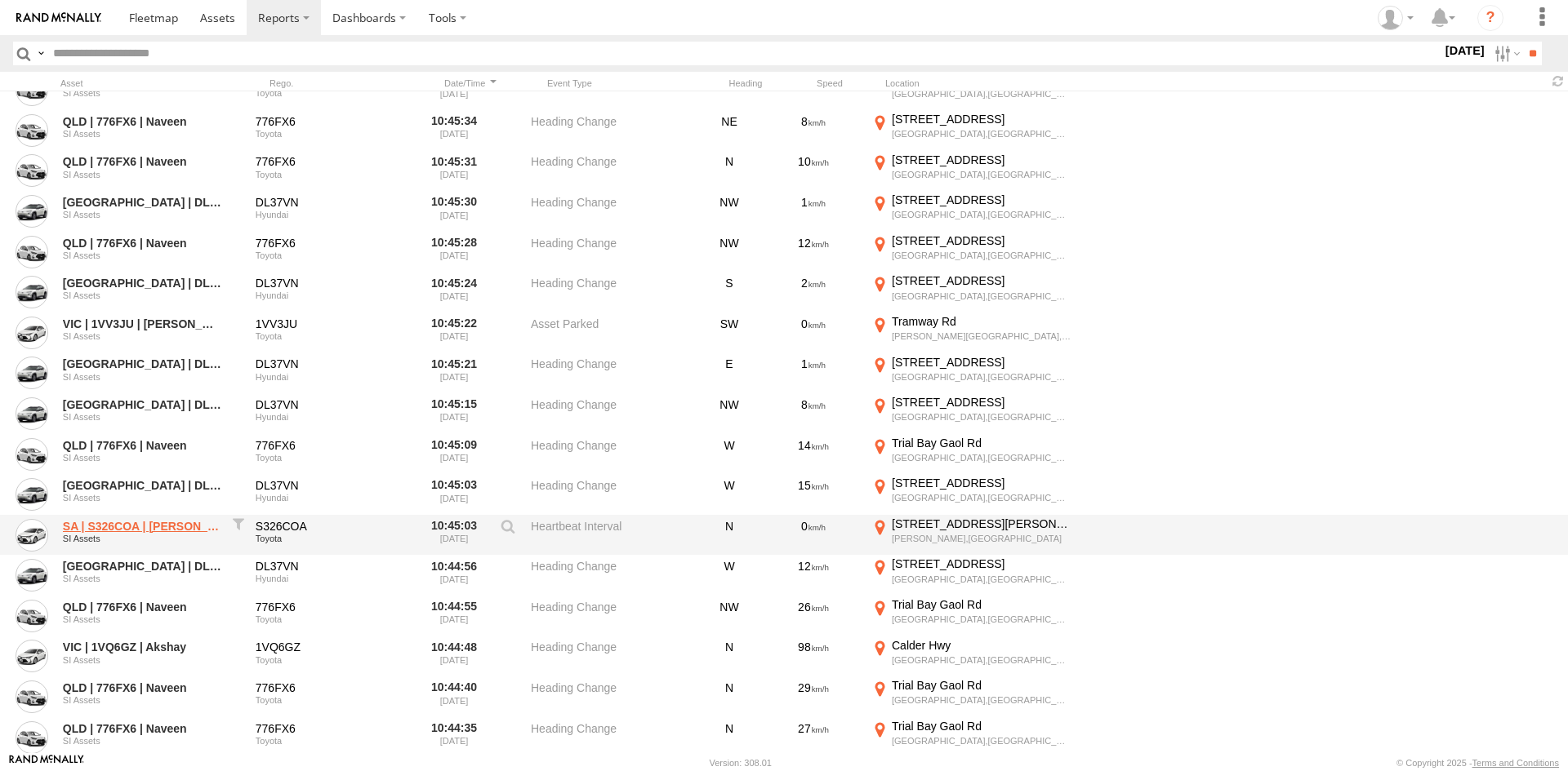
click at [184, 526] on link "SA | S326COA | Joseph" at bounding box center [142, 526] width 159 height 14
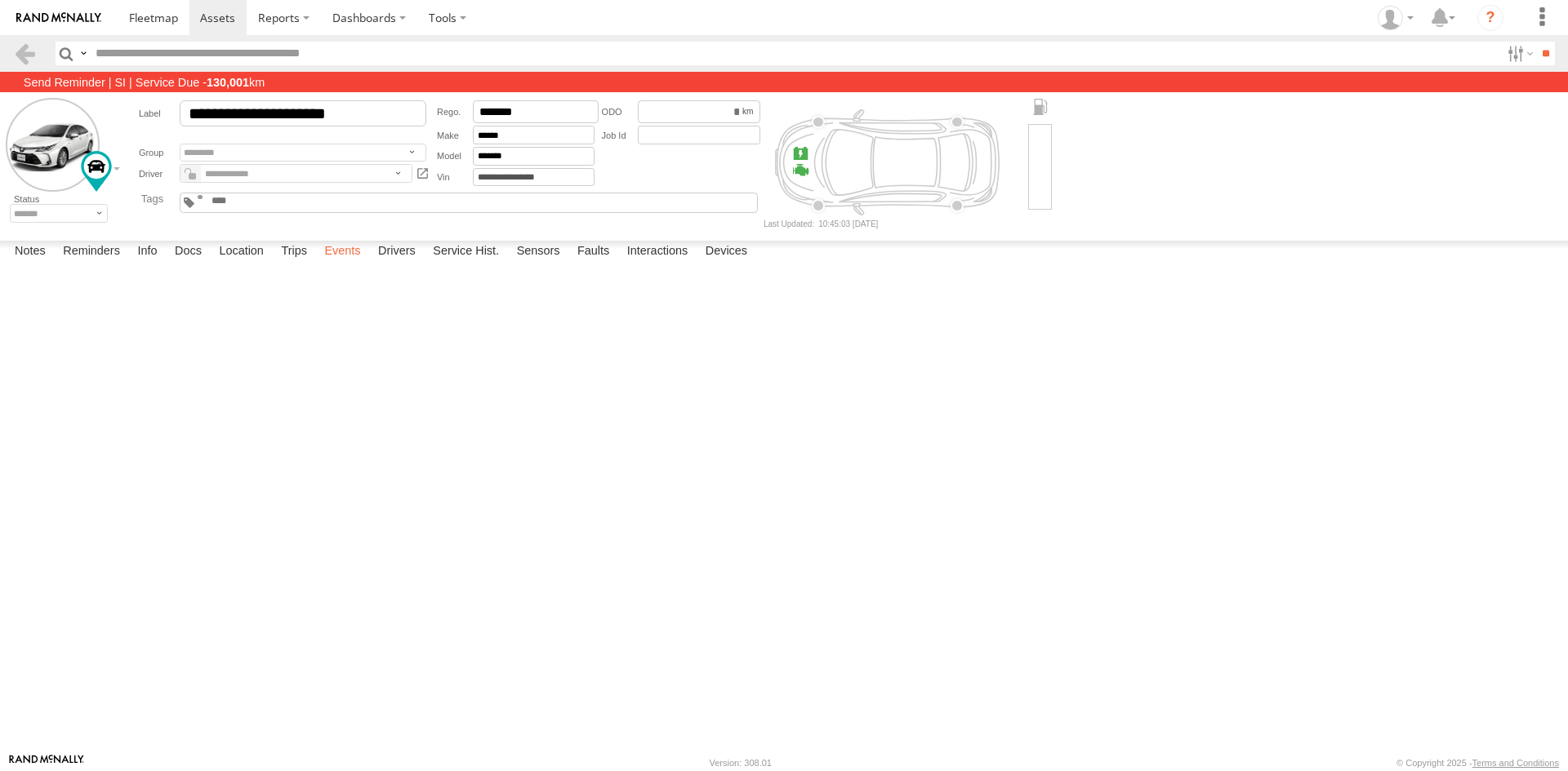
click at [335, 264] on label "Events" at bounding box center [342, 252] width 52 height 22
click at [296, 264] on label "Trips" at bounding box center [293, 252] width 42 height 22
click at [251, 264] on label "Location" at bounding box center [241, 252] width 61 height 22
click at [0, 0] on span at bounding box center [0, 0] width 0 height 0
click at [125, 13] on link at bounding box center [153, 17] width 72 height 35
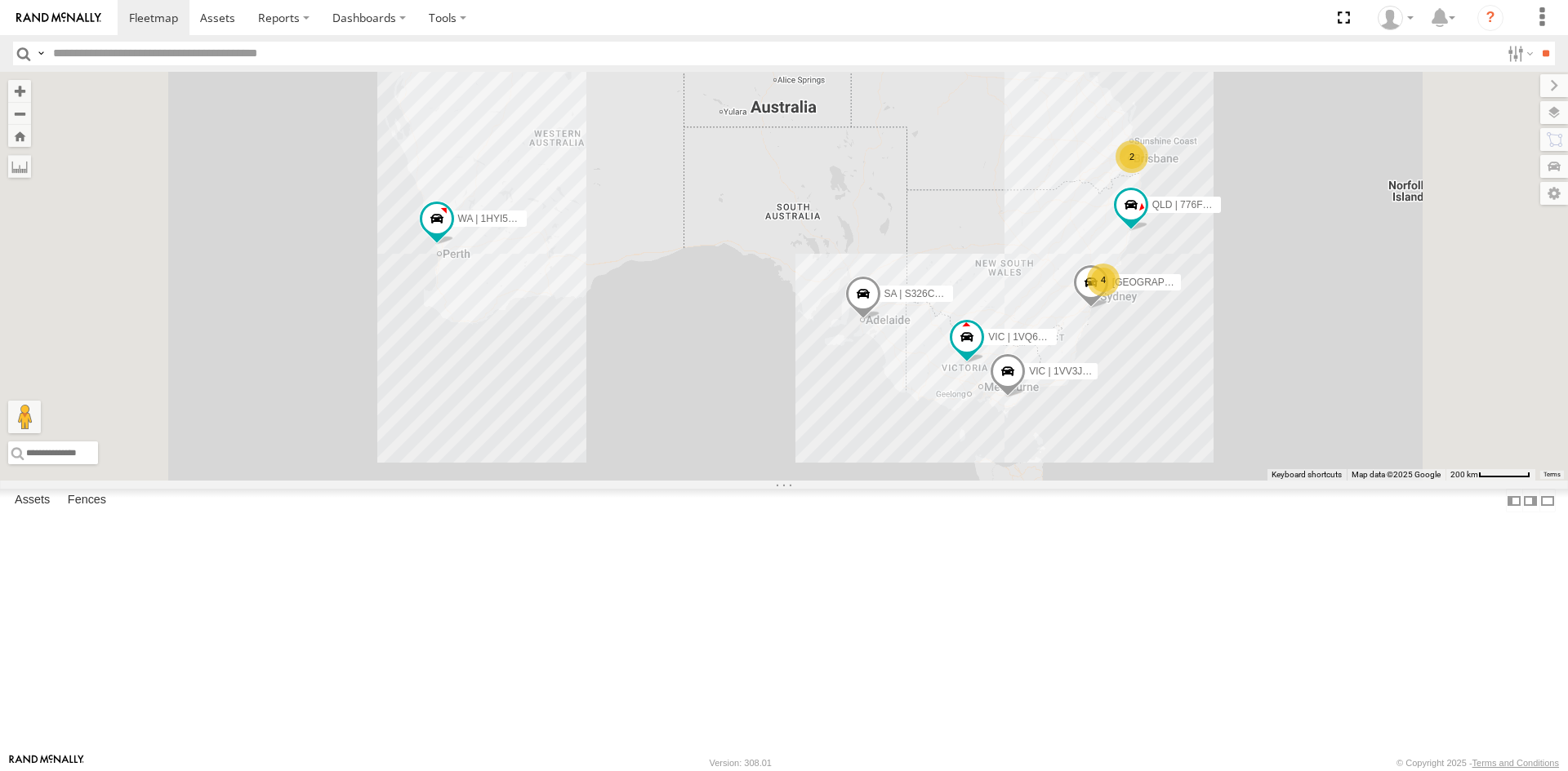
click at [0, 0] on div "[GEOGRAPHIC_DATA] | ESN15Q | [PERSON_NAME] SI Assets" at bounding box center [0, 0] width 0 height 0
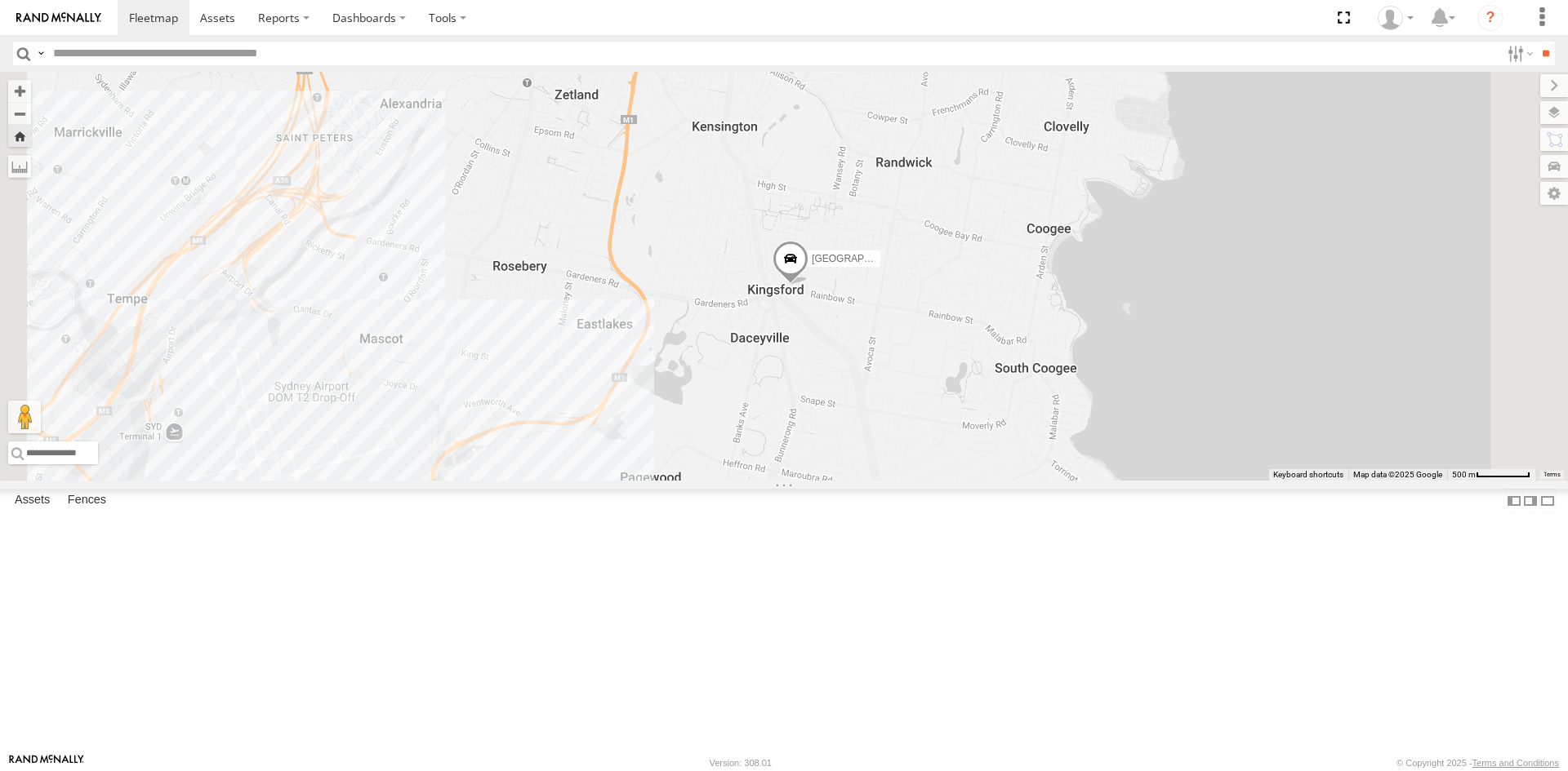
click at [808, 285] on span at bounding box center [790, 263] width 36 height 44
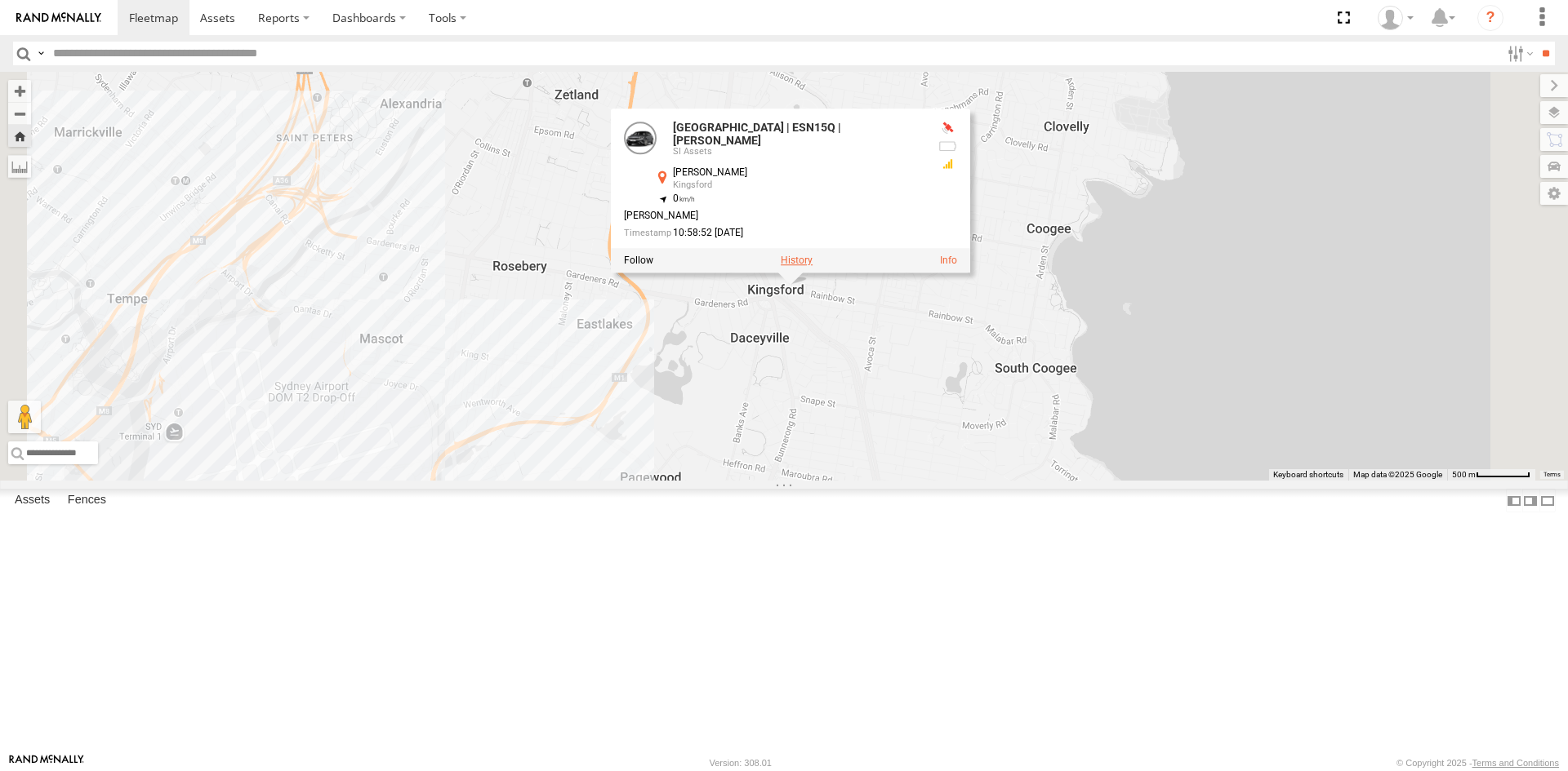
click at [813, 266] on label at bounding box center [797, 260] width 32 height 12
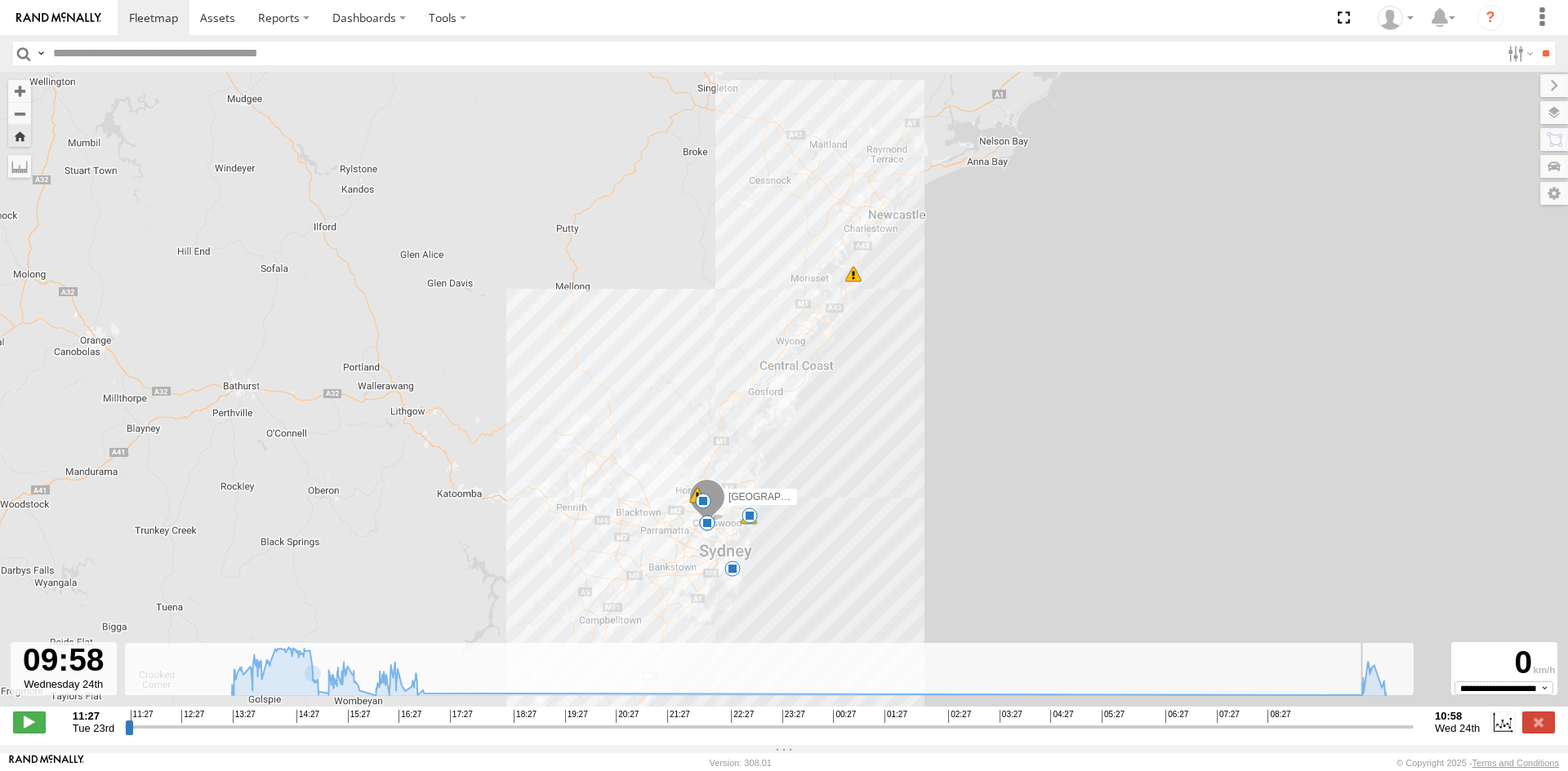
drag, startPoint x: 131, startPoint y: 736, endPoint x: 1354, endPoint y: 774, distance: 1223.6
type input "**********"
click at [1354, 734] on input "range" at bounding box center [769, 726] width 1288 height 15
click at [1094, 392] on div "NSW | ESN15Q | Tate Cotrona 14:54 Tue 15:40 Tue 16:45 Tue 17:11 Tue 10:58 Wed 5…" at bounding box center [784, 397] width 1568 height 652
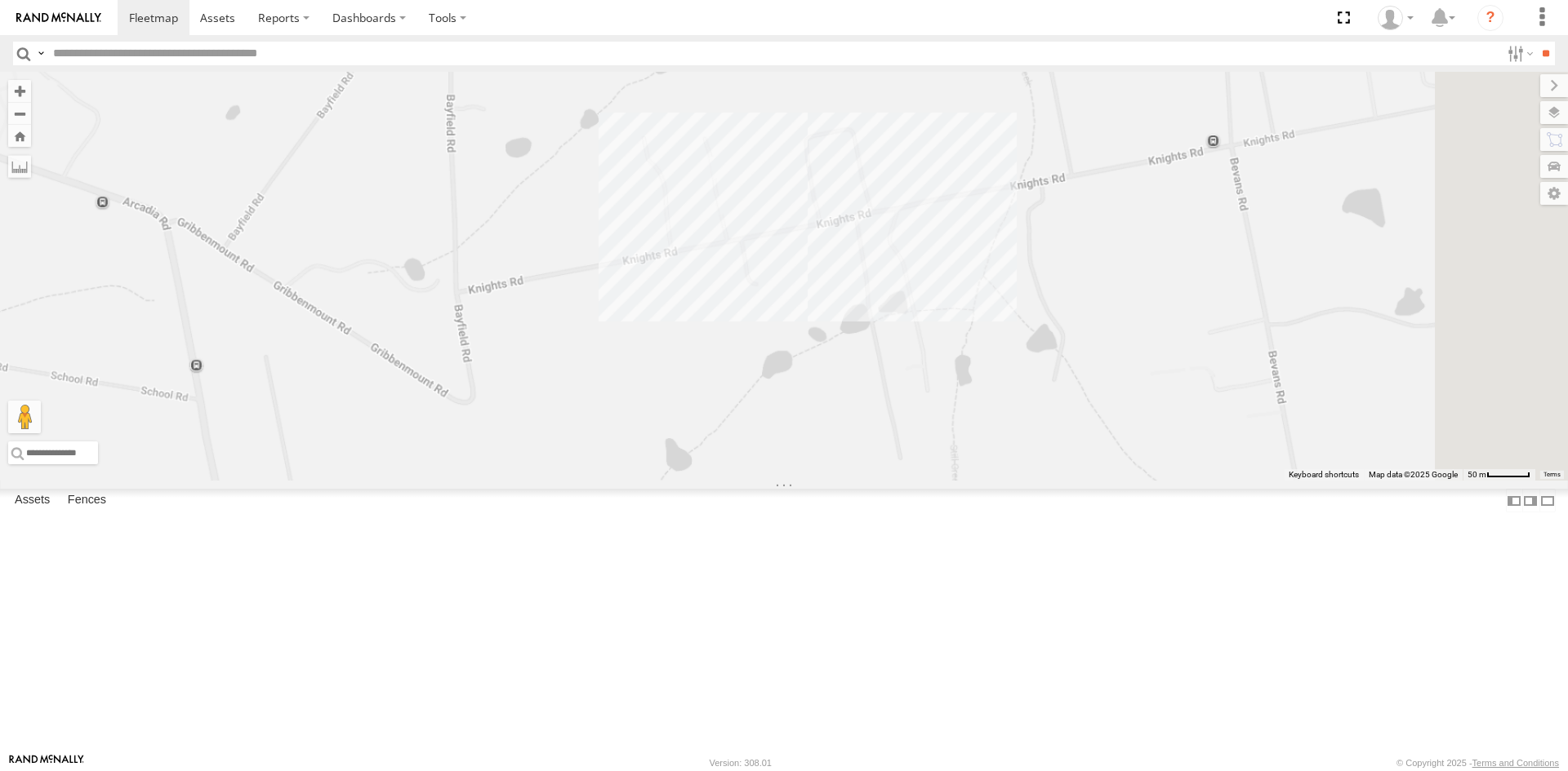
drag, startPoint x: 1100, startPoint y: 178, endPoint x: 968, endPoint y: 315, distance: 190.2
click at [968, 315] on div "SA | S326COA | [PERSON_NAME] | 1HYI522 | [GEOGRAPHIC_DATA] | 1VQ6GZ | [GEOGRAPH…" at bounding box center [784, 276] width 1568 height 409
